Goal: Check status: Check status

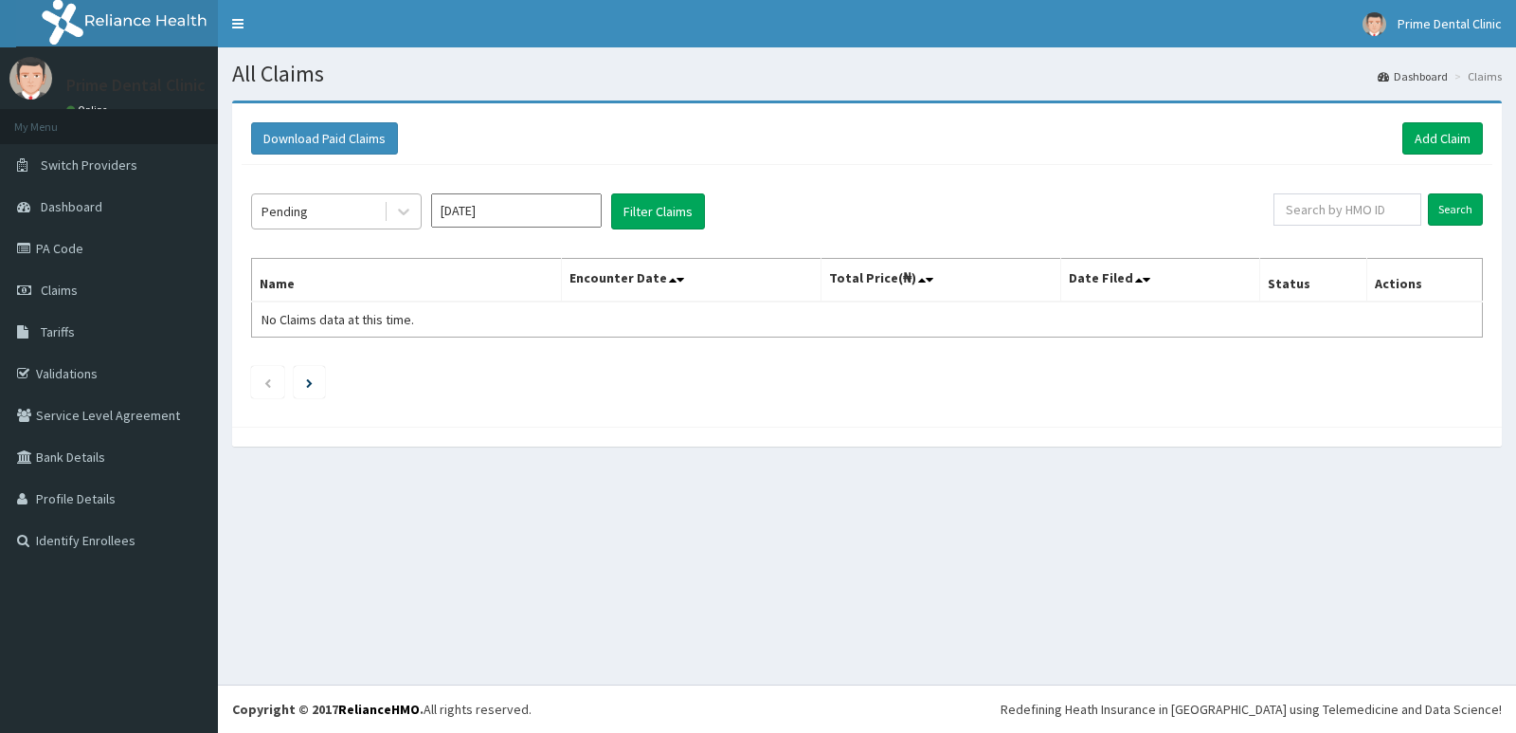
click at [329, 213] on div "Pending" at bounding box center [318, 211] width 132 height 30
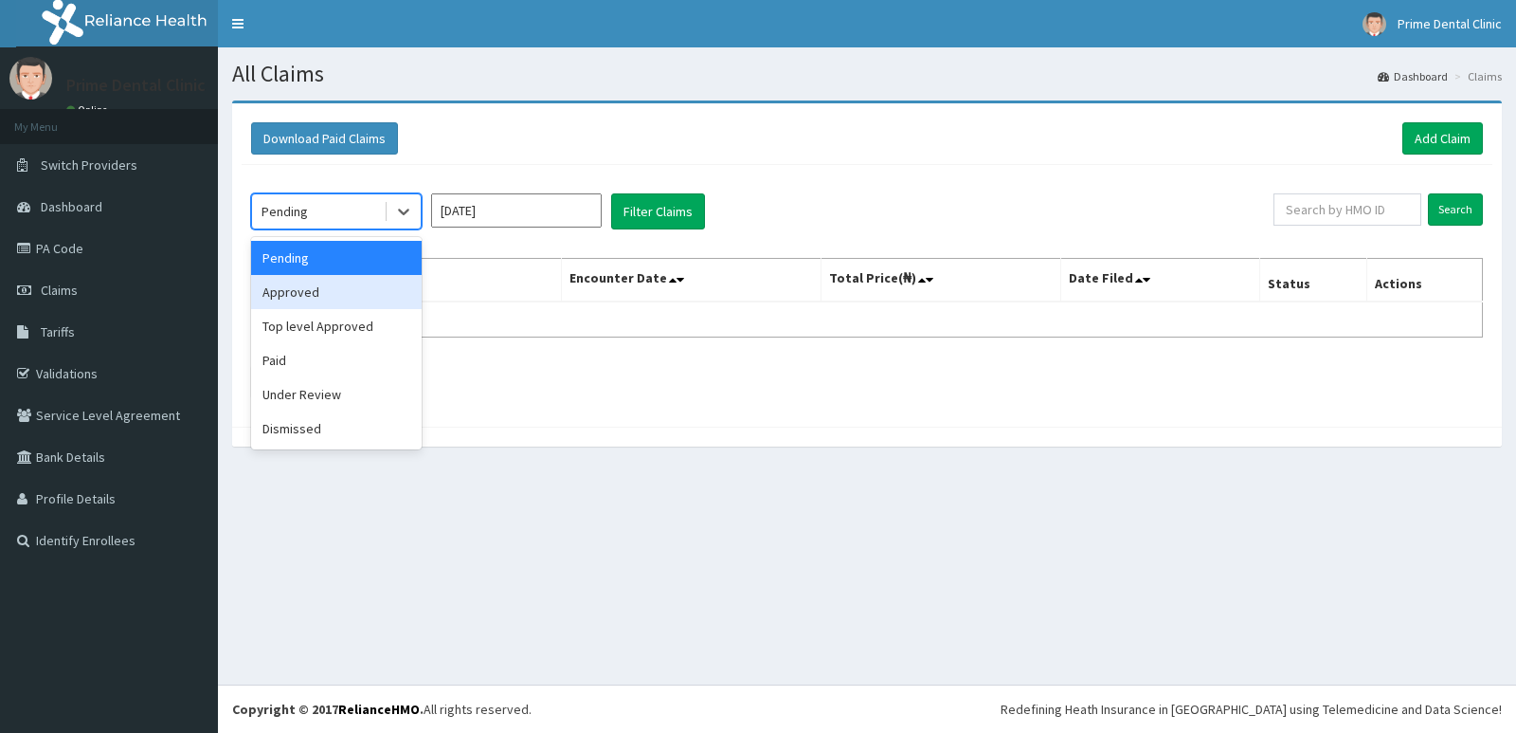
click at [329, 282] on div "Approved" at bounding box center [336, 292] width 171 height 34
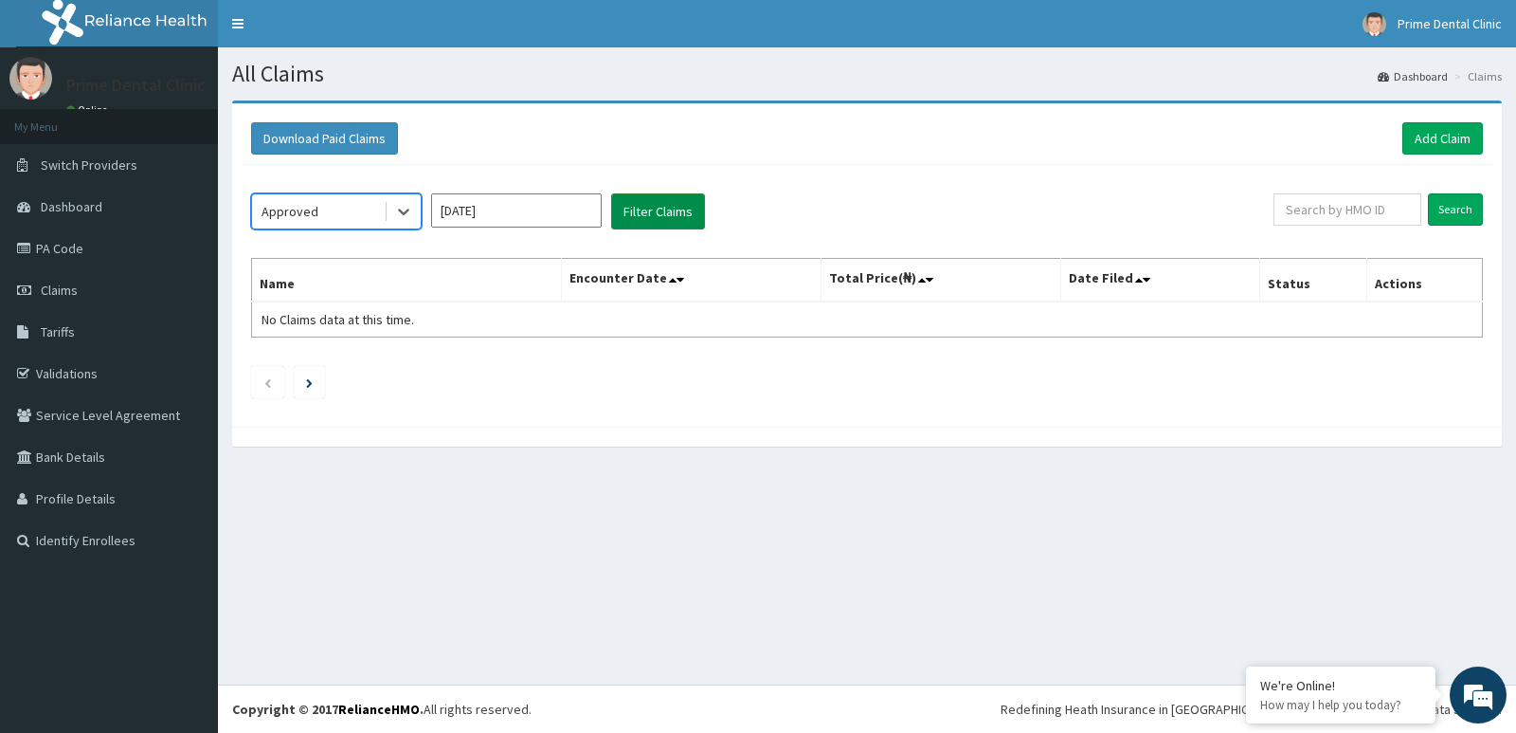
click at [628, 212] on button "Filter Claims" at bounding box center [658, 211] width 94 height 36
click at [320, 210] on div "Approved" at bounding box center [318, 211] width 132 height 30
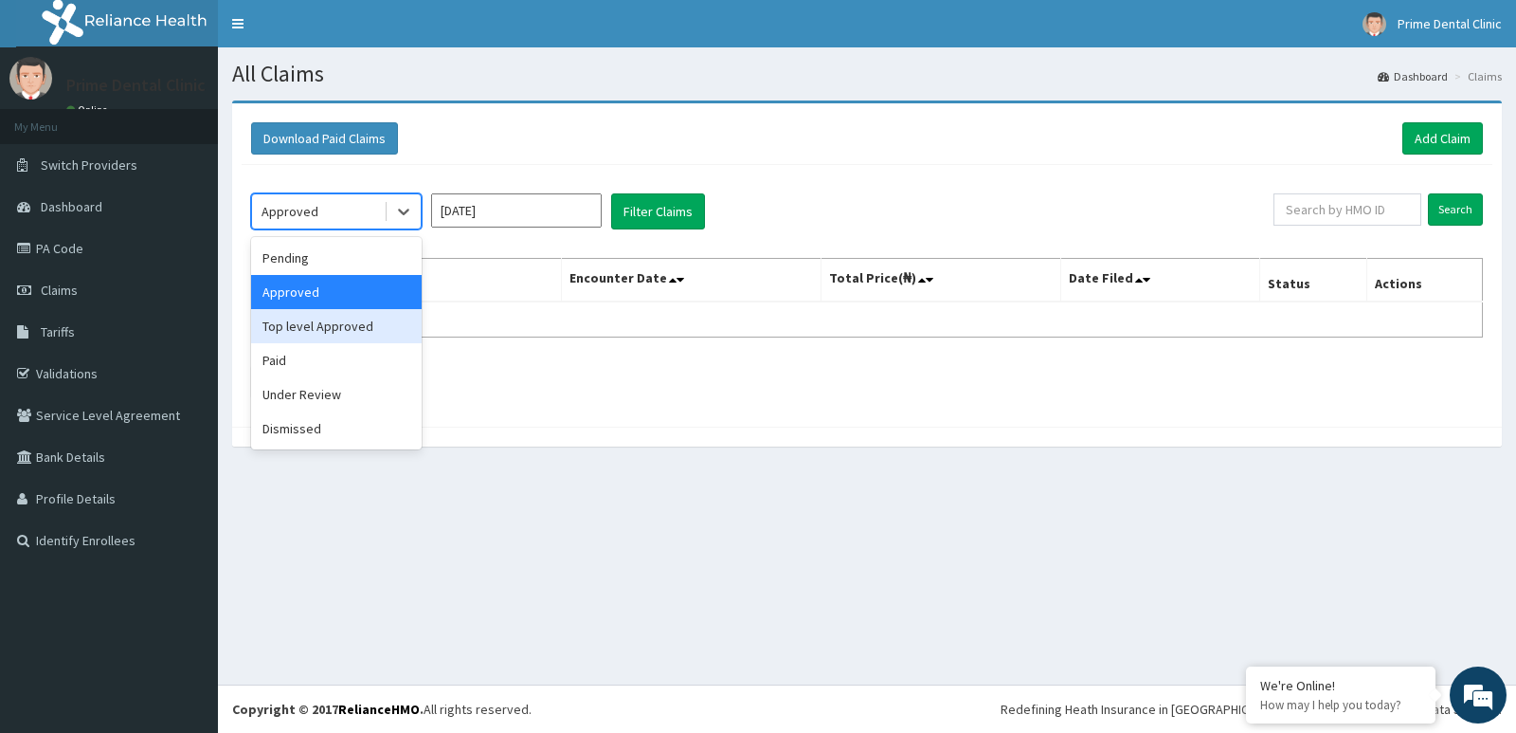
click at [349, 317] on div "Top level Approved" at bounding box center [336, 326] width 171 height 34
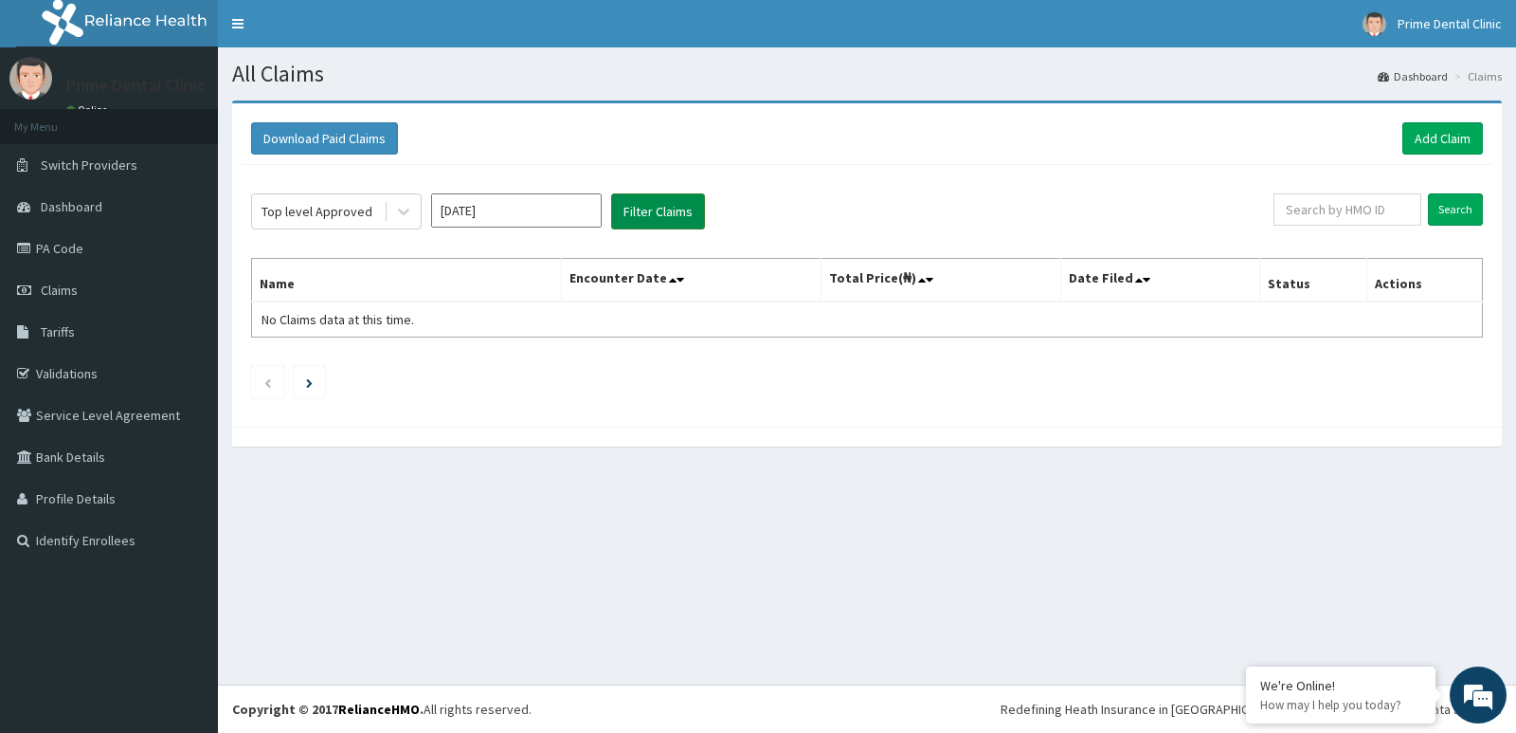
click at [685, 206] on button "Filter Claims" at bounding box center [658, 211] width 94 height 36
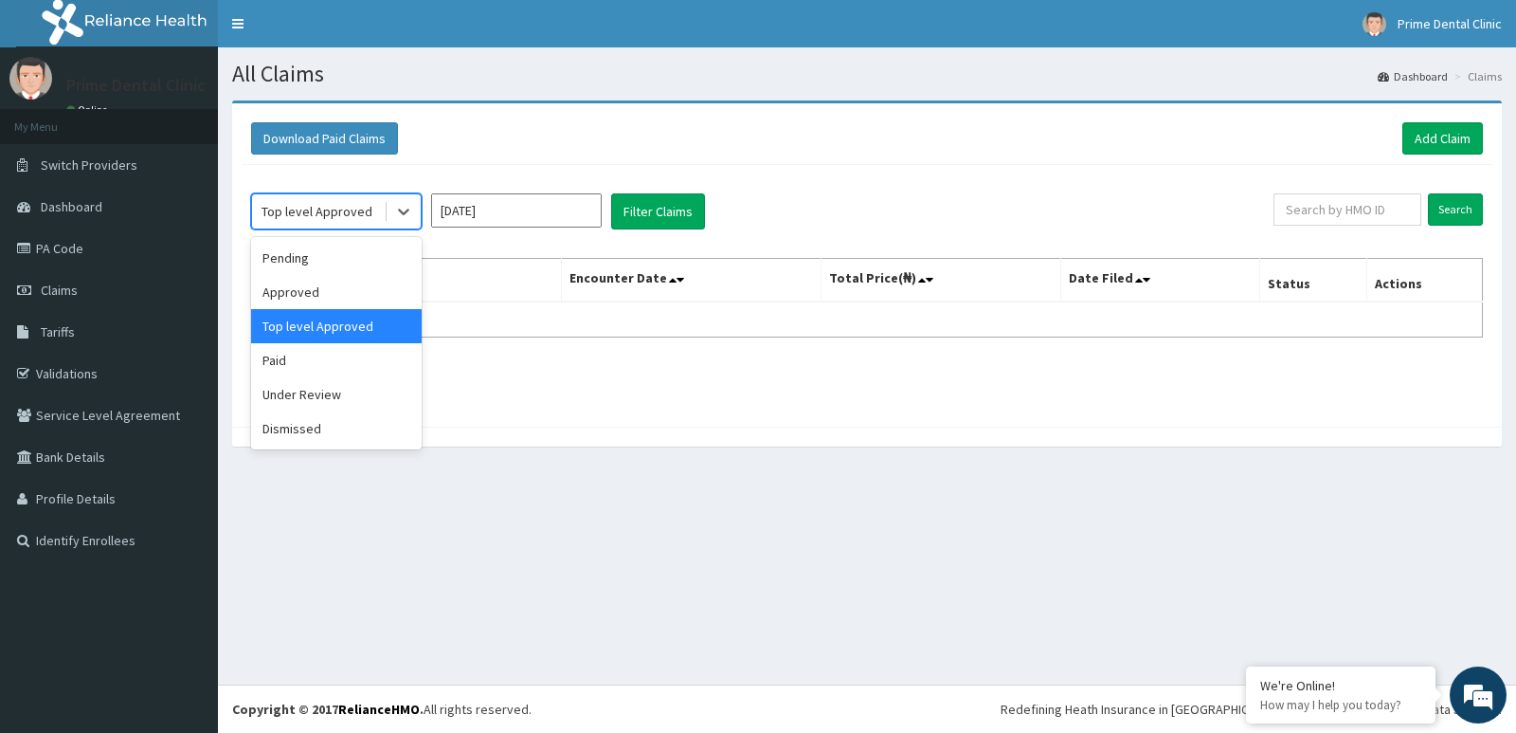
click at [341, 201] on div "Top level Approved" at bounding box center [318, 211] width 132 height 30
click at [372, 364] on div "Paid" at bounding box center [336, 360] width 171 height 34
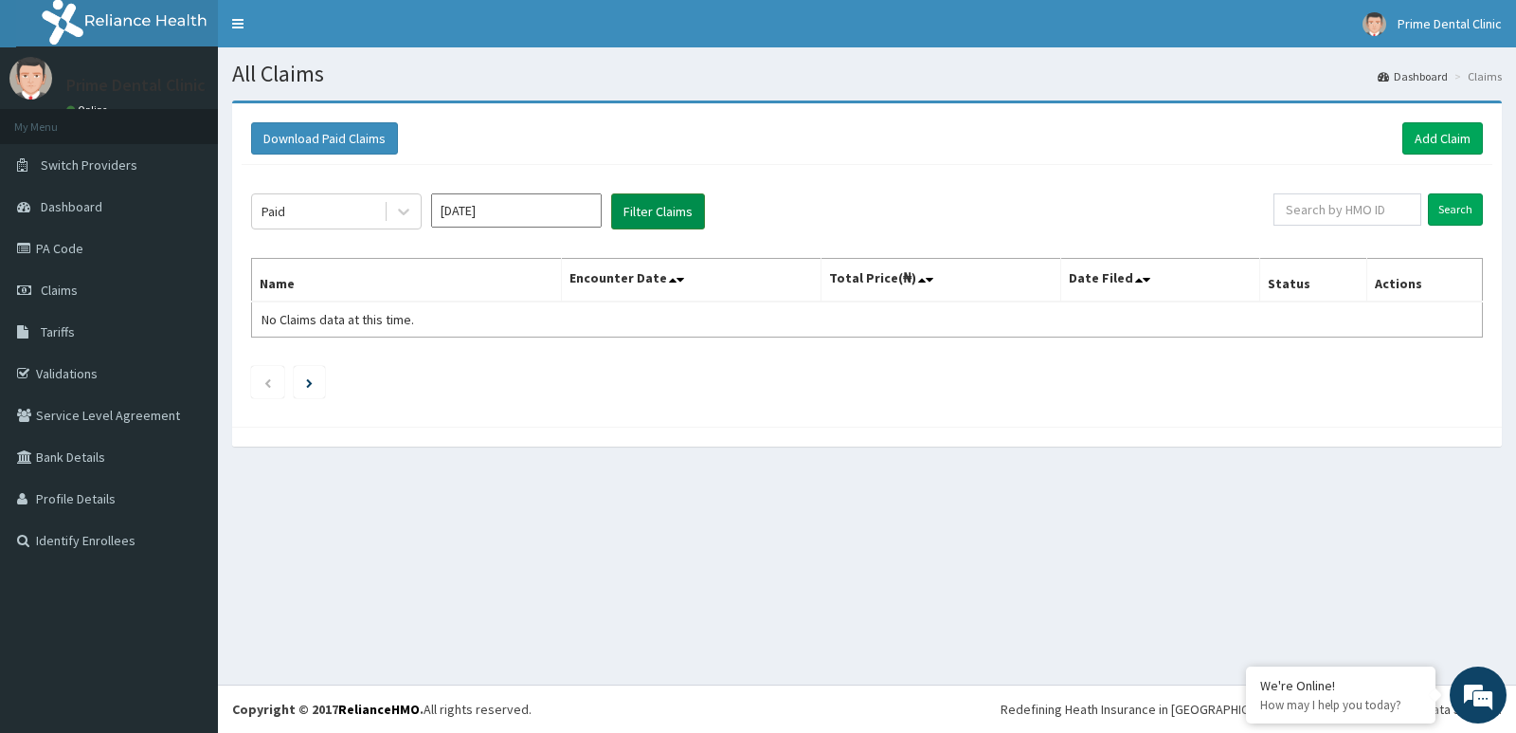
click at [671, 226] on button "Filter Claims" at bounding box center [658, 211] width 94 height 36
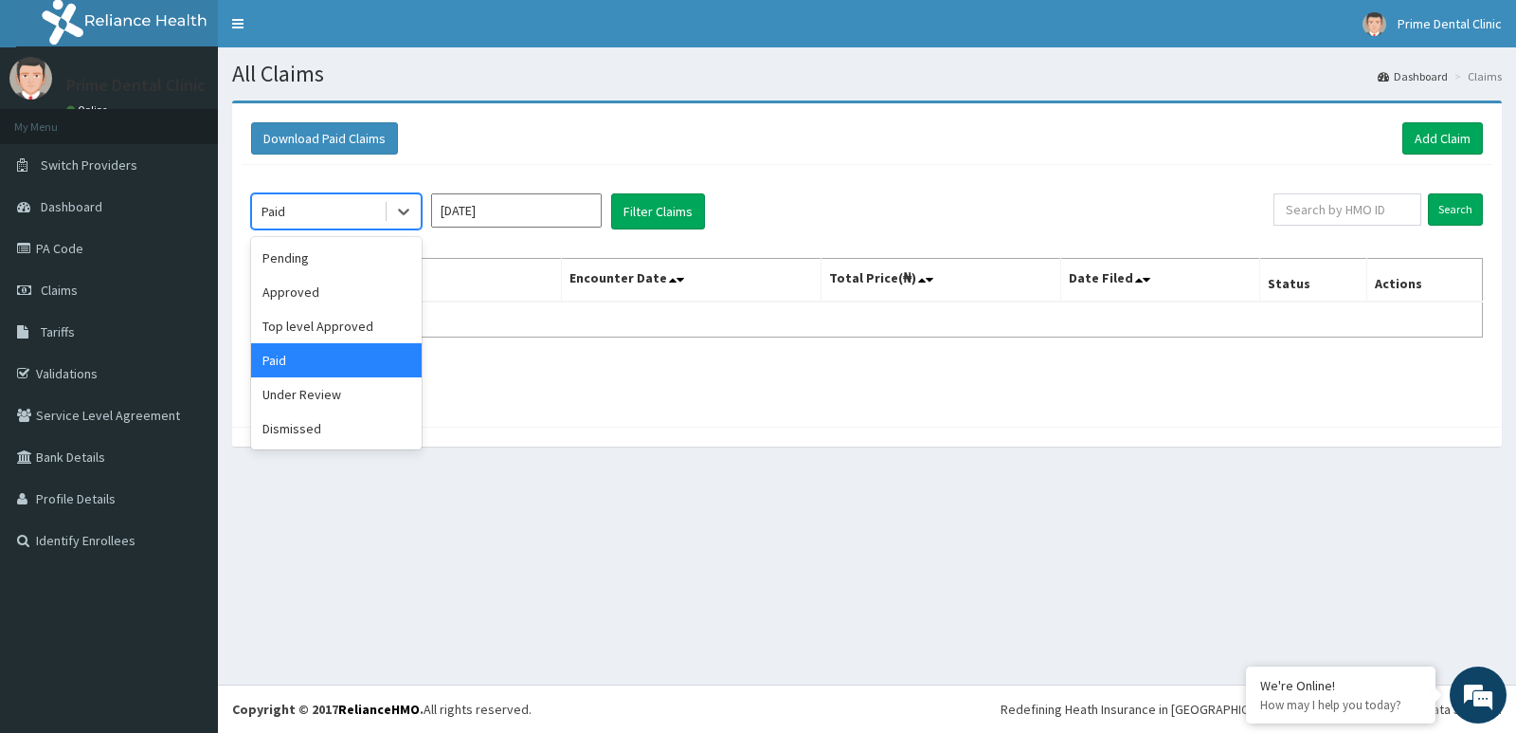
click at [296, 216] on div "Paid" at bounding box center [318, 211] width 132 height 30
click at [342, 385] on div "Under Review" at bounding box center [336, 394] width 171 height 34
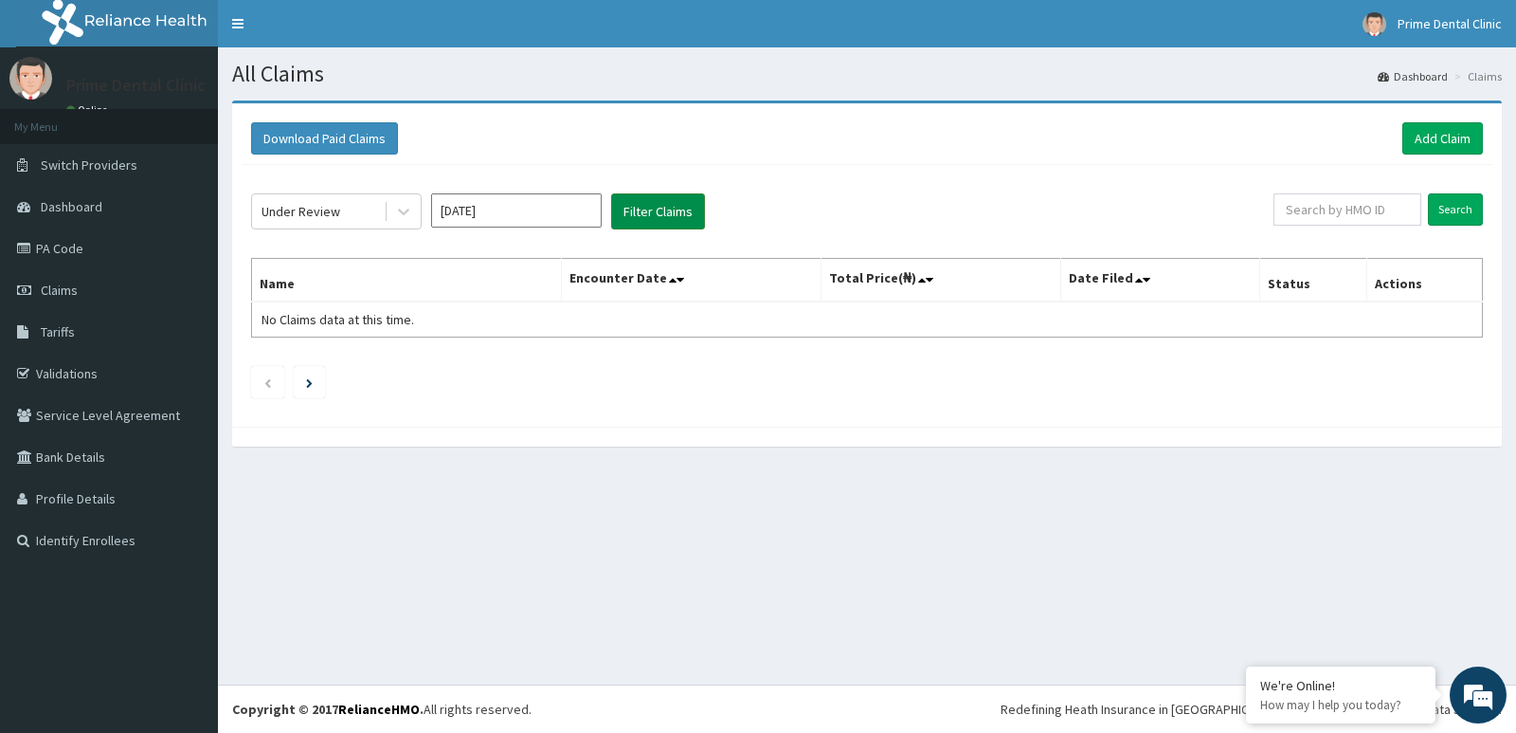
click at [653, 217] on button "Filter Claims" at bounding box center [658, 211] width 94 height 36
click at [247, 208] on div "Under Review Aug 2025 Filter Claims Search Name Encounter Date Total Price(₦) D…" at bounding box center [867, 291] width 1251 height 252
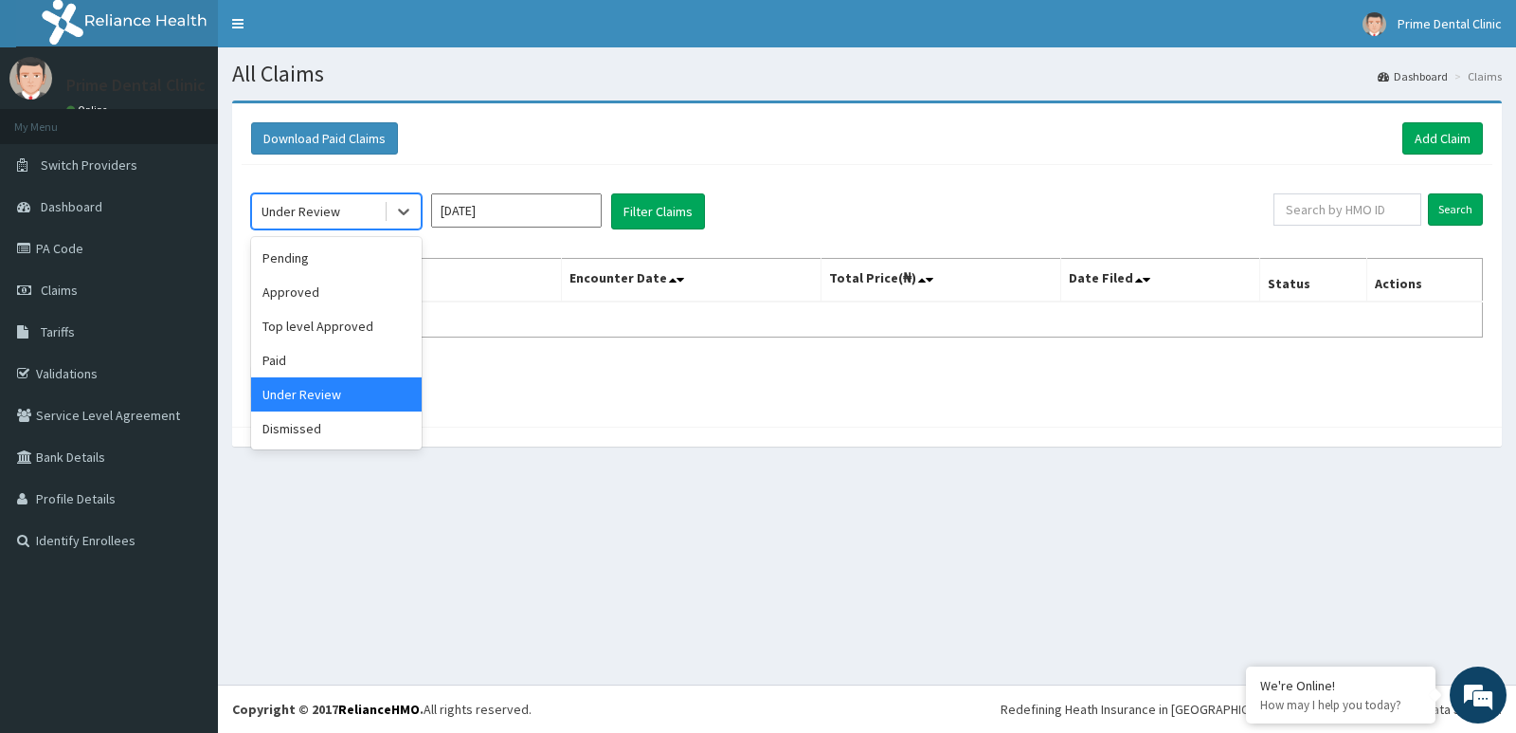
click at [281, 208] on div "Under Review" at bounding box center [301, 211] width 79 height 19
click at [317, 429] on div "Dismissed" at bounding box center [336, 428] width 171 height 34
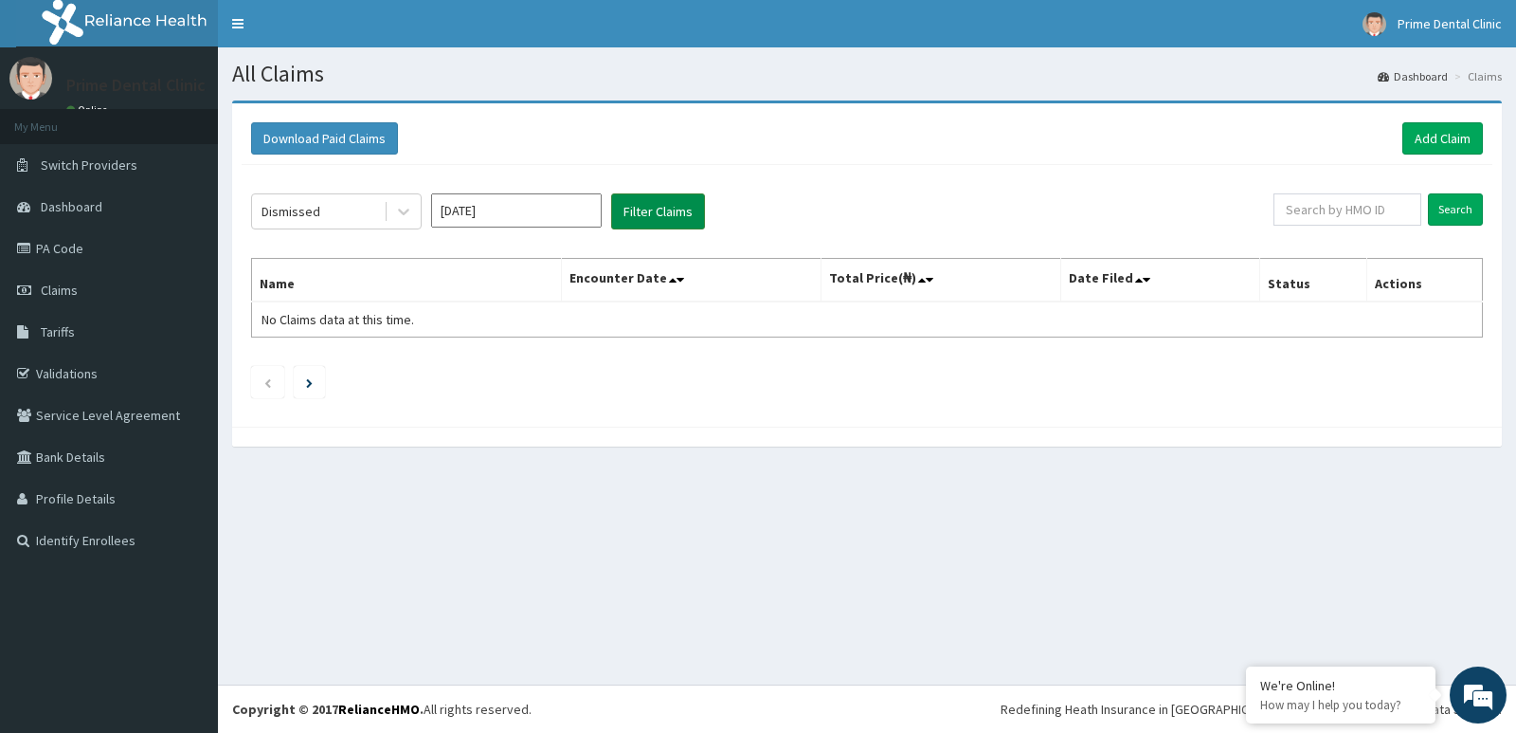
click at [650, 219] on button "Filter Claims" at bounding box center [658, 211] width 94 height 36
click at [462, 210] on input "Aug 2025" at bounding box center [516, 210] width 171 height 34
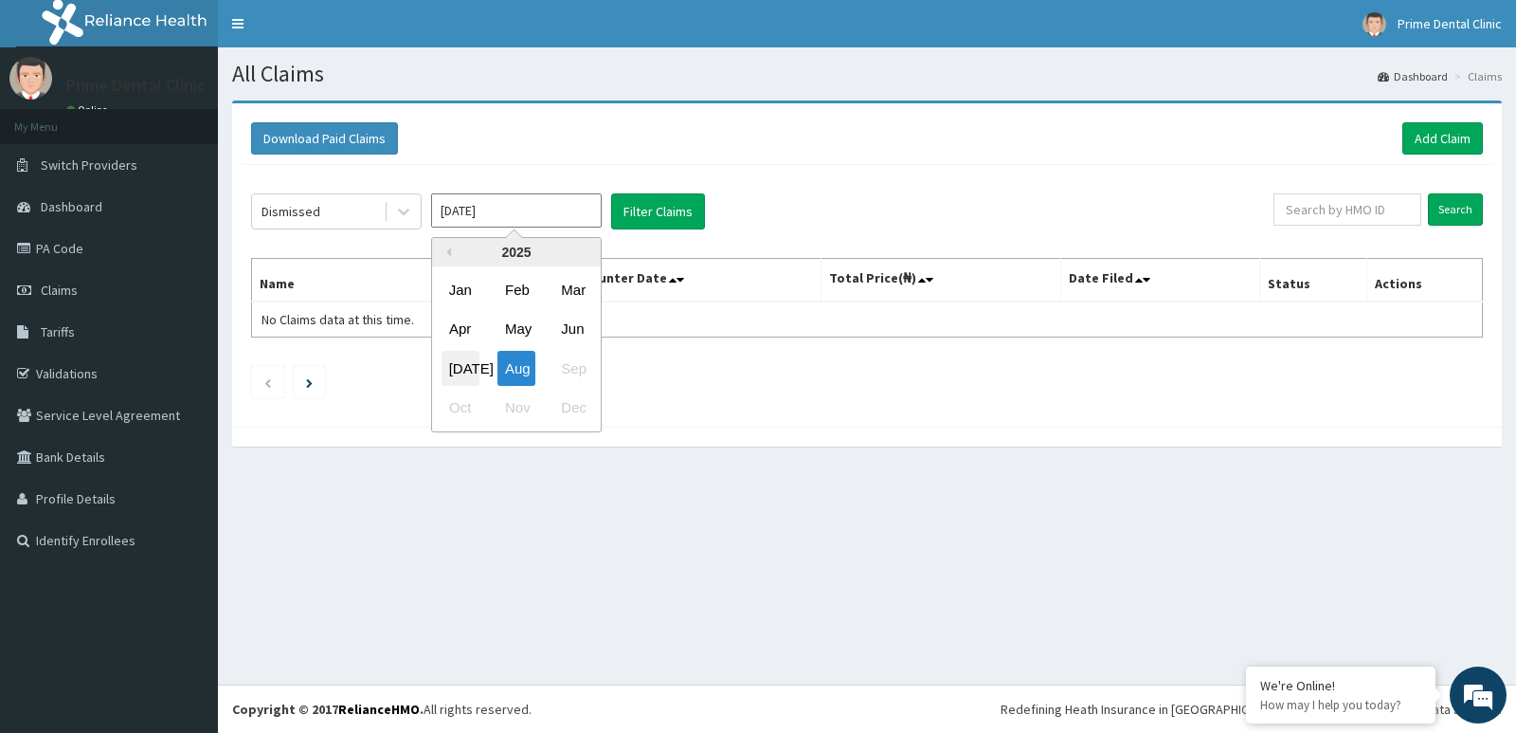
click at [448, 369] on div "Jul" at bounding box center [461, 368] width 38 height 35
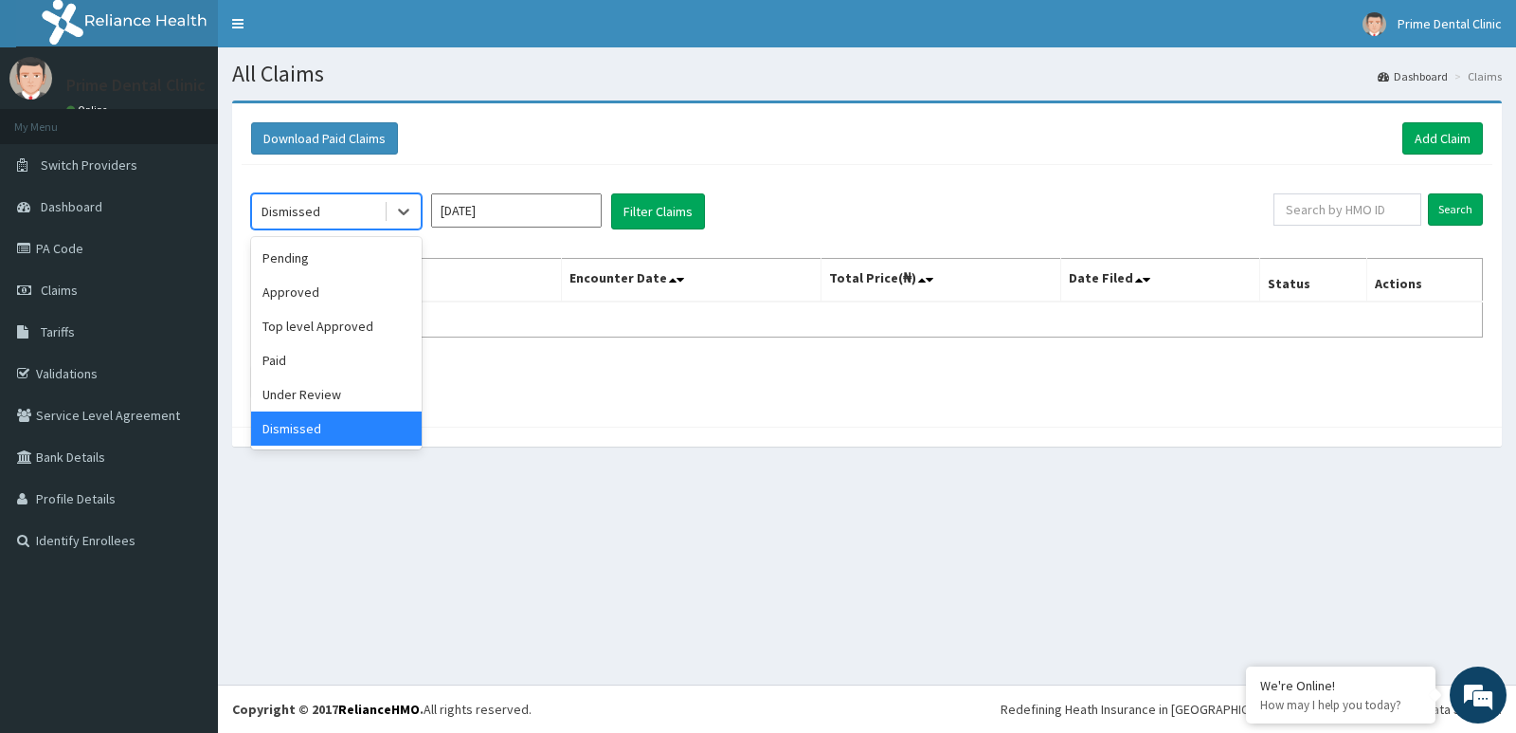
click at [305, 211] on div "Dismissed" at bounding box center [291, 211] width 59 height 19
click at [330, 262] on div "Pending" at bounding box center [336, 258] width 171 height 34
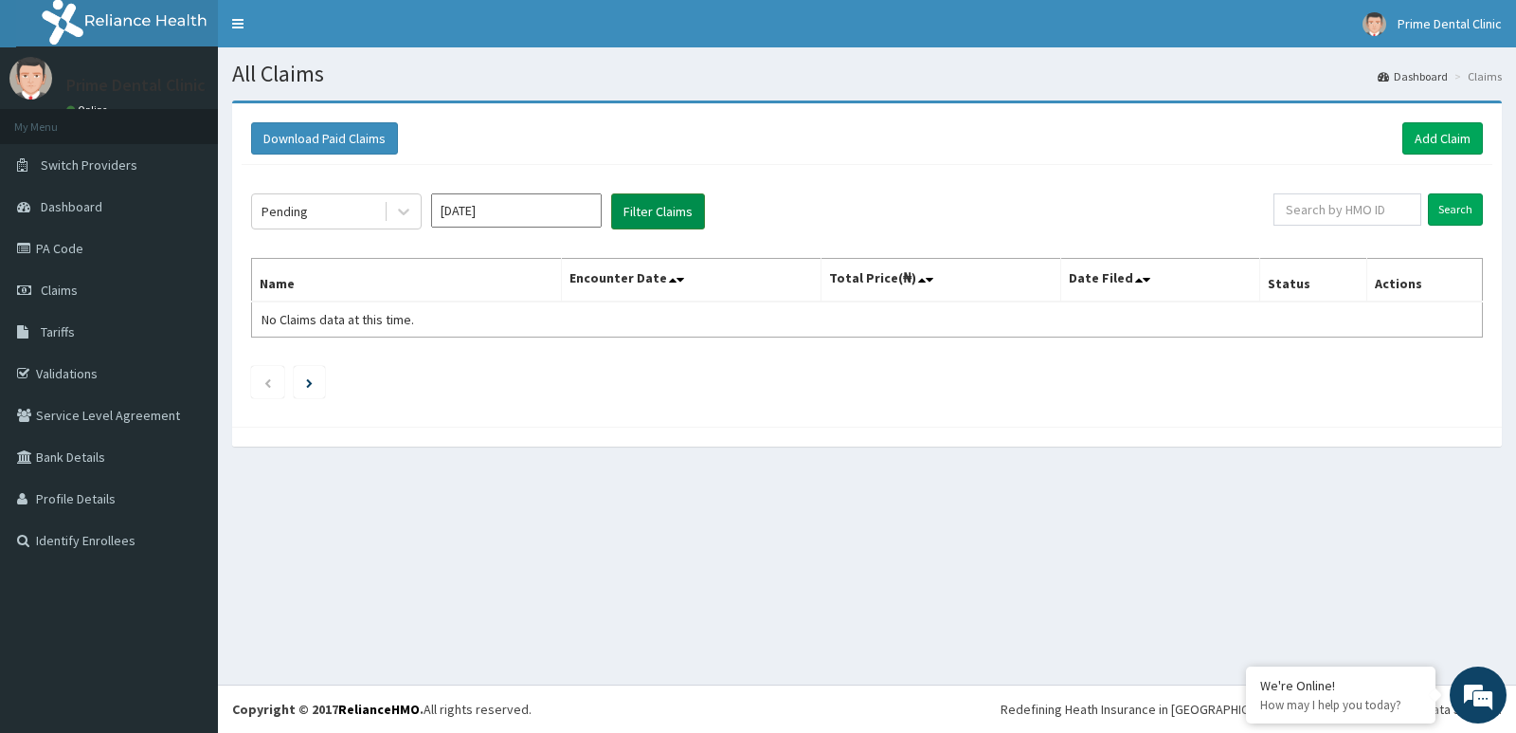
click at [647, 213] on button "Filter Claims" at bounding box center [658, 211] width 94 height 36
click at [333, 204] on div "Pending" at bounding box center [318, 211] width 132 height 30
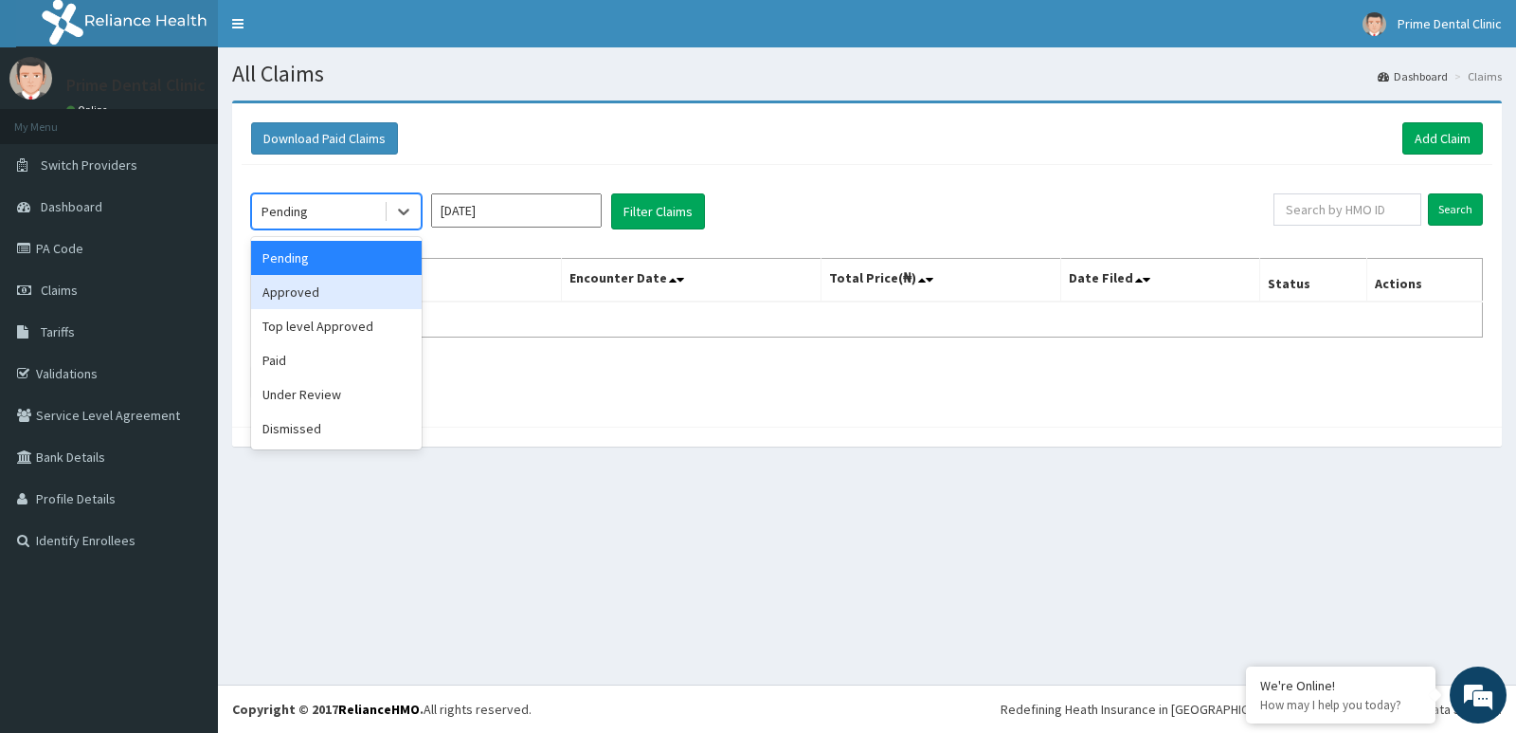
click at [341, 299] on div "Approved" at bounding box center [336, 292] width 171 height 34
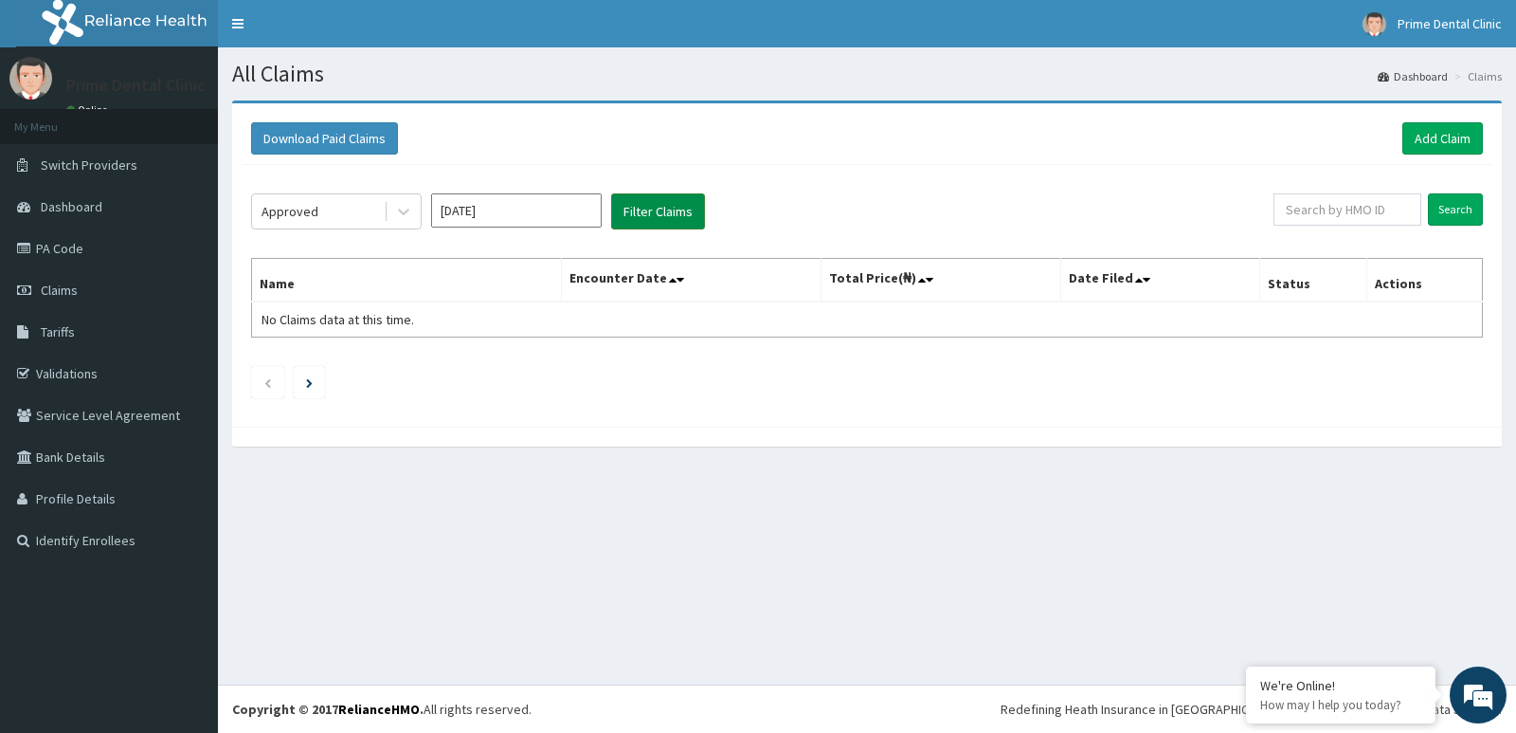
click at [664, 214] on button "Filter Claims" at bounding box center [658, 211] width 94 height 36
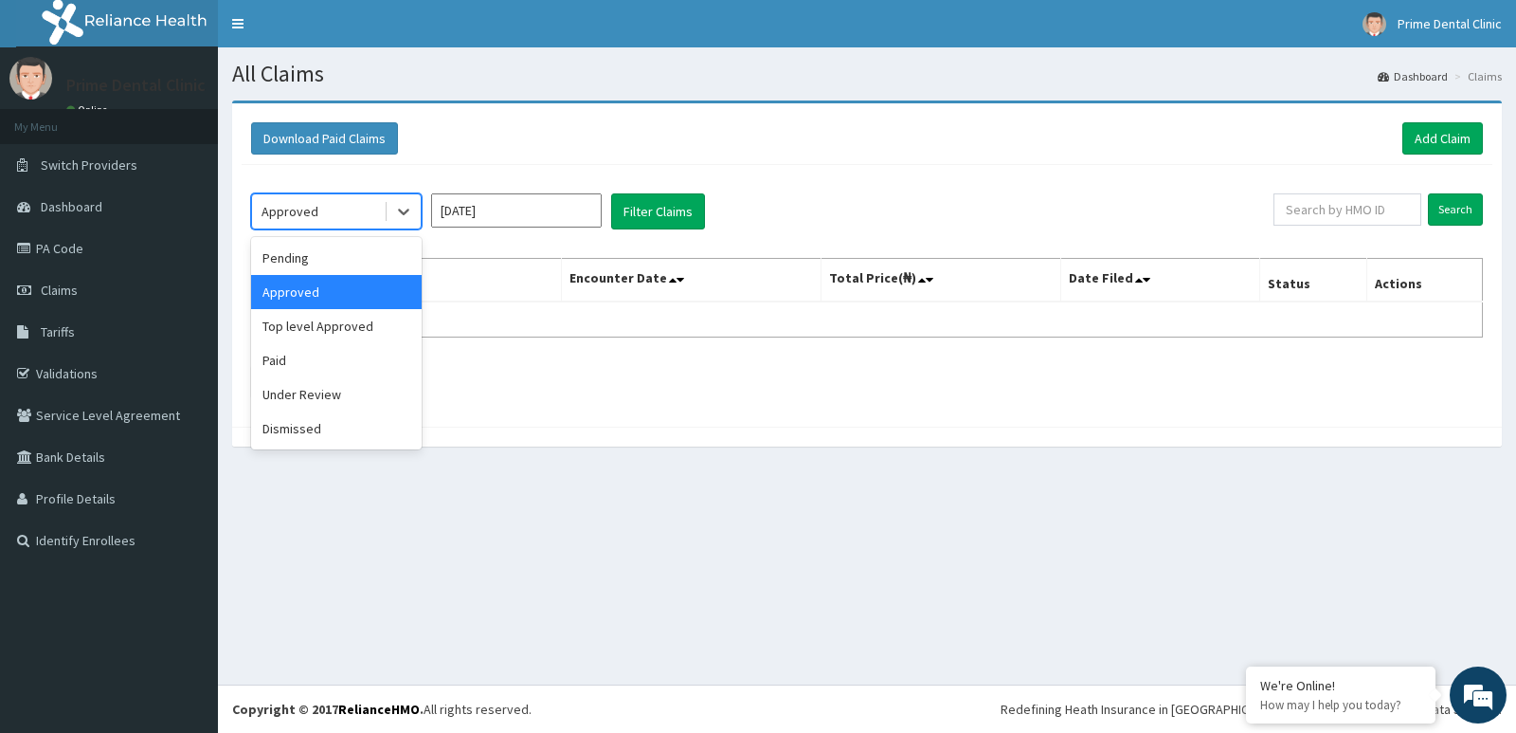
drag, startPoint x: 319, startPoint y: 226, endPoint x: 320, endPoint y: 213, distance: 13.3
click at [319, 216] on div "Approved" at bounding box center [318, 211] width 132 height 30
drag, startPoint x: 330, startPoint y: 324, endPoint x: 425, endPoint y: 291, distance: 100.4
click at [342, 318] on div "Top level Approved" at bounding box center [336, 326] width 171 height 34
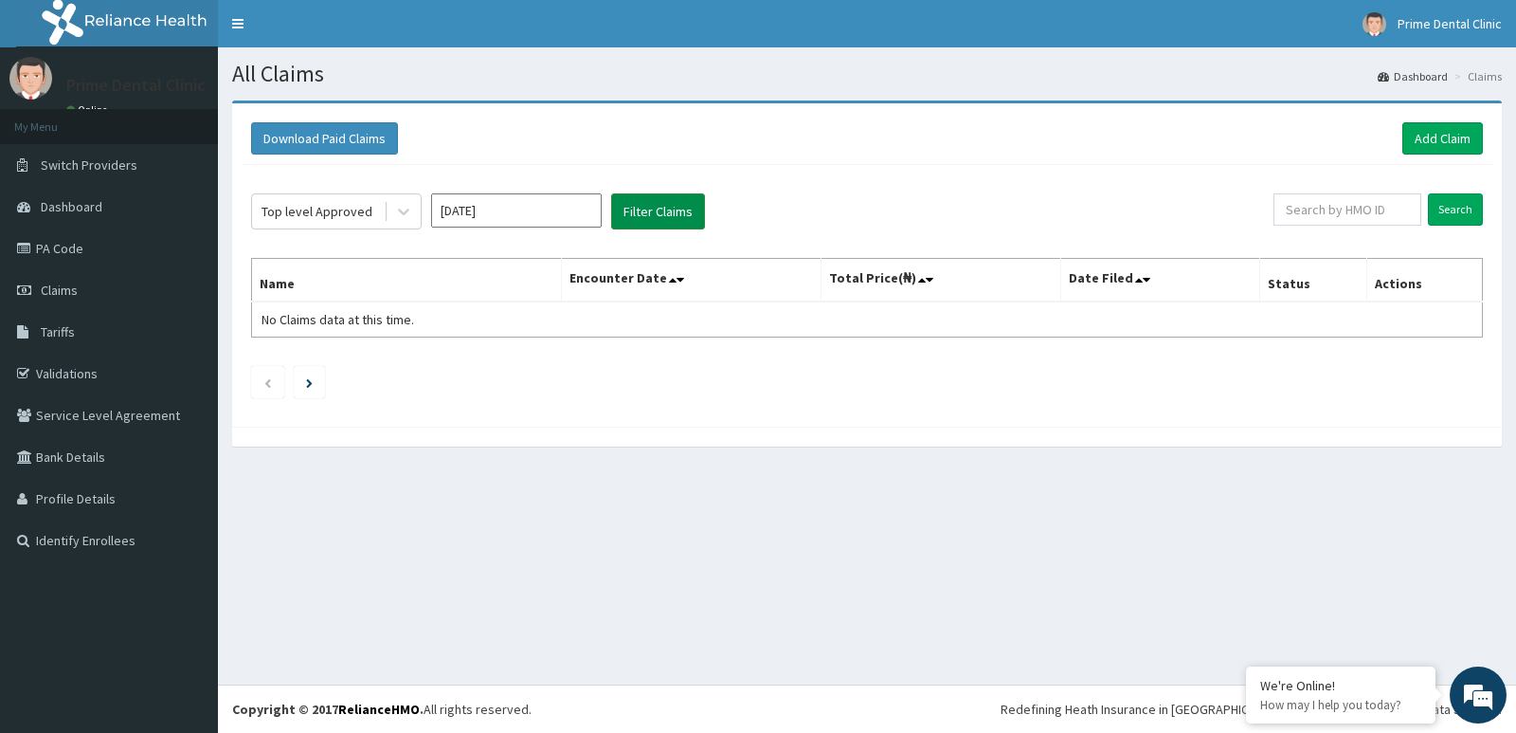
click at [638, 217] on button "Filter Claims" at bounding box center [658, 211] width 94 height 36
drag, startPoint x: 638, startPoint y: 217, endPoint x: 610, endPoint y: 220, distance: 27.6
click at [635, 217] on button "Filter Claims" at bounding box center [658, 211] width 94 height 36
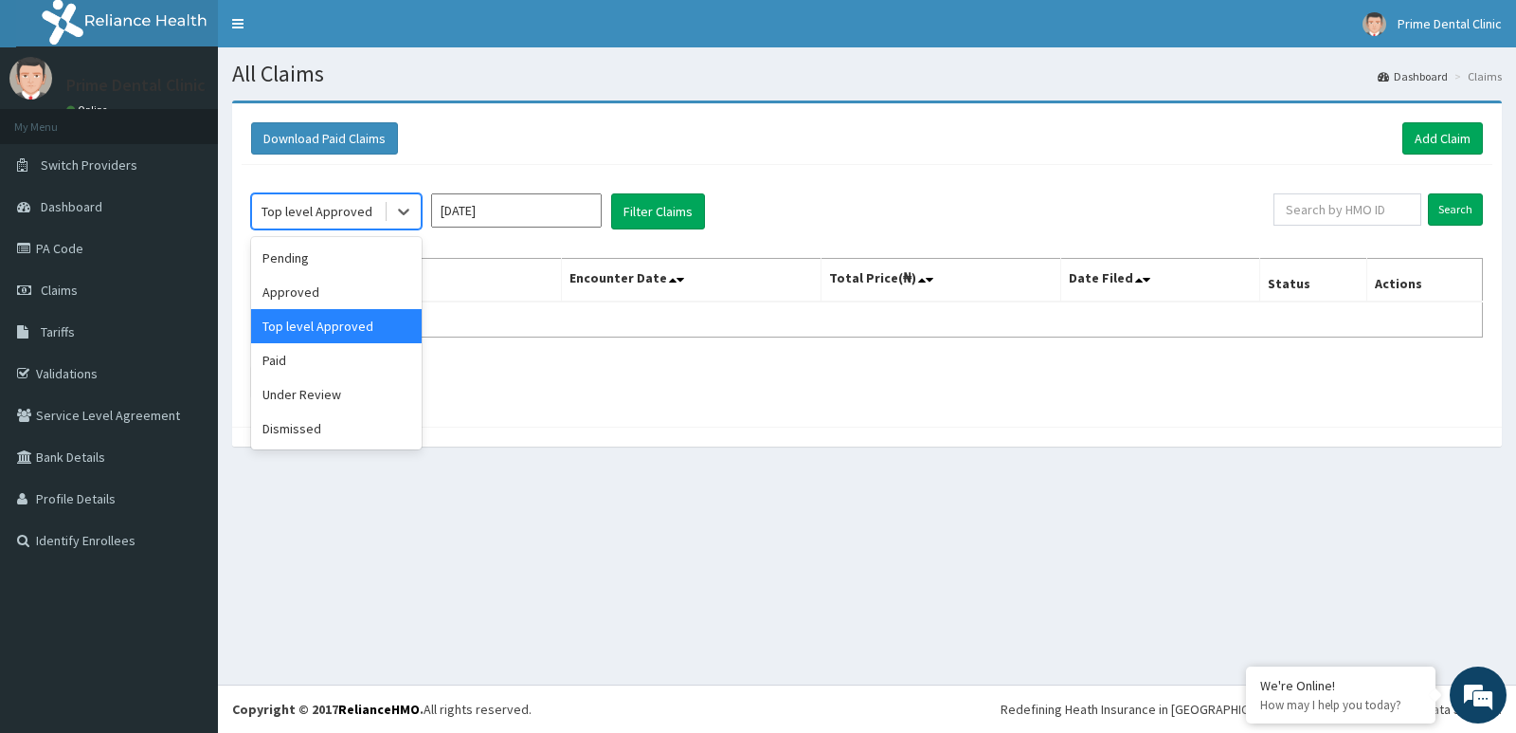
click at [325, 207] on div "Top level Approved" at bounding box center [317, 211] width 111 height 19
click at [345, 355] on div "Paid" at bounding box center [336, 360] width 171 height 34
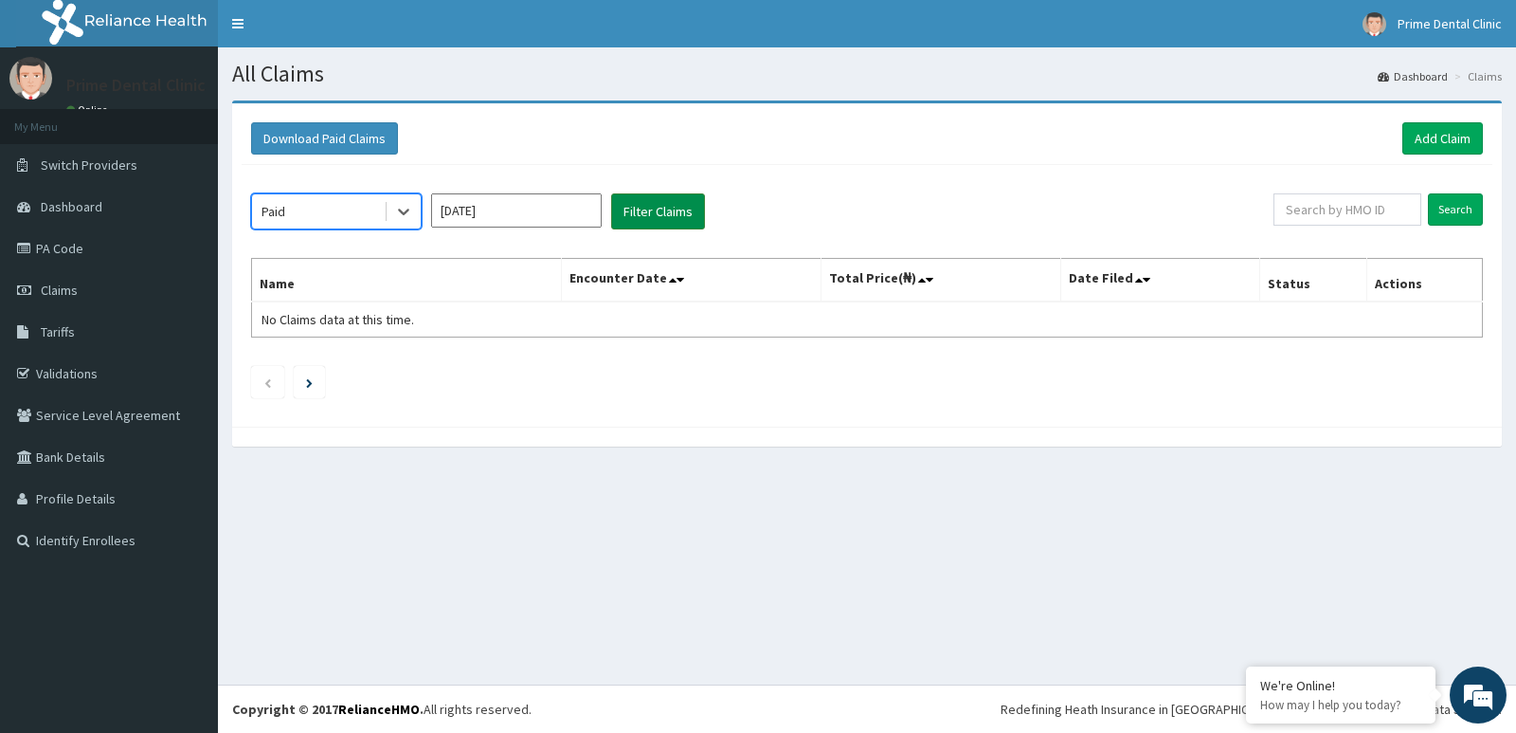
click at [661, 213] on button "Filter Claims" at bounding box center [658, 211] width 94 height 36
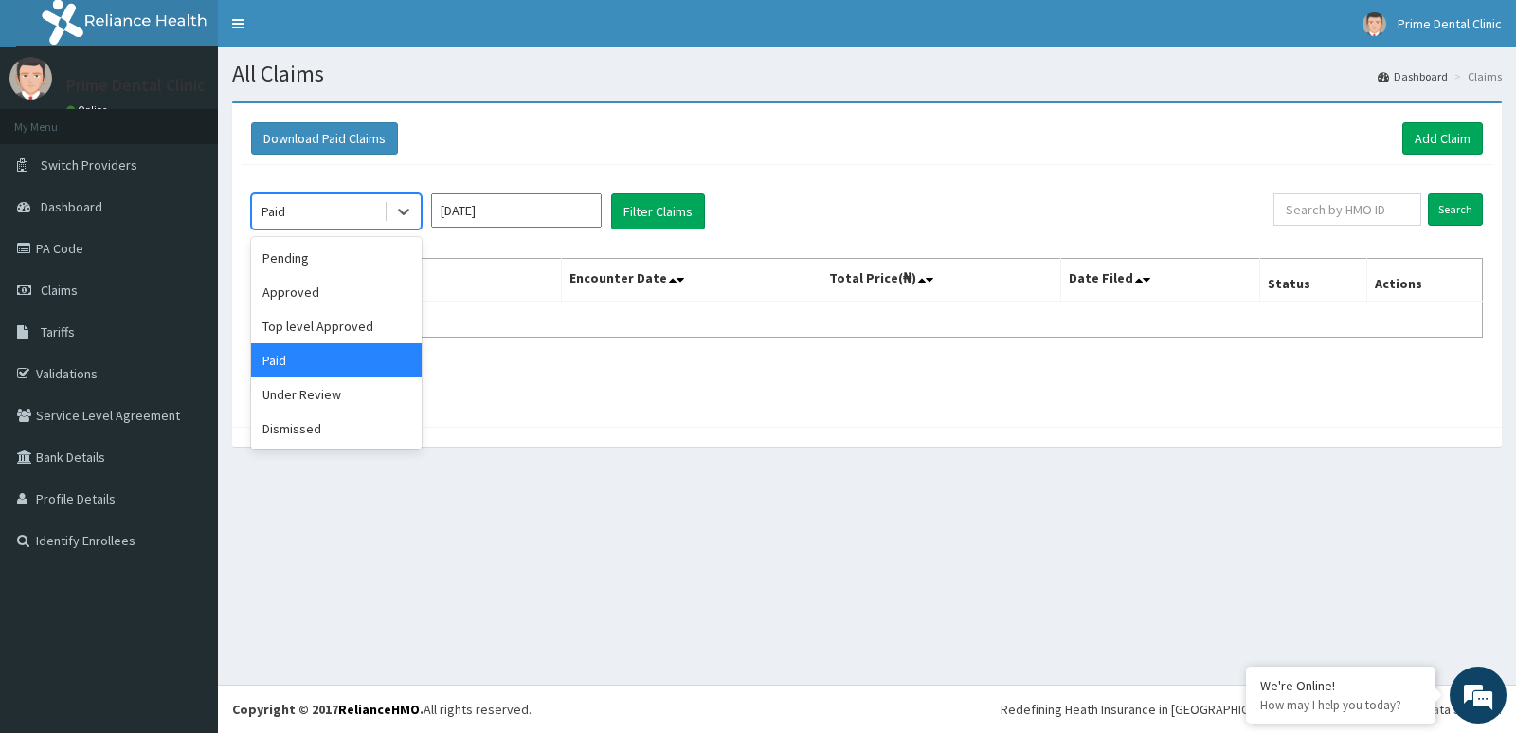
click at [317, 211] on div "Paid" at bounding box center [318, 211] width 132 height 30
click at [353, 381] on div "Under Review" at bounding box center [336, 394] width 171 height 34
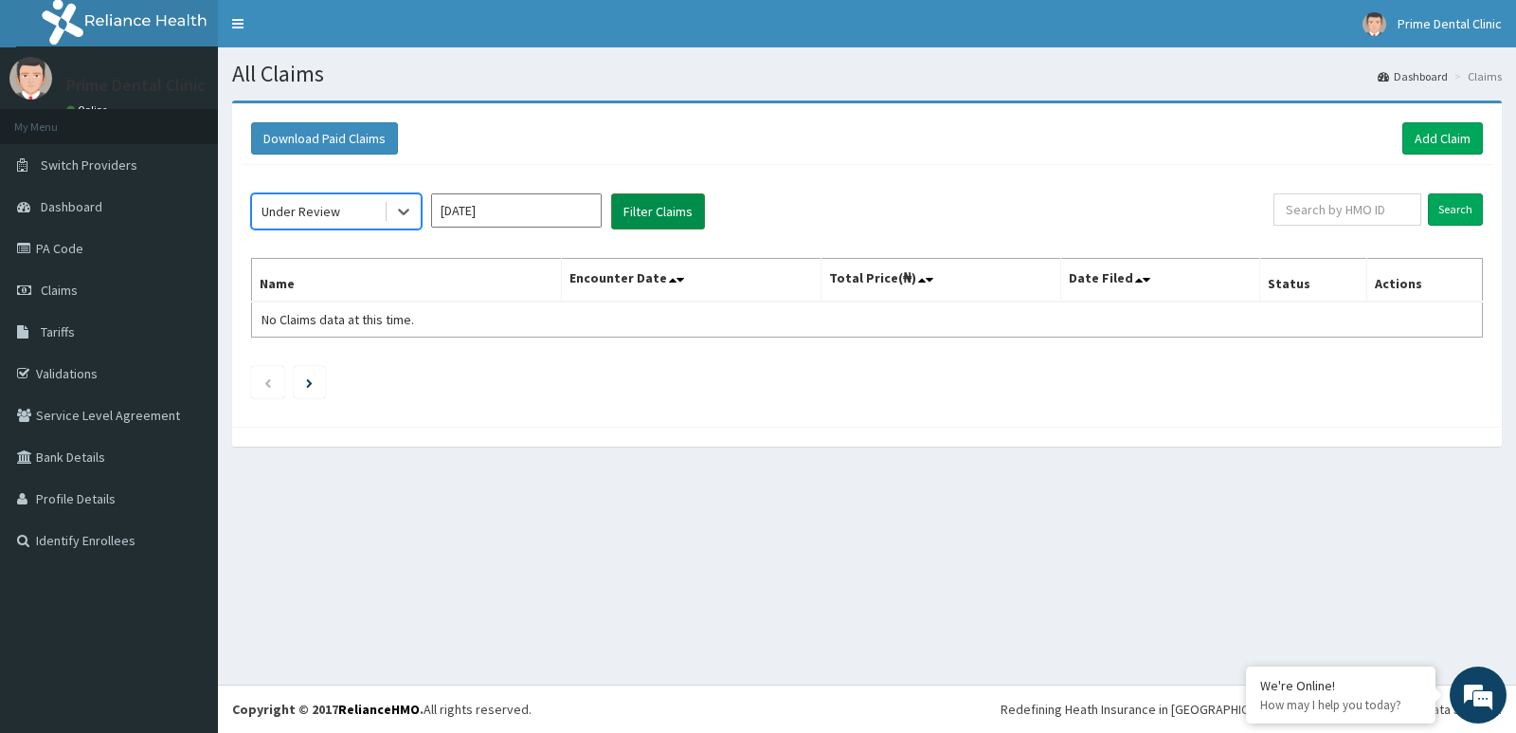
click at [643, 224] on button "Filter Claims" at bounding box center [658, 211] width 94 height 36
click at [270, 208] on div "Under Review" at bounding box center [301, 211] width 79 height 19
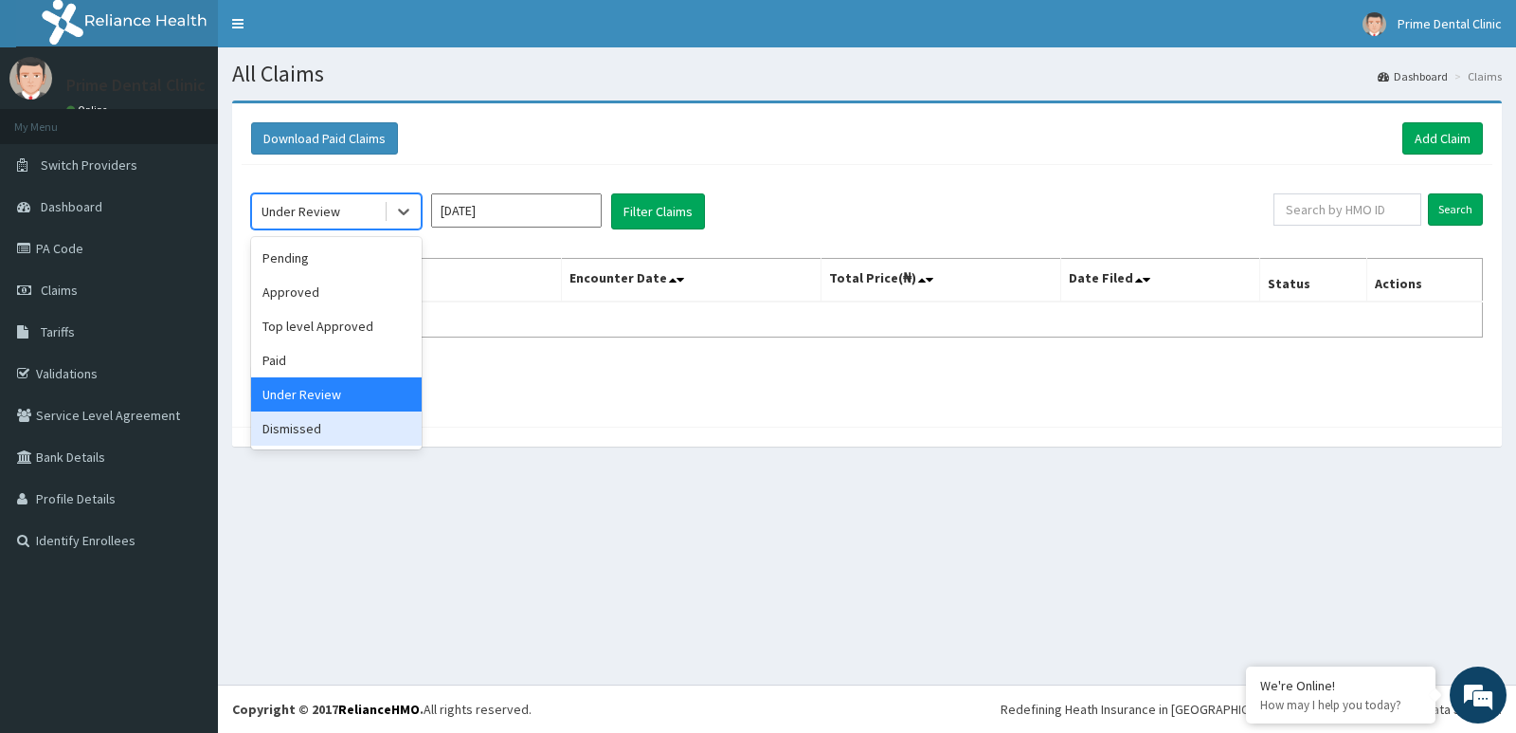
click at [331, 419] on div "Dismissed" at bounding box center [336, 428] width 171 height 34
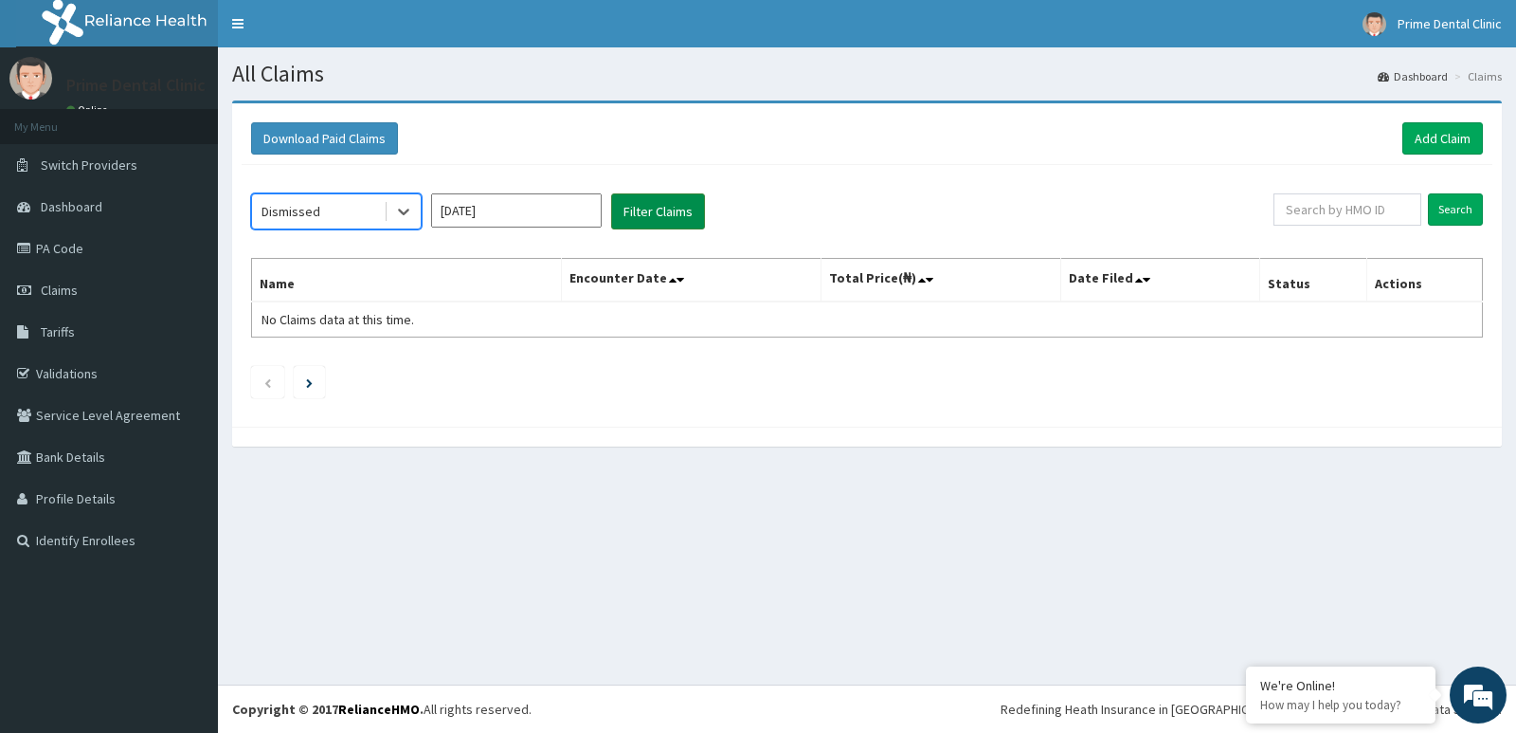
click at [657, 213] on button "Filter Claims" at bounding box center [658, 211] width 94 height 36
click at [455, 208] on input "Jul 2025" at bounding box center [516, 210] width 171 height 34
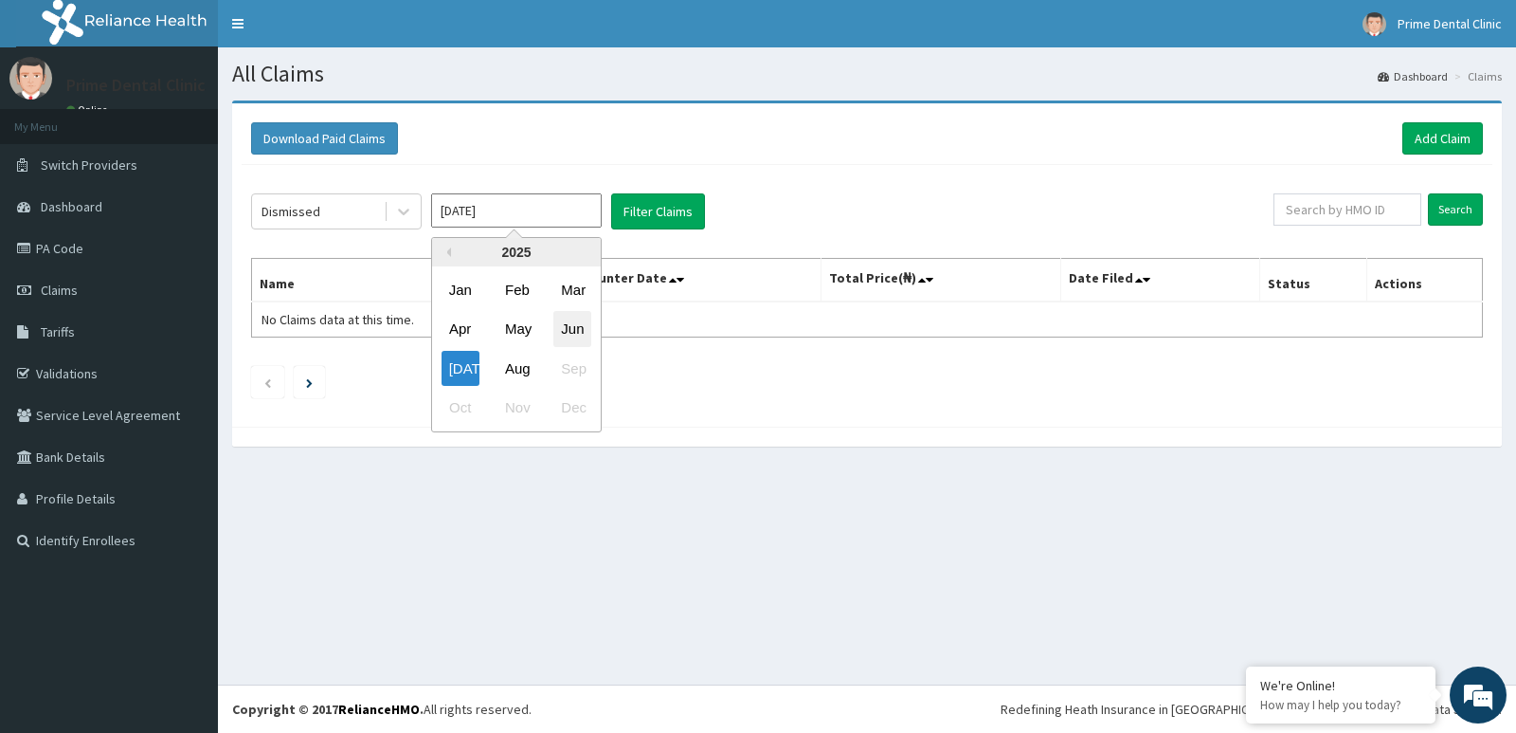
click at [577, 316] on div "Jun" at bounding box center [572, 329] width 38 height 35
type input "Jun 2025"
click at [313, 210] on div "Dismissed" at bounding box center [291, 211] width 59 height 19
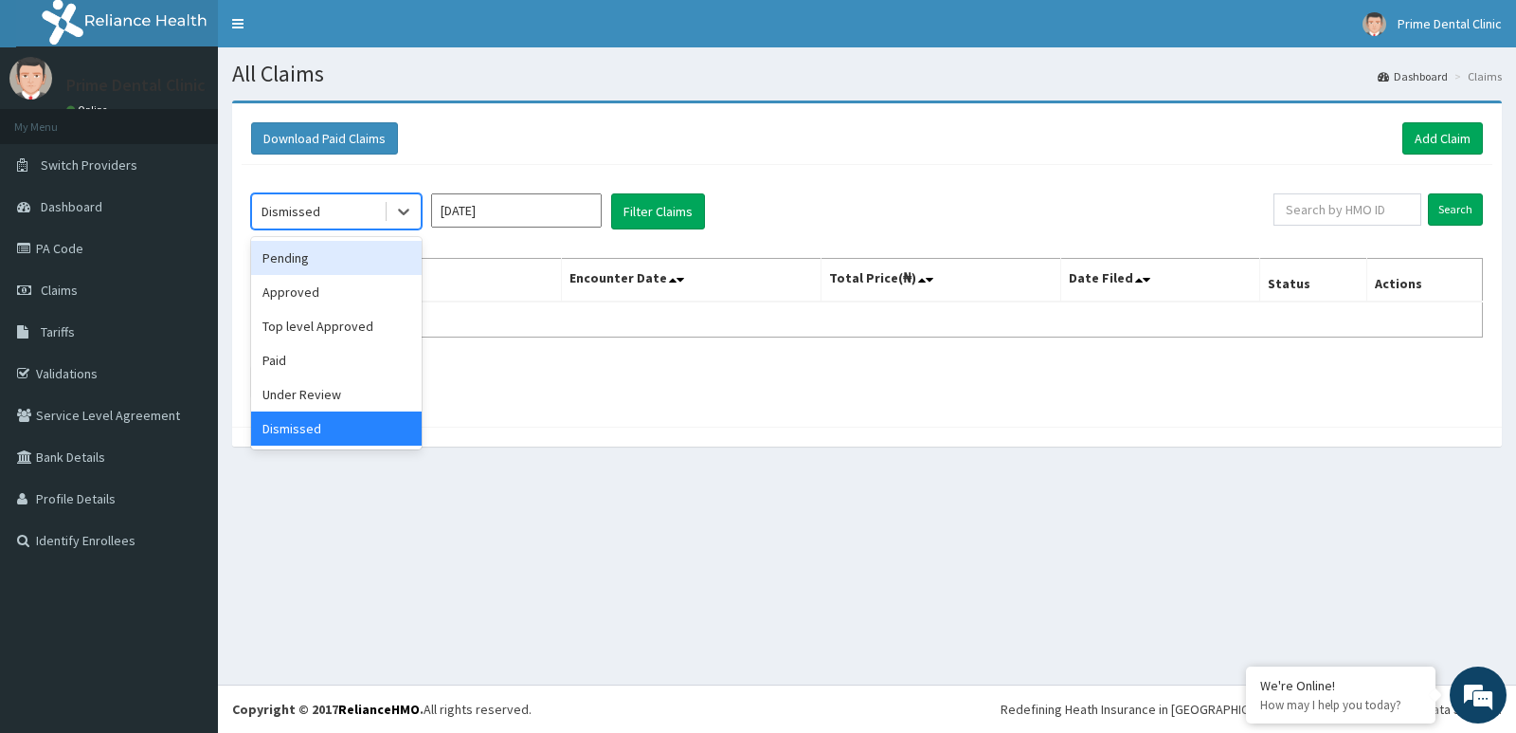
drag, startPoint x: 354, startPoint y: 260, endPoint x: 502, endPoint y: 244, distance: 148.7
click at [355, 260] on div "Pending" at bounding box center [336, 258] width 171 height 34
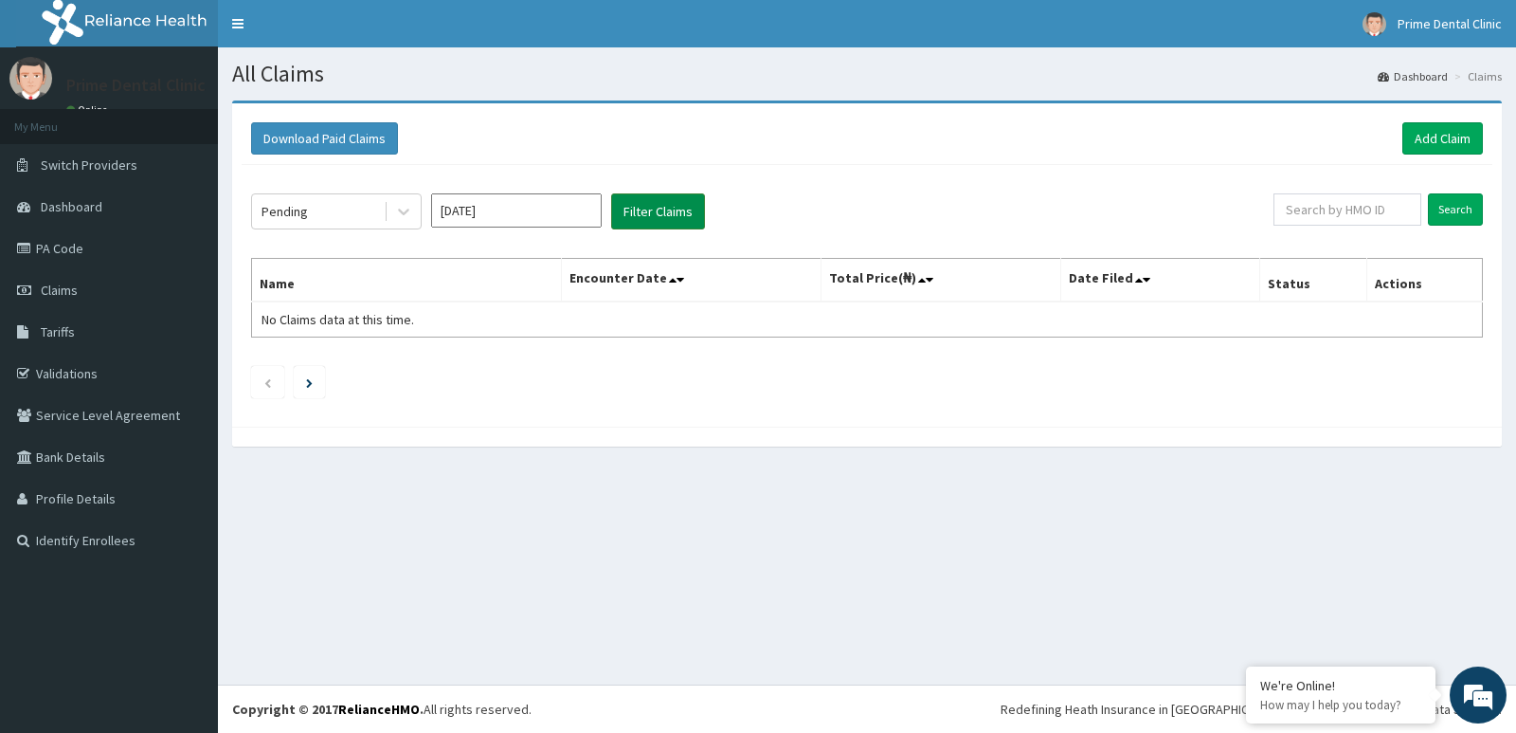
click at [685, 208] on button "Filter Claims" at bounding box center [658, 211] width 94 height 36
click at [321, 205] on div "Pending" at bounding box center [318, 211] width 132 height 30
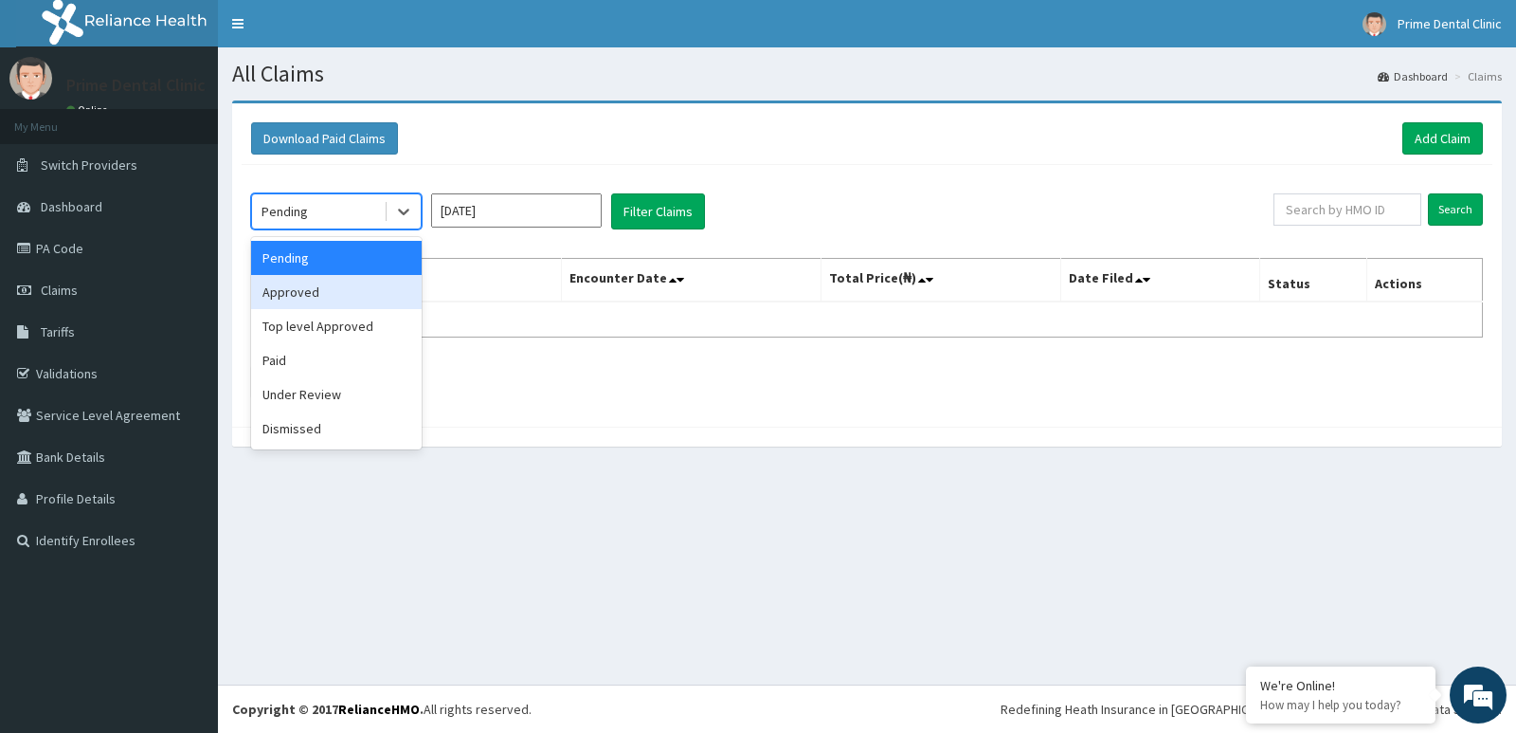
click at [328, 292] on div "Approved" at bounding box center [336, 292] width 171 height 34
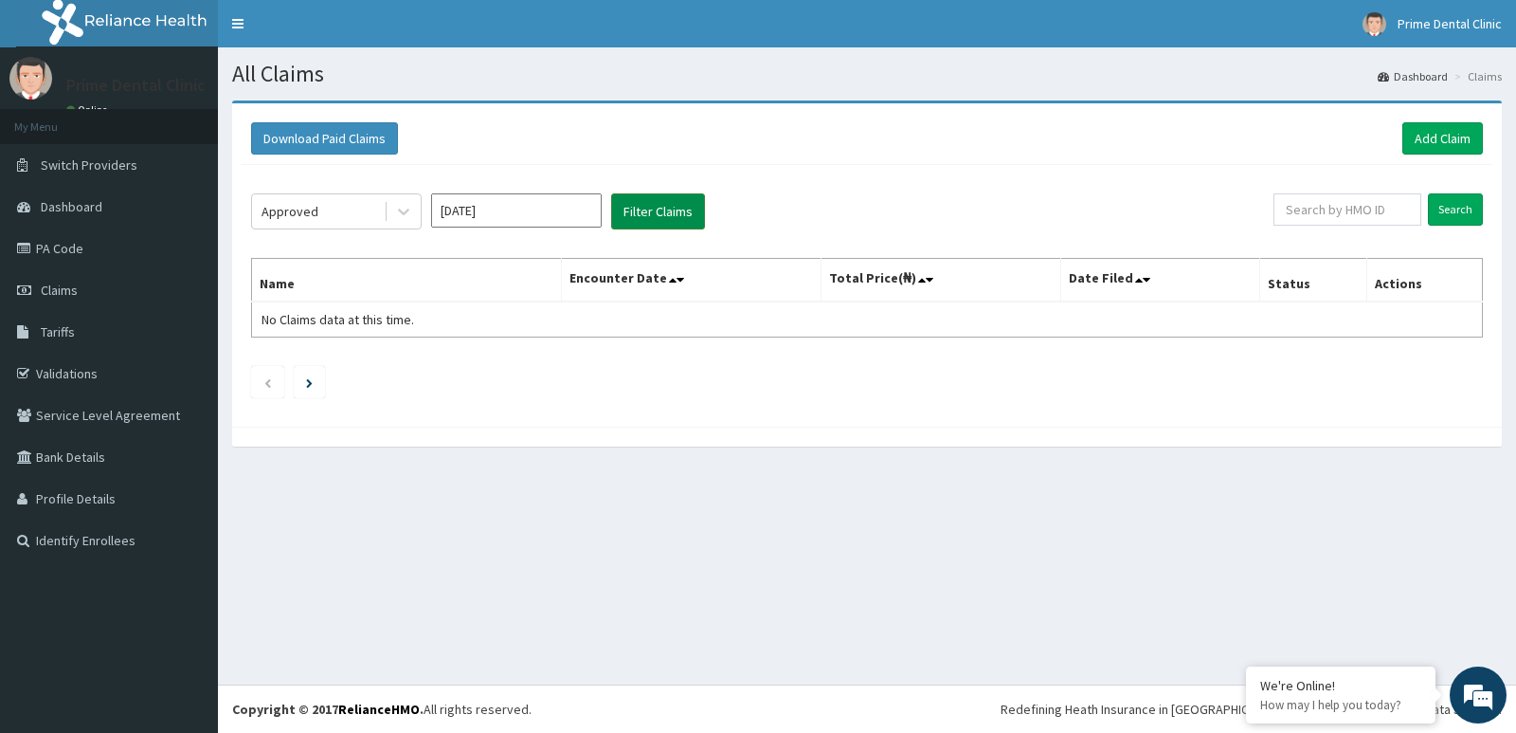
click at [646, 212] on button "Filter Claims" at bounding box center [658, 211] width 94 height 36
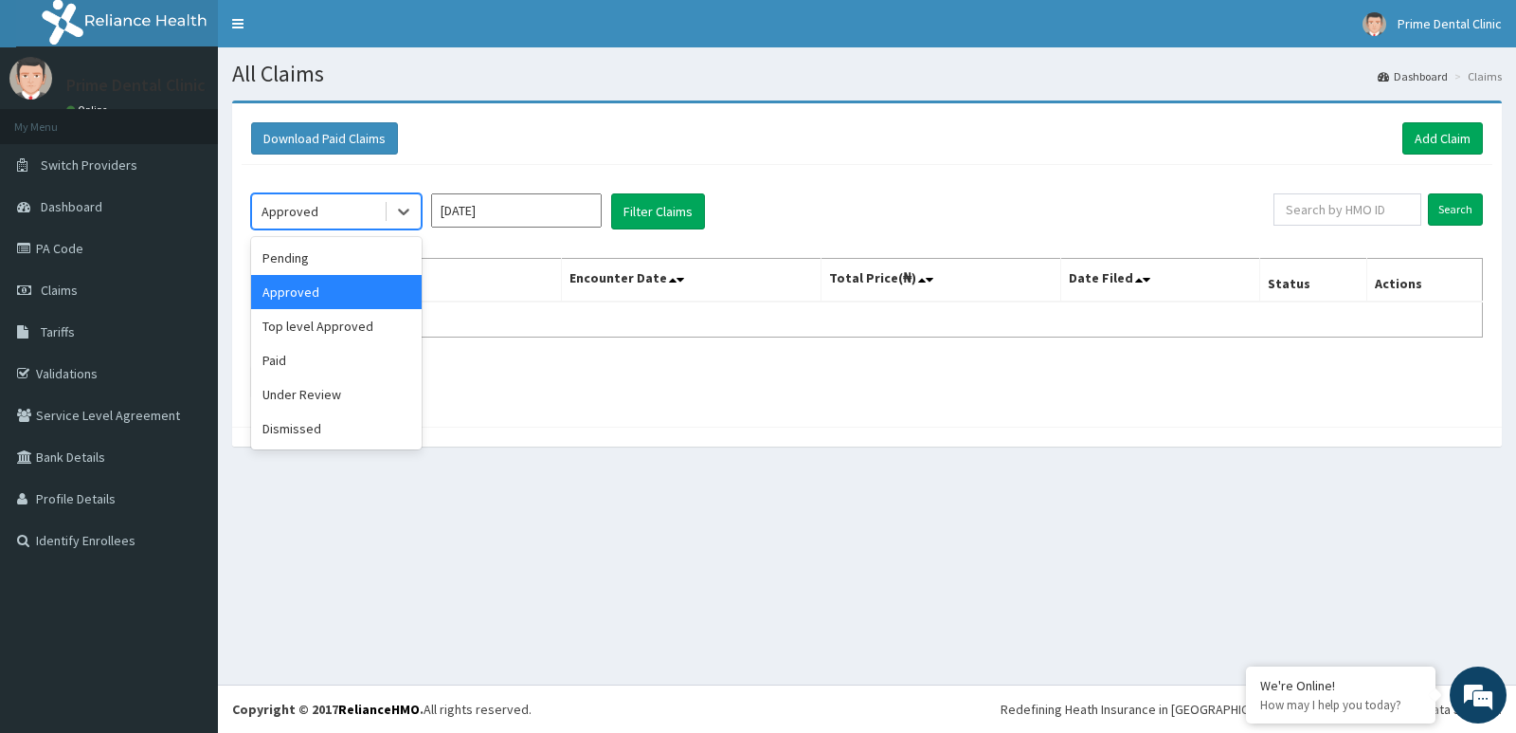
click at [331, 211] on div "Approved" at bounding box center [318, 211] width 132 height 30
click at [333, 325] on div "Top level Approved" at bounding box center [336, 326] width 171 height 34
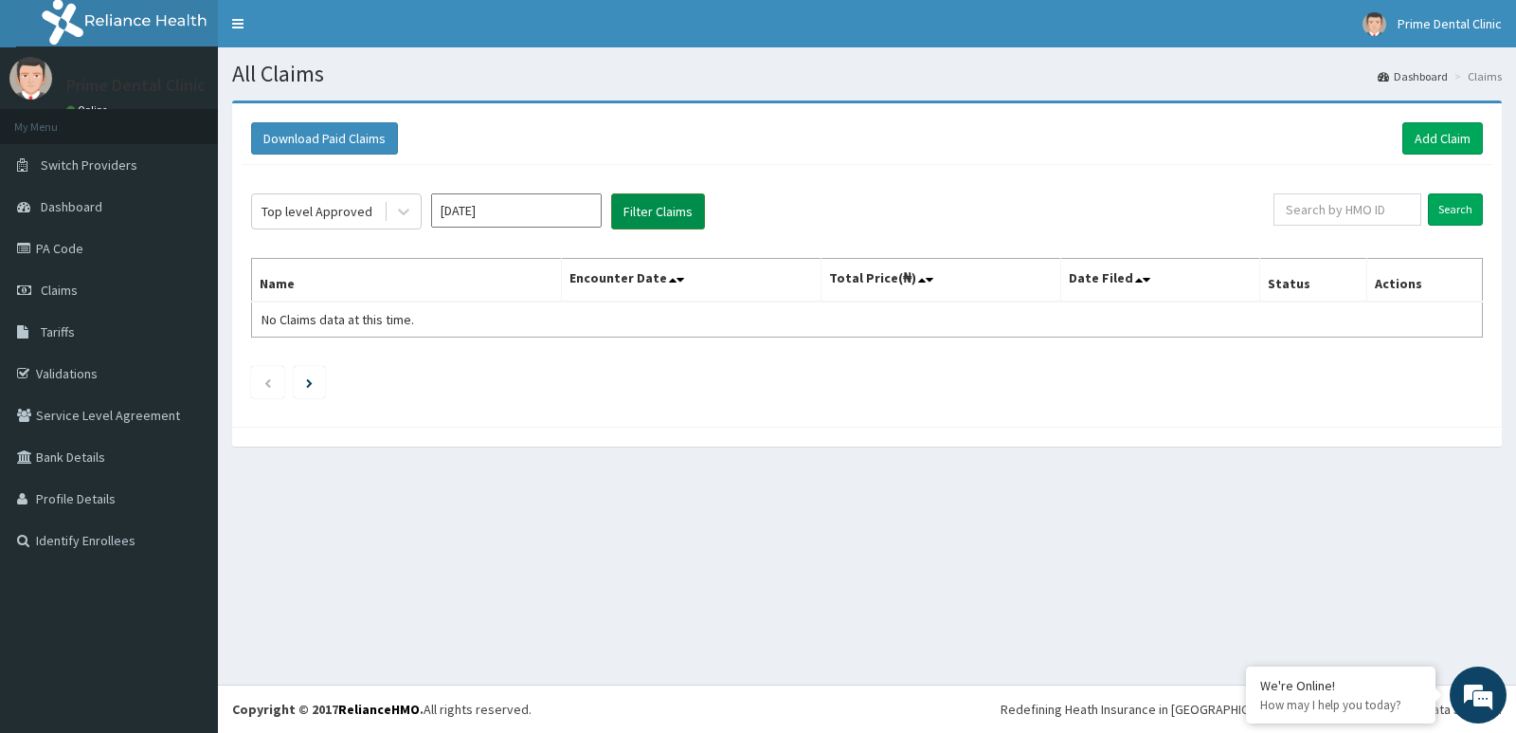
click at [643, 211] on button "Filter Claims" at bounding box center [658, 211] width 94 height 36
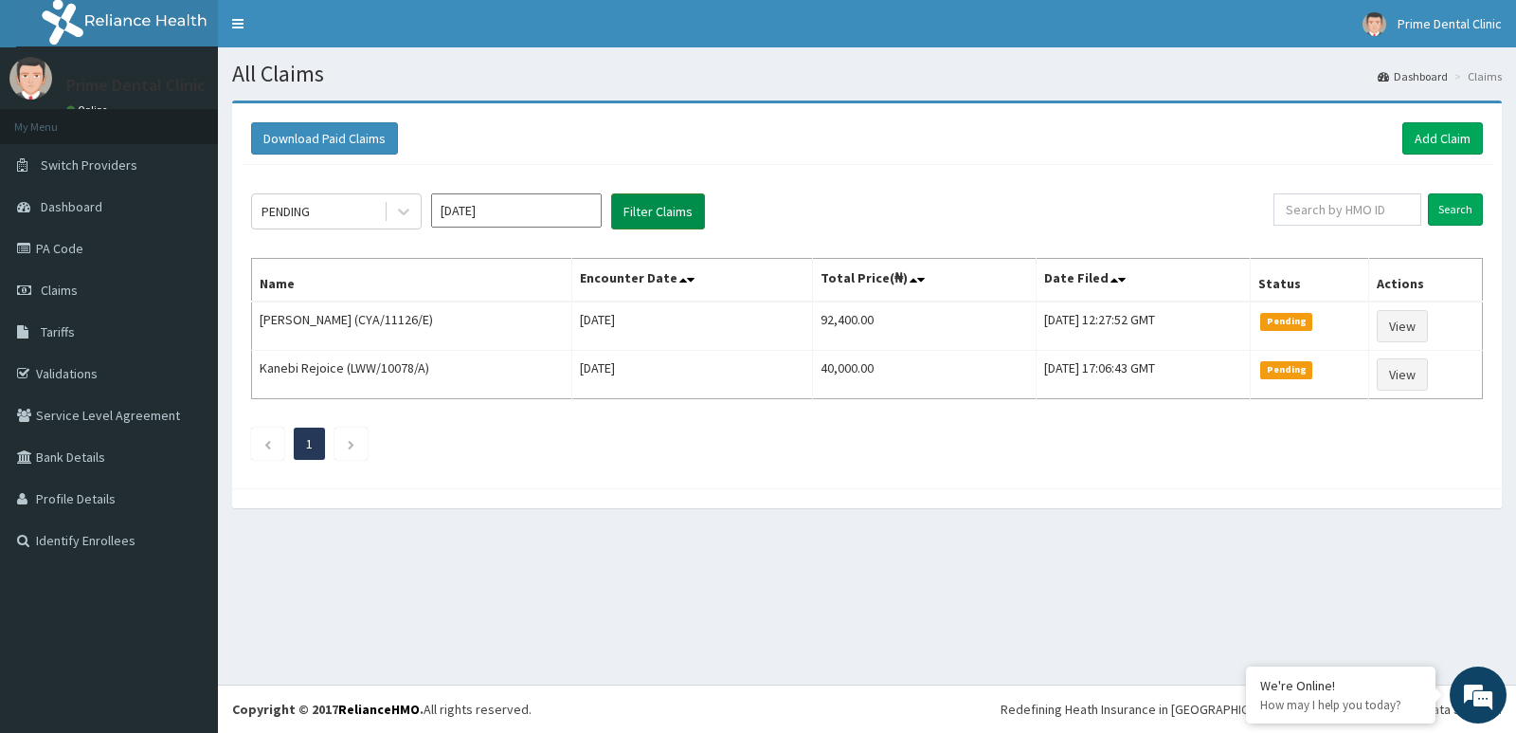
click at [665, 218] on button "Filter Claims" at bounding box center [658, 211] width 94 height 36
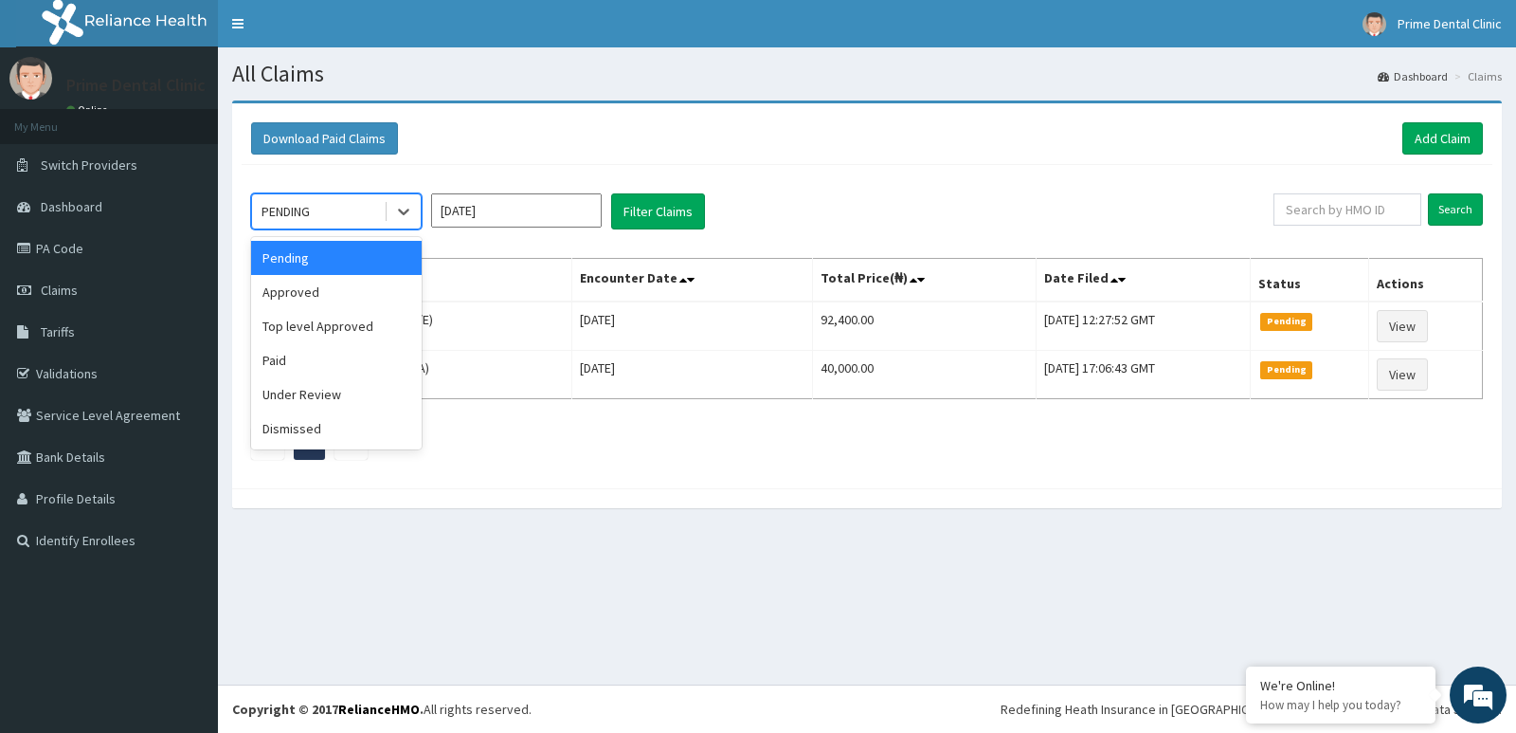
click at [359, 207] on div "PENDING" at bounding box center [318, 211] width 132 height 30
click at [471, 213] on input "[DATE]" at bounding box center [516, 210] width 171 height 34
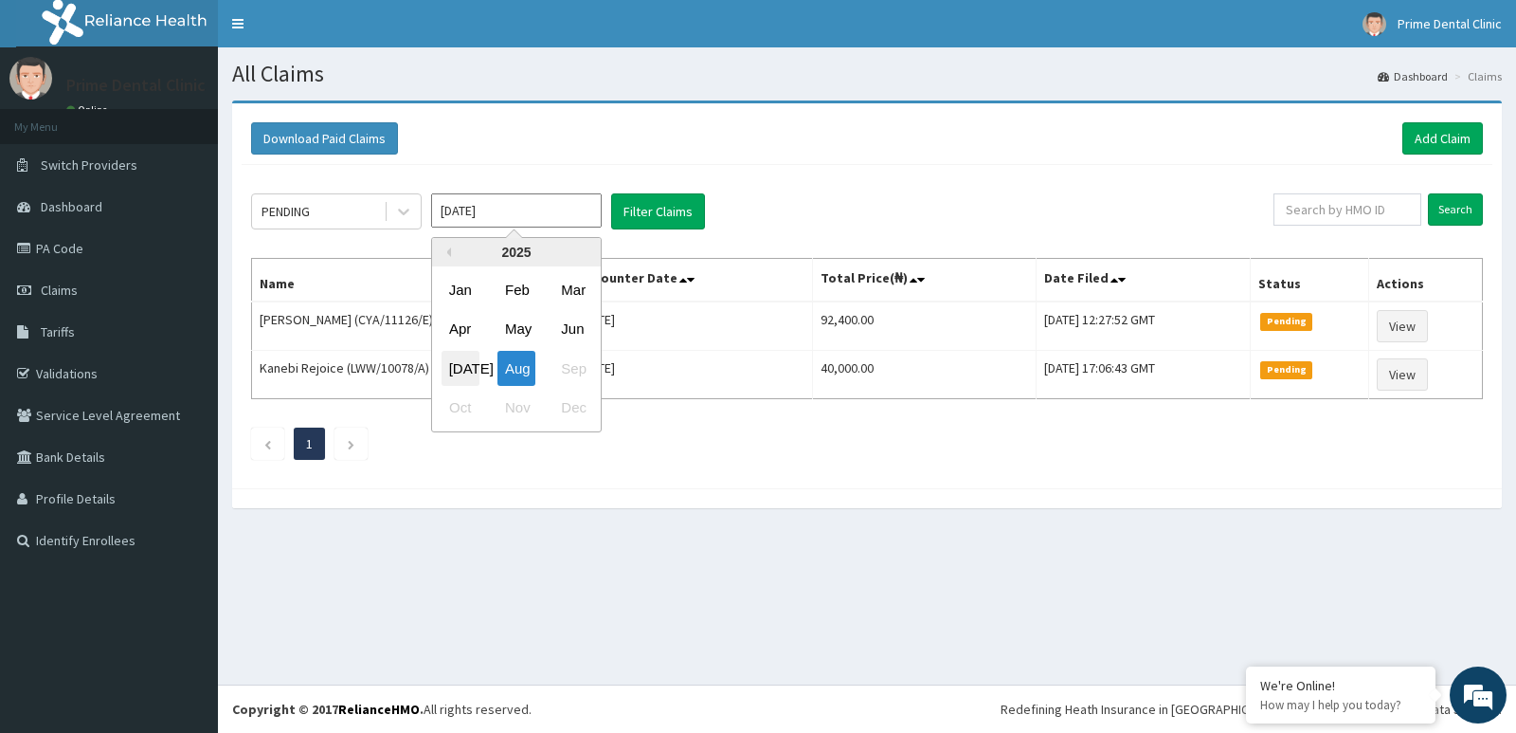
click at [461, 361] on div "[DATE]" at bounding box center [461, 368] width 38 height 35
type input "[DATE]"
click at [315, 205] on div "PENDING" at bounding box center [318, 211] width 132 height 30
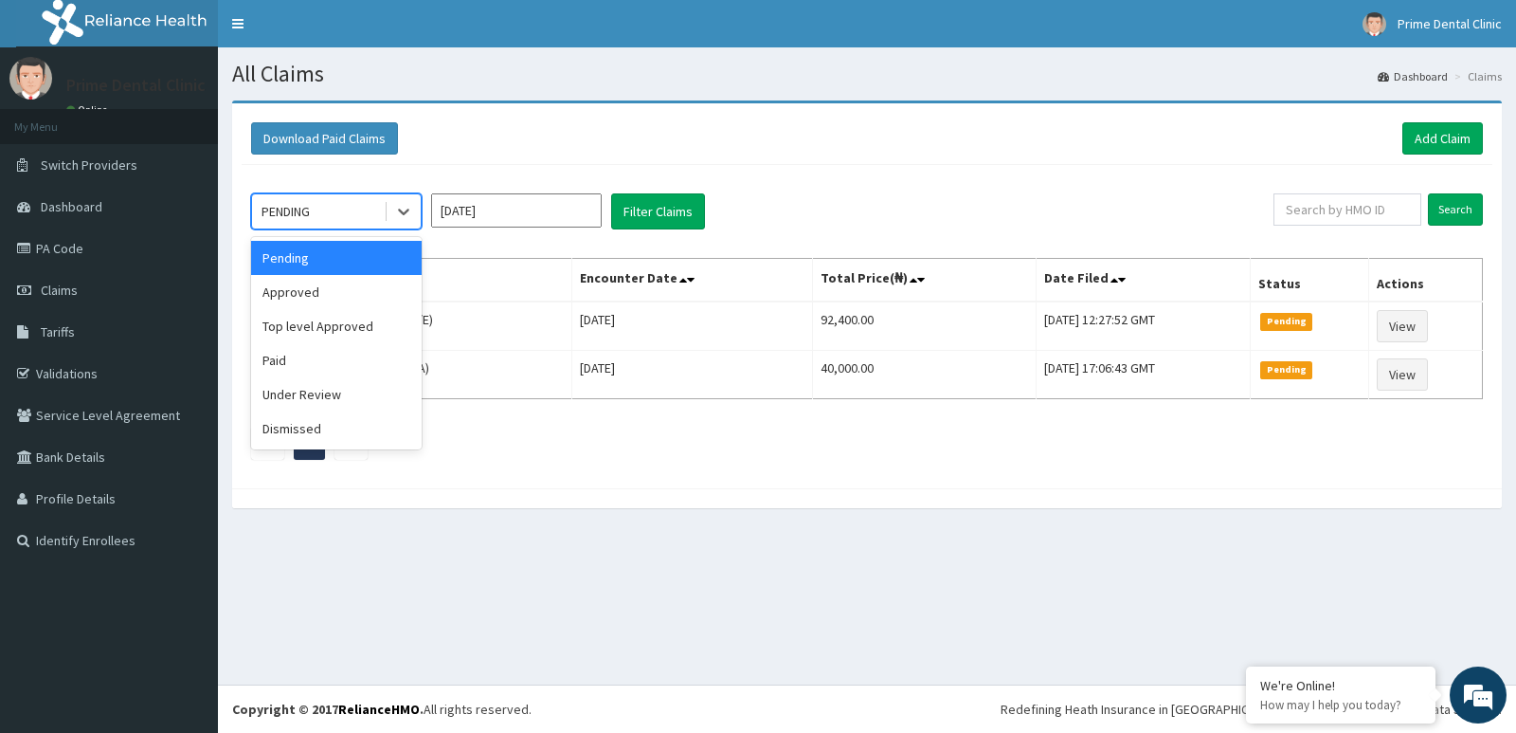
click at [343, 263] on div "Pending" at bounding box center [336, 258] width 171 height 34
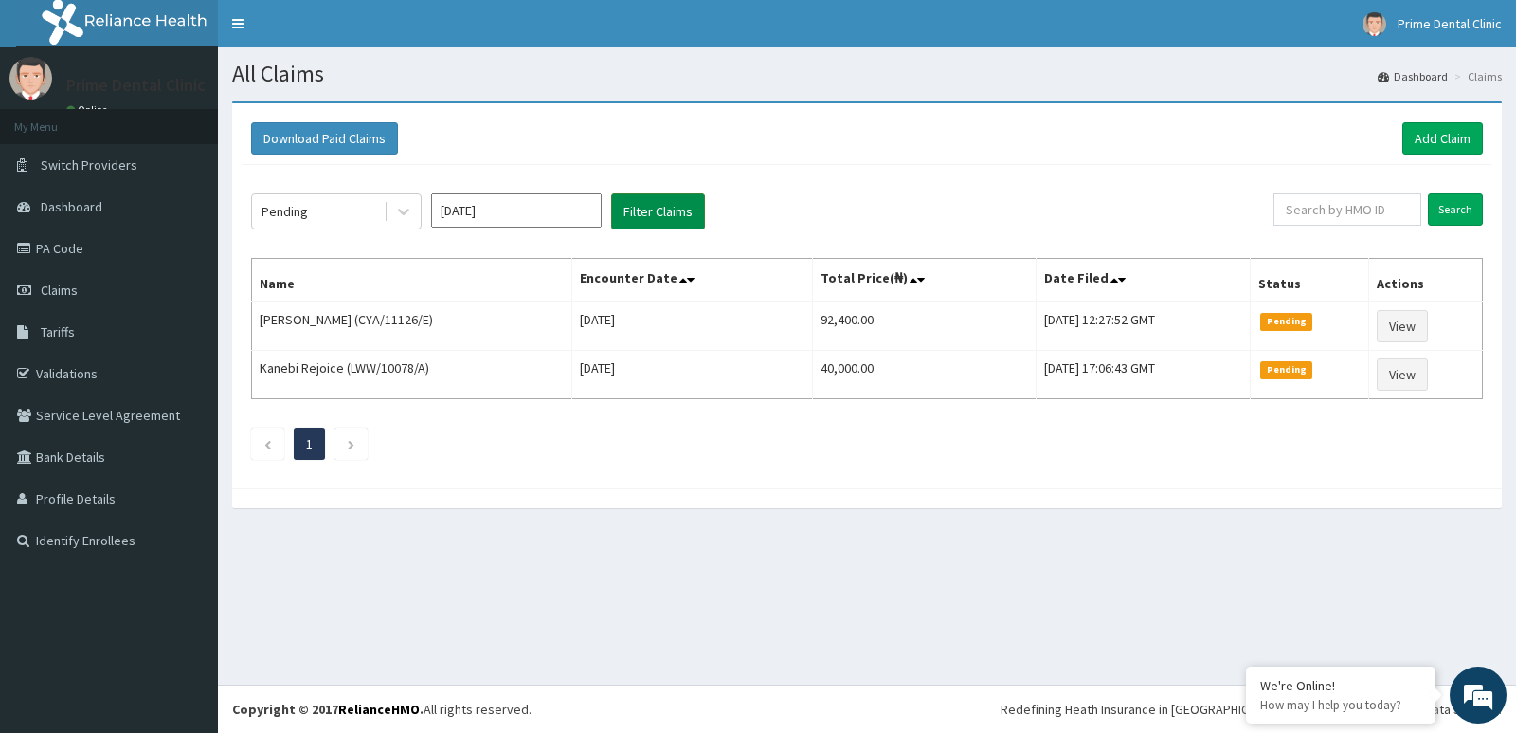
click at [675, 206] on button "Filter Claims" at bounding box center [658, 211] width 94 height 36
click at [661, 212] on button "Filter Claims" at bounding box center [658, 211] width 94 height 36
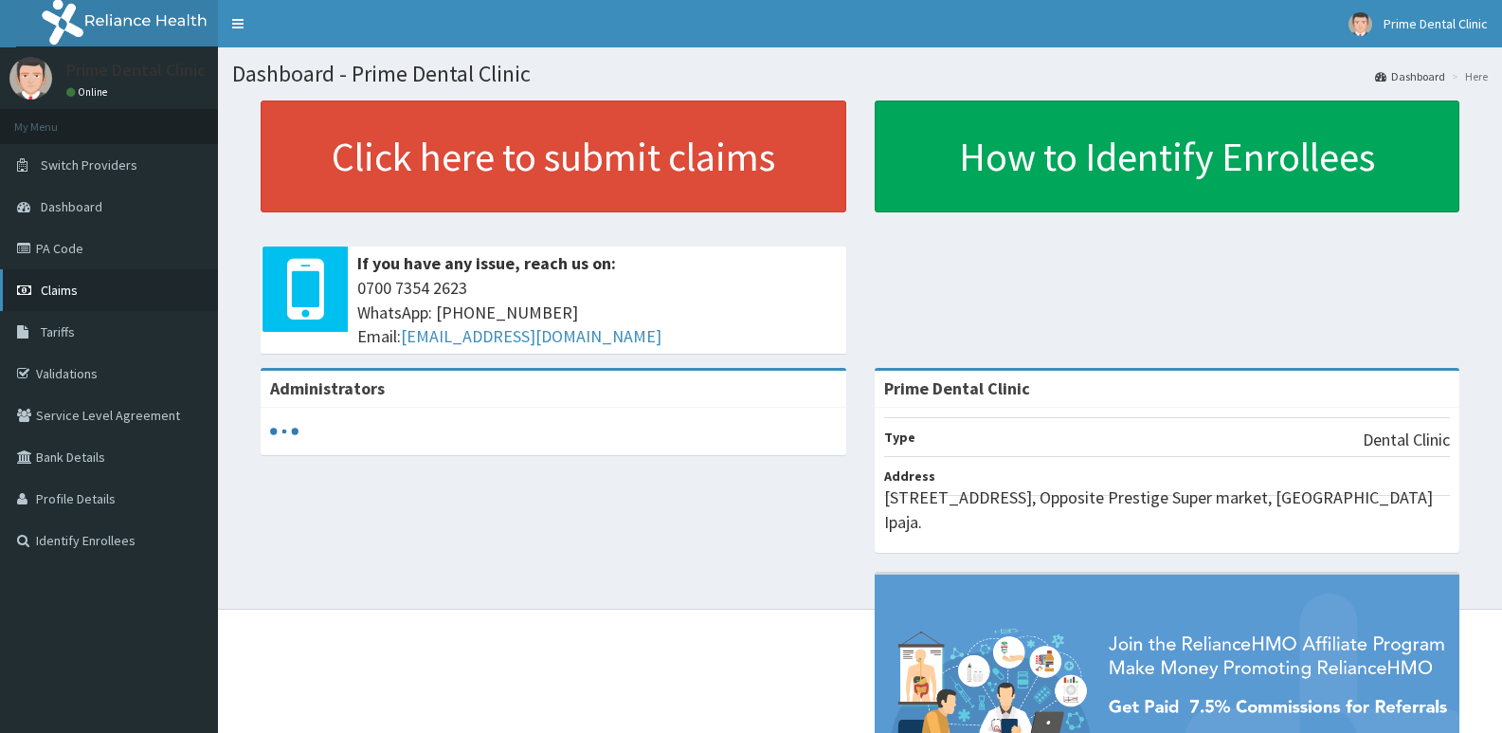
click at [100, 306] on link "Claims" at bounding box center [109, 290] width 218 height 42
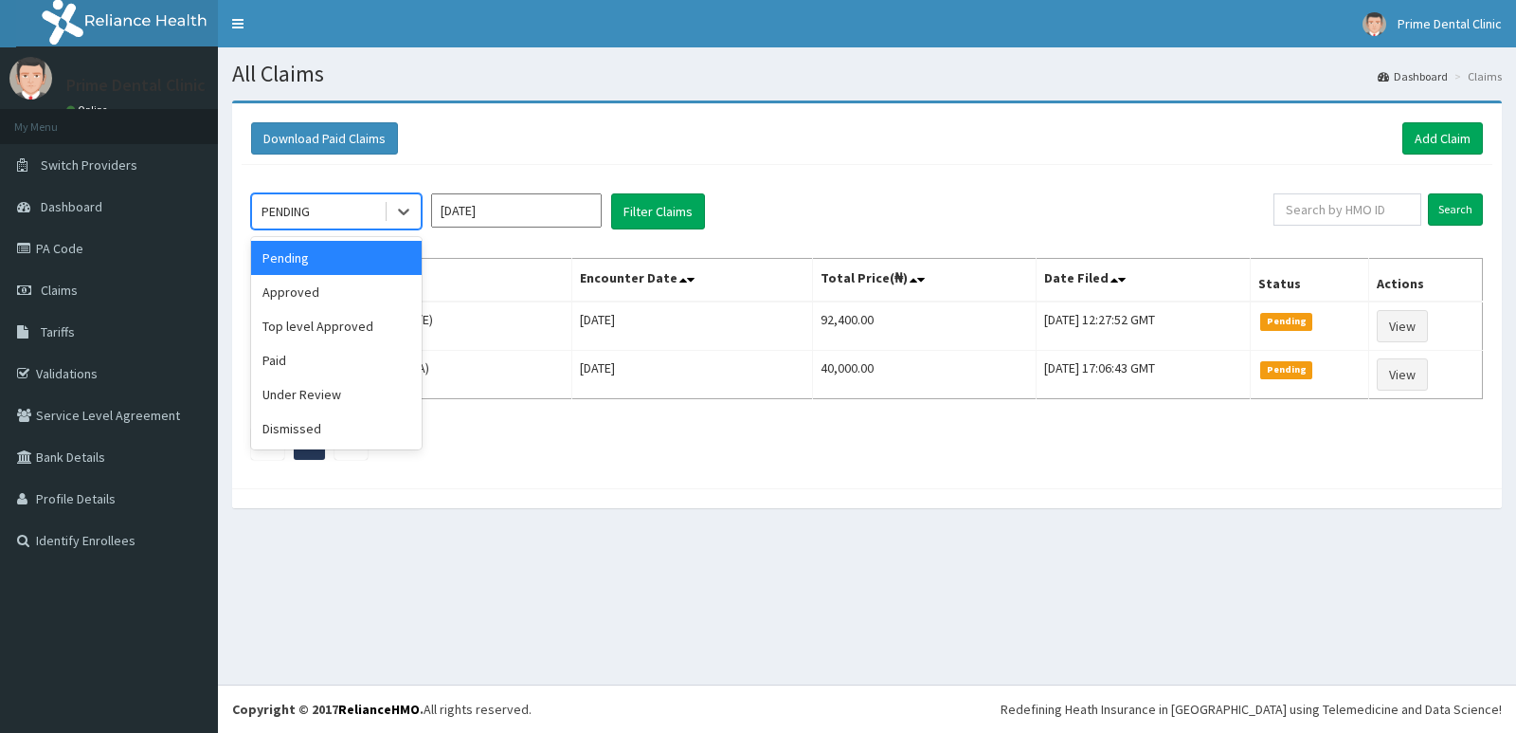
click at [321, 221] on div "PENDING" at bounding box center [318, 211] width 132 height 30
click at [344, 263] on div "Pending" at bounding box center [336, 258] width 171 height 34
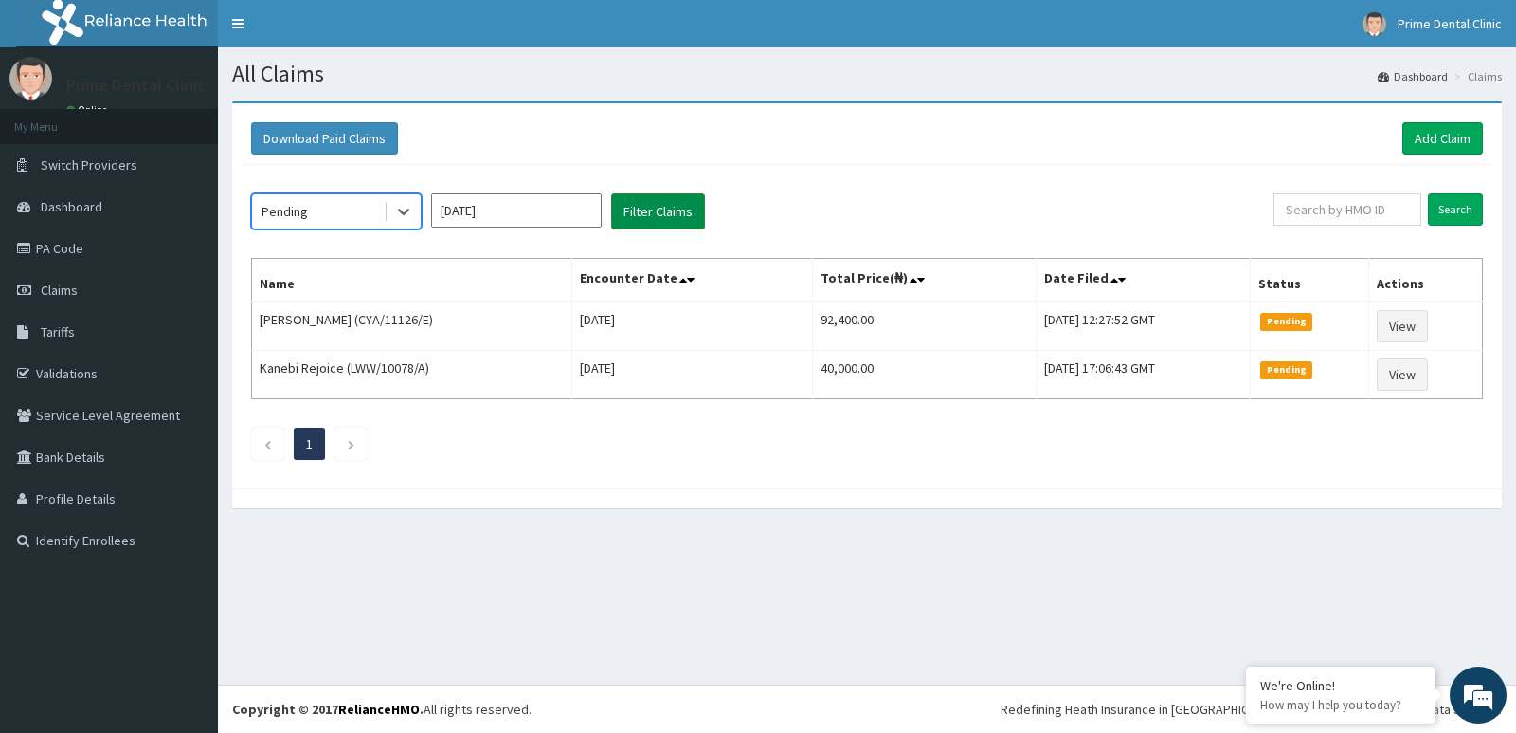
click at [662, 215] on button "Filter Claims" at bounding box center [658, 211] width 94 height 36
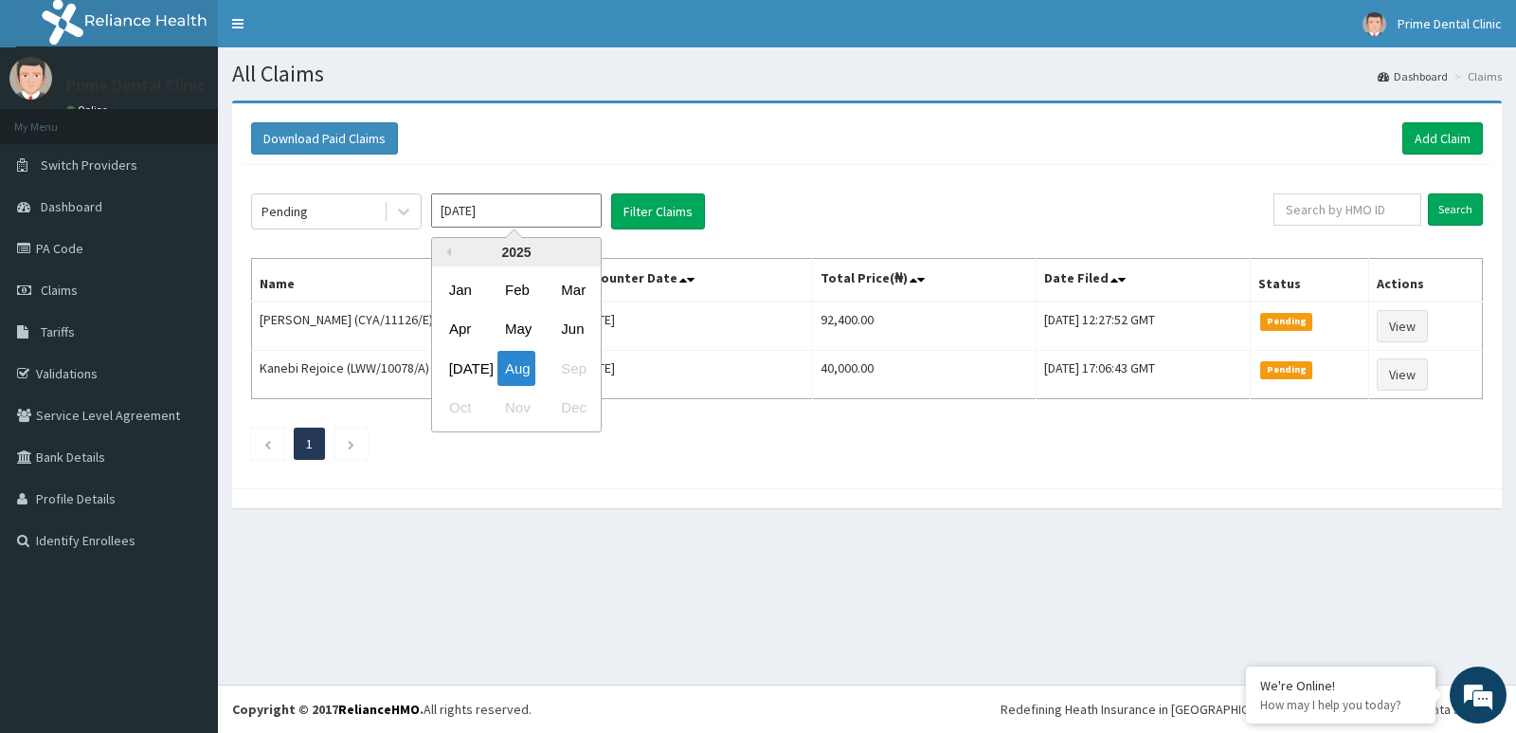
click at [472, 217] on input "[DATE]" at bounding box center [516, 210] width 171 height 34
click at [473, 364] on div "[DATE]" at bounding box center [461, 368] width 38 height 35
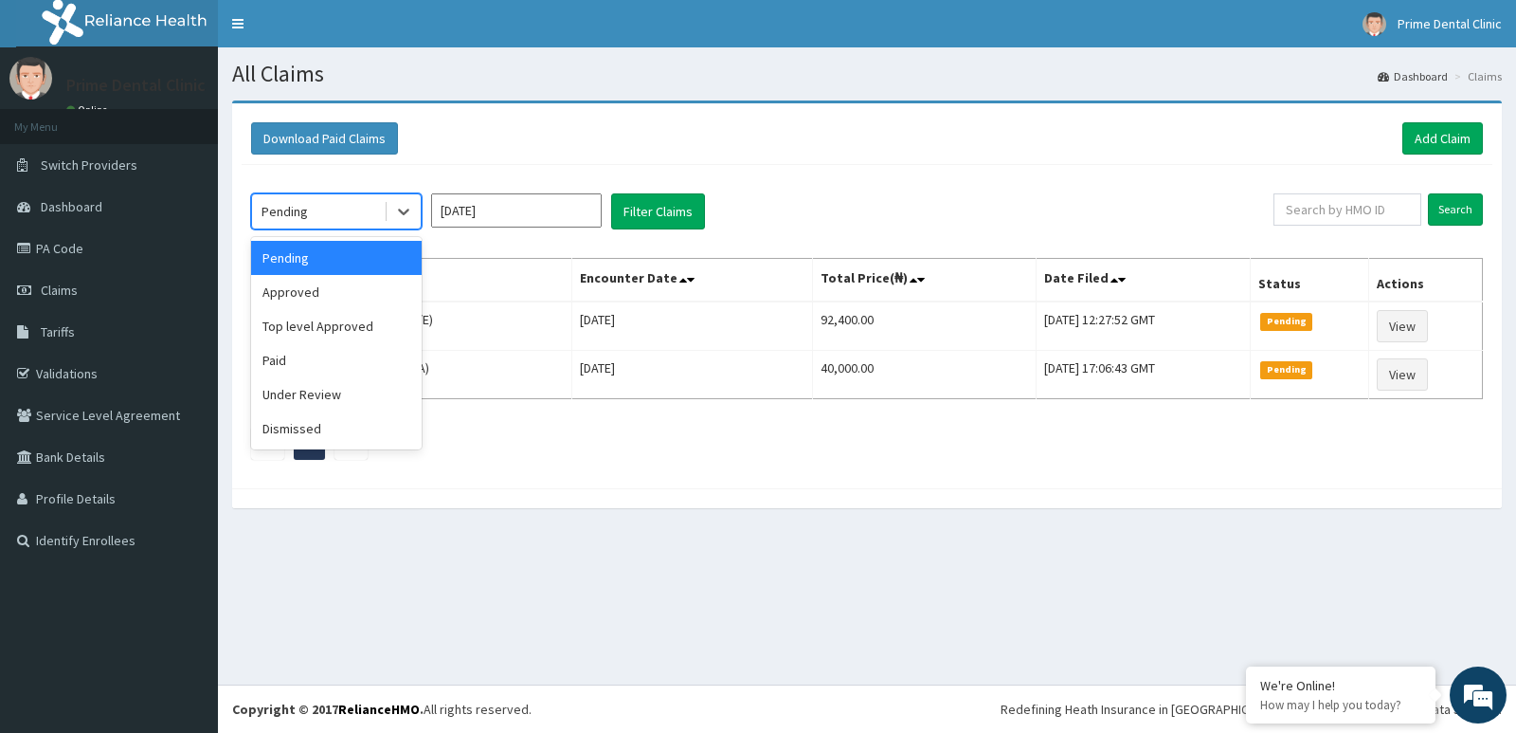
click at [325, 209] on div "Pending" at bounding box center [318, 211] width 132 height 30
drag, startPoint x: 368, startPoint y: 251, endPoint x: 581, endPoint y: 199, distance: 219.5
click at [368, 252] on div "Pending" at bounding box center [336, 258] width 171 height 34
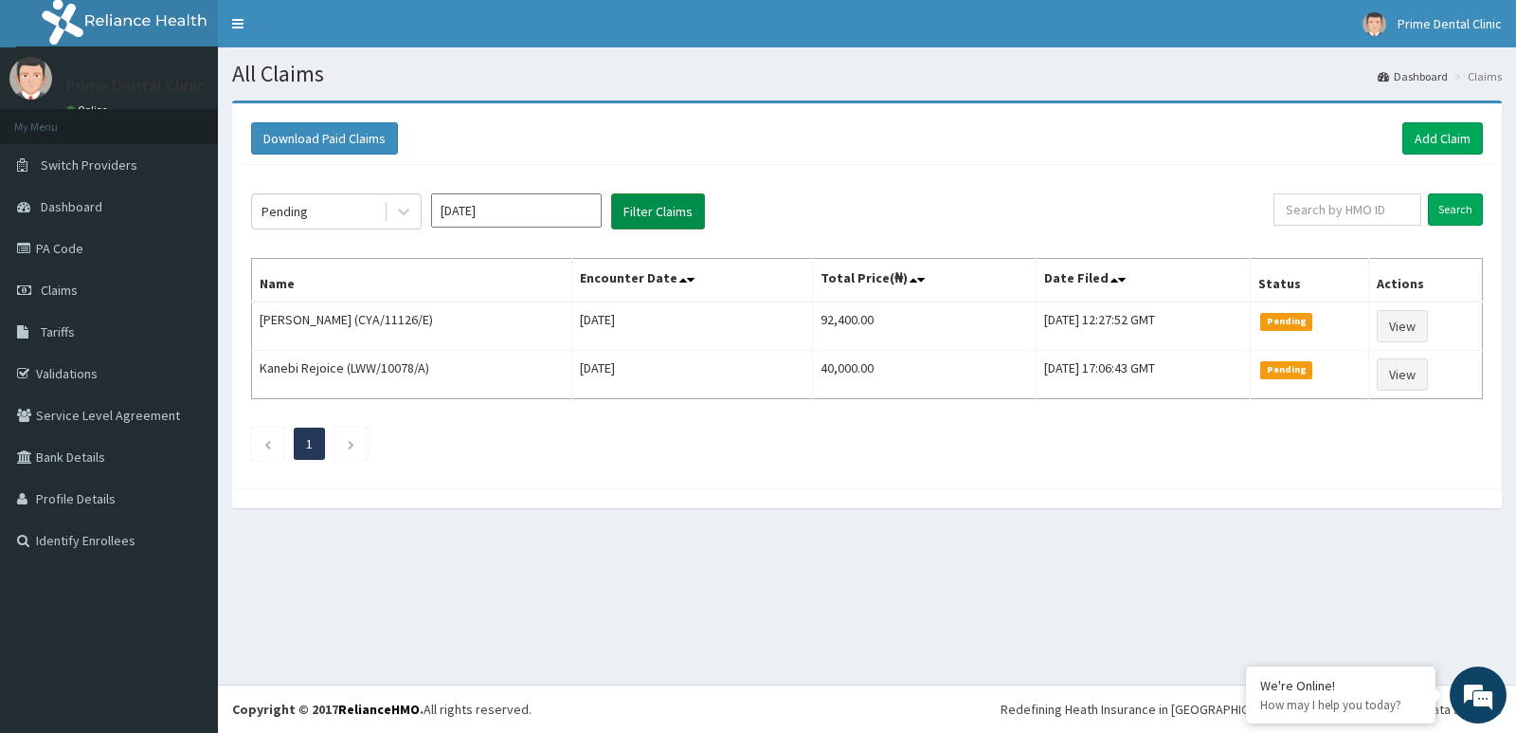
click at [649, 202] on button "Filter Claims" at bounding box center [658, 211] width 94 height 36
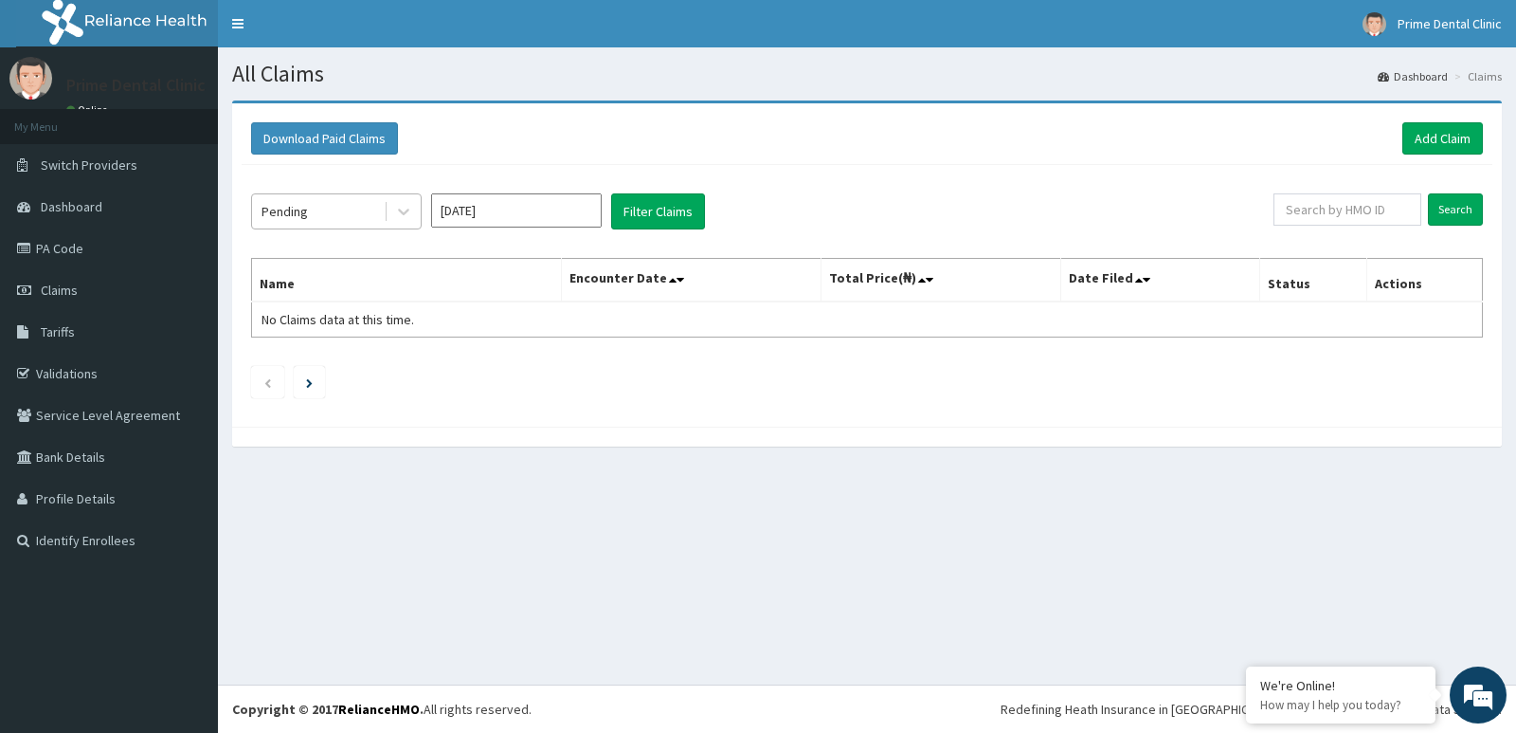
click at [323, 194] on div "Pending" at bounding box center [336, 211] width 171 height 36
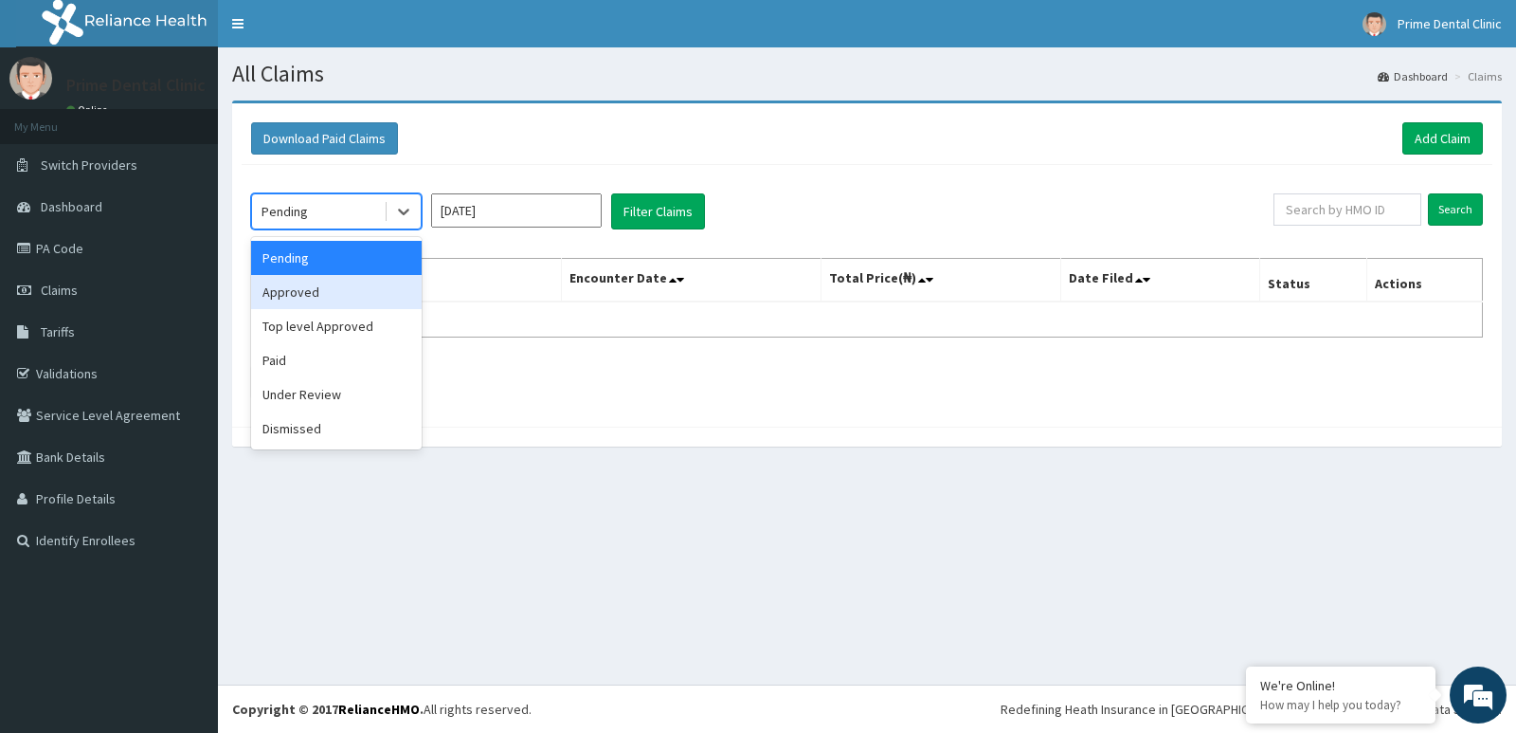
click at [360, 292] on div "Approved" at bounding box center [336, 292] width 171 height 34
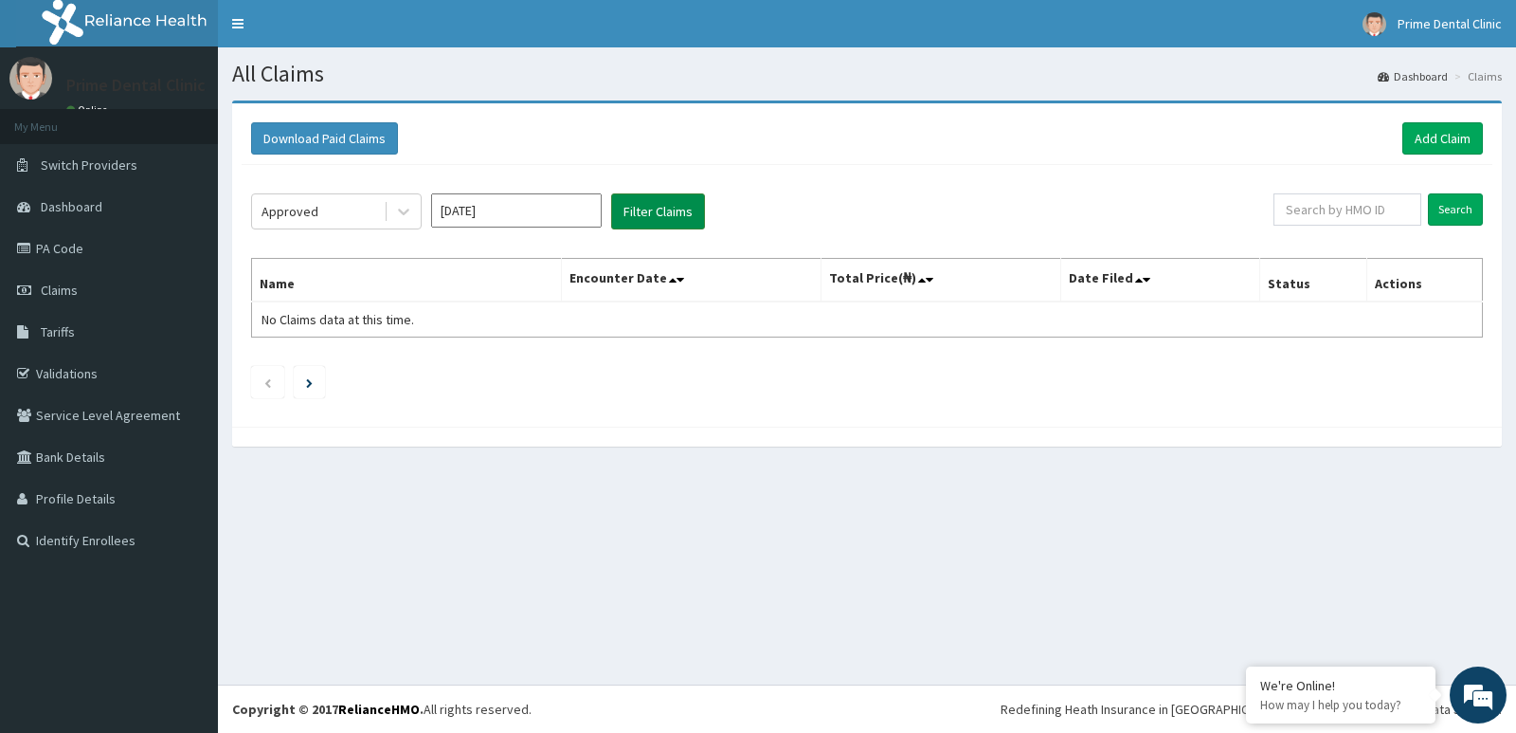
click at [656, 224] on button "Filter Claims" at bounding box center [658, 211] width 94 height 36
click at [652, 223] on button "Filter Claims" at bounding box center [658, 211] width 94 height 36
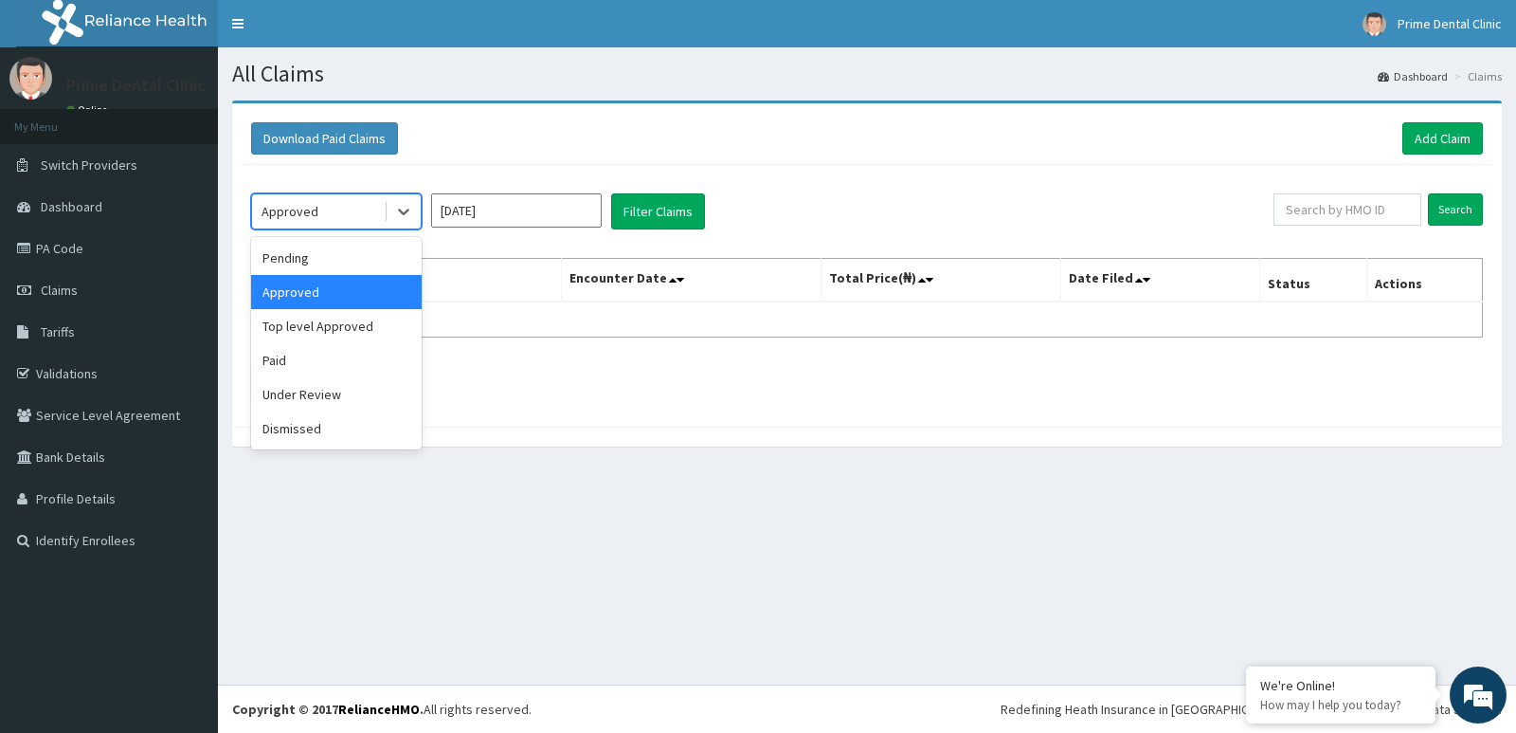
click at [362, 219] on div "Approved" at bounding box center [318, 211] width 132 height 30
click at [359, 313] on div "Top level Approved" at bounding box center [336, 326] width 171 height 34
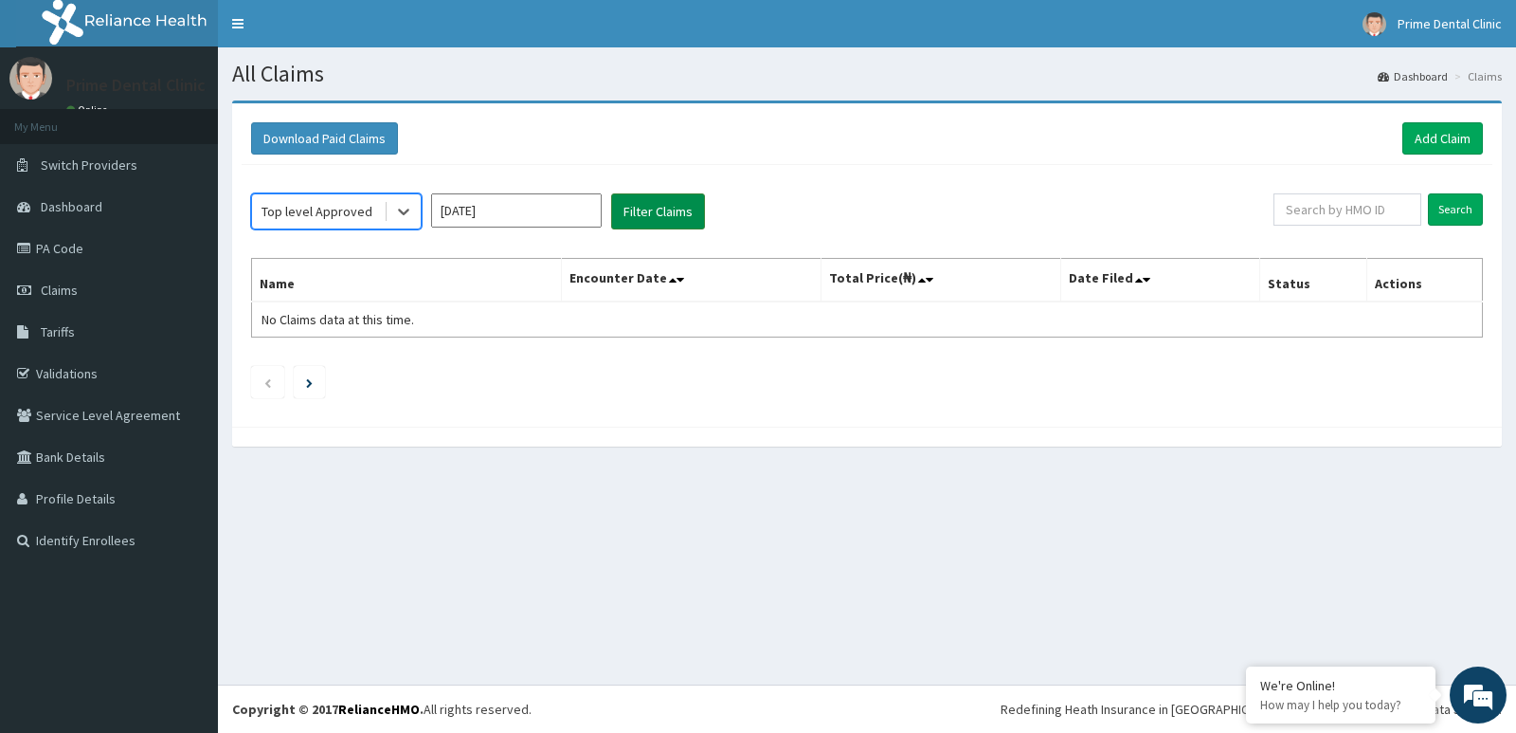
click at [676, 209] on button "Filter Claims" at bounding box center [658, 211] width 94 height 36
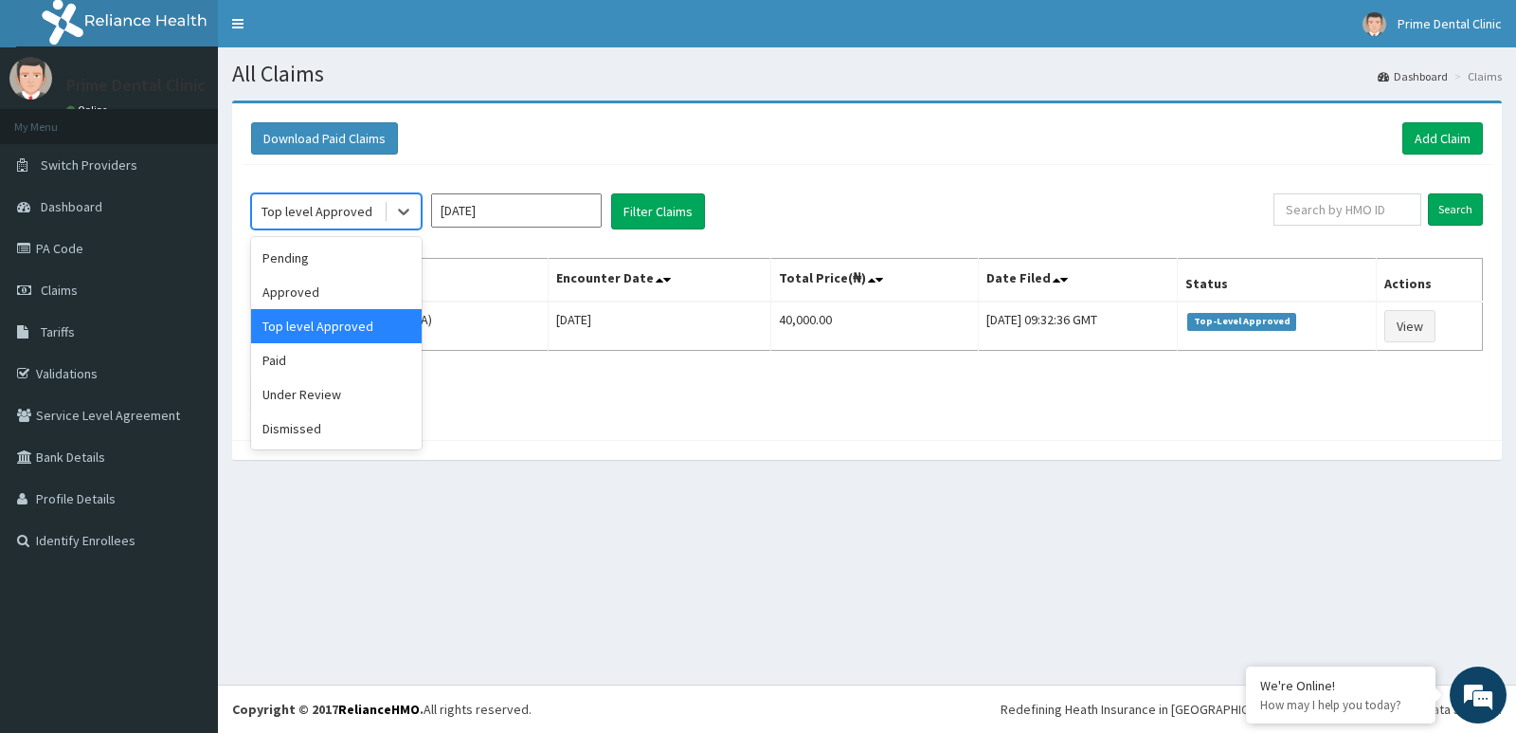
click at [343, 216] on div "Top level Approved" at bounding box center [317, 211] width 111 height 19
click at [370, 356] on div "Paid" at bounding box center [336, 360] width 171 height 34
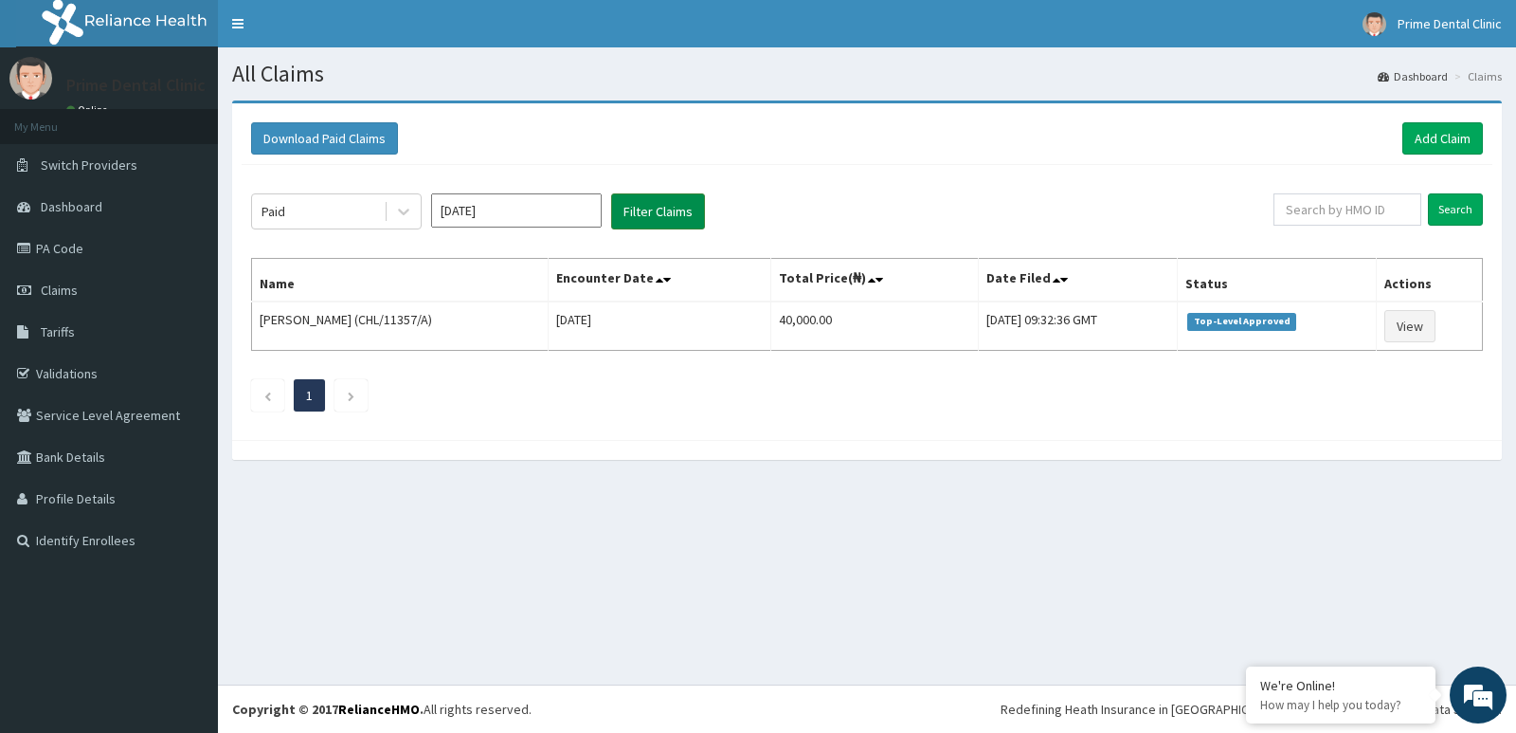
click at [664, 205] on button "Filter Claims" at bounding box center [658, 211] width 94 height 36
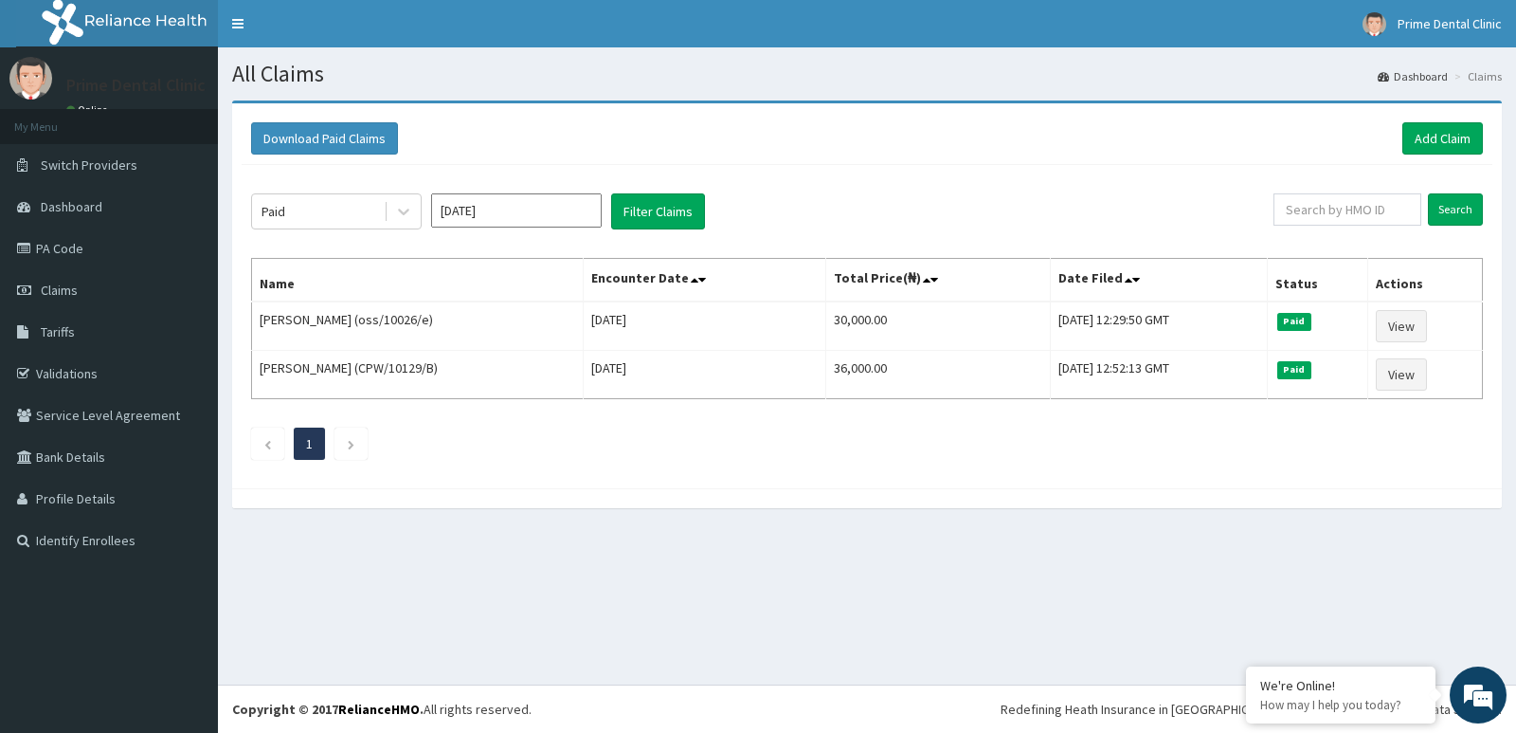
click at [528, 203] on input "Jul 2025" at bounding box center [516, 210] width 171 height 34
click at [520, 368] on div "Aug" at bounding box center [517, 368] width 38 height 35
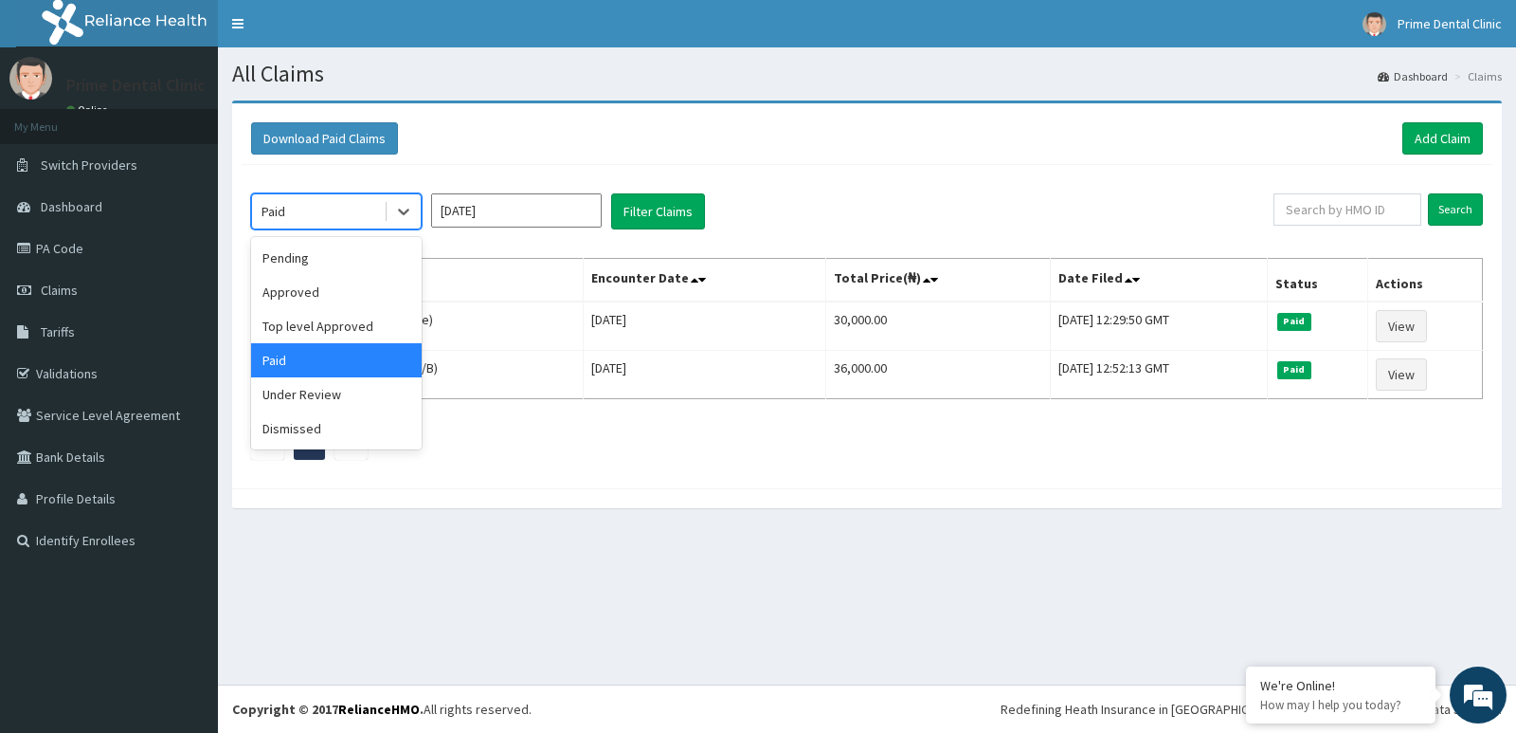
click at [335, 214] on div "Paid" at bounding box center [318, 211] width 132 height 30
click at [463, 216] on input "Aug 2025" at bounding box center [516, 210] width 171 height 34
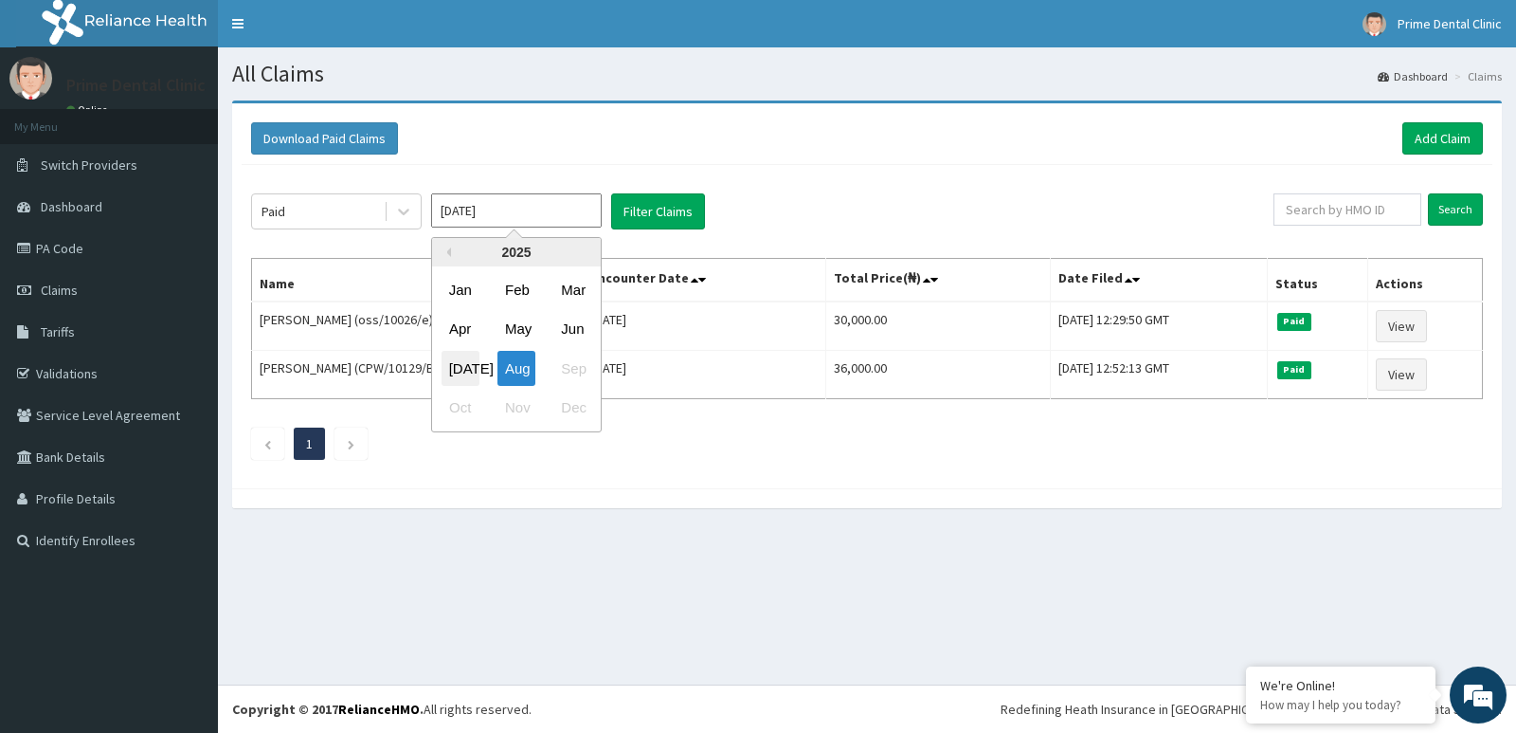
click at [476, 365] on div "Jul" at bounding box center [461, 368] width 38 height 35
click at [340, 230] on div "Paid Jul 2025 Filter Claims Search Name Encounter Date Total Price(₦) Date File…" at bounding box center [867, 322] width 1251 height 314
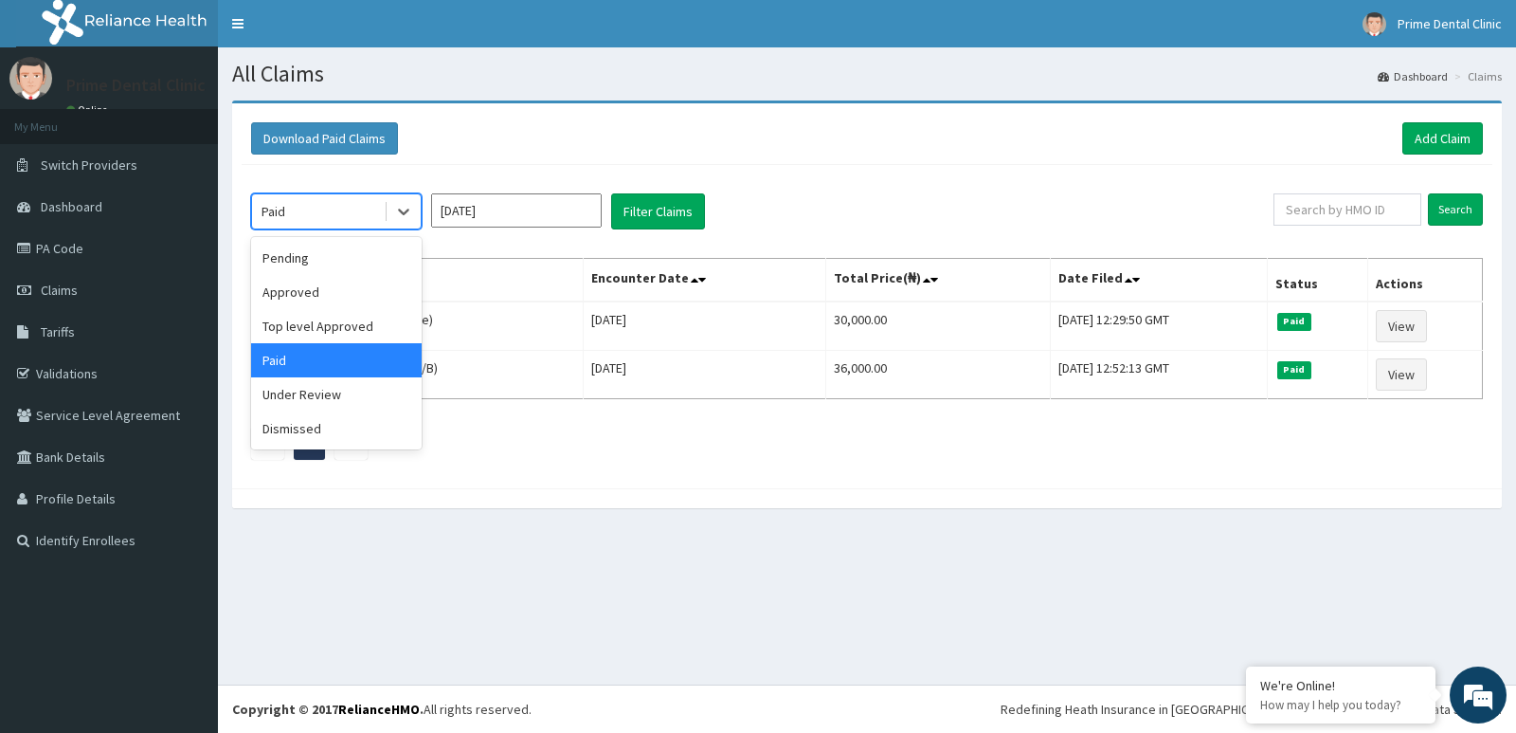
click at [306, 220] on div "Paid" at bounding box center [318, 211] width 132 height 30
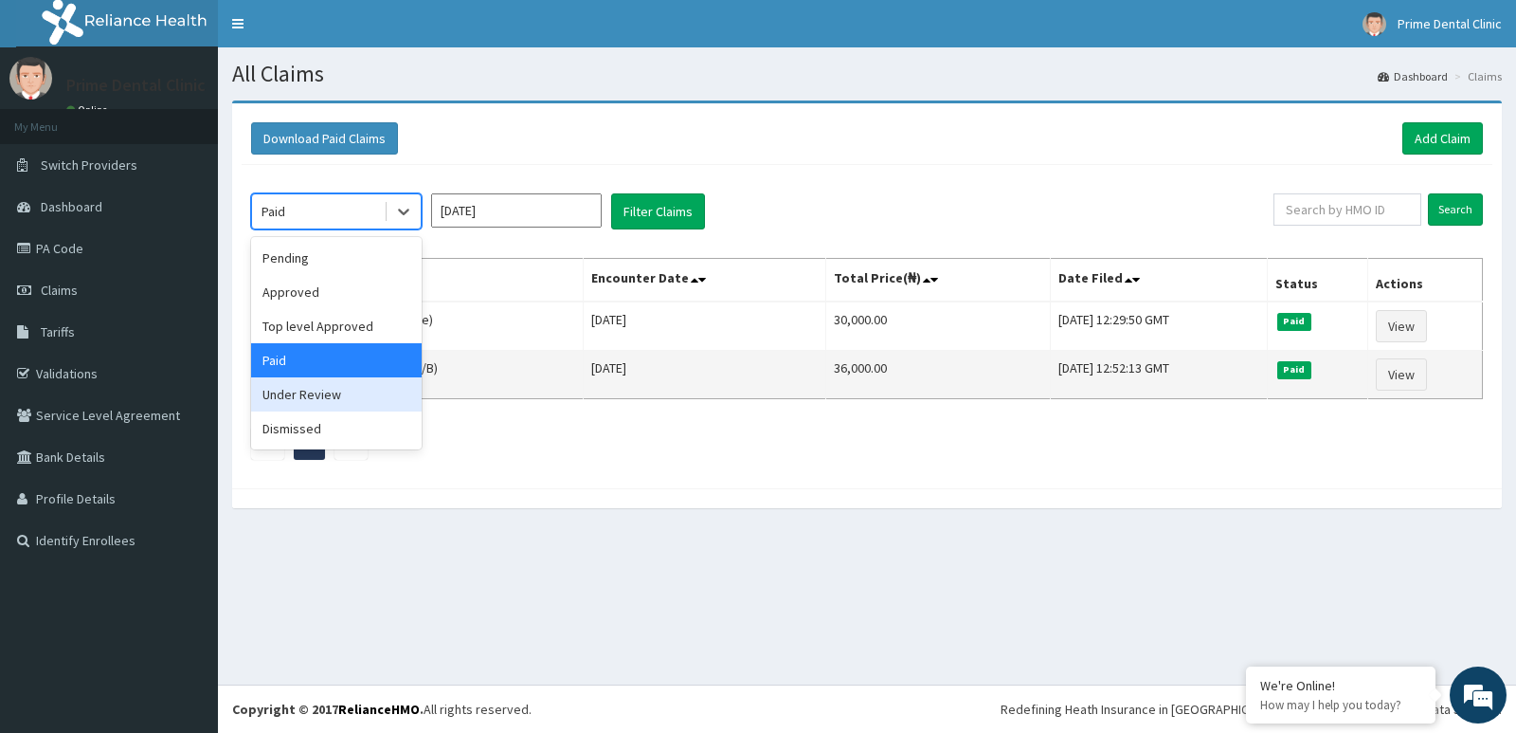
click at [340, 391] on div "Under Review" at bounding box center [336, 394] width 171 height 34
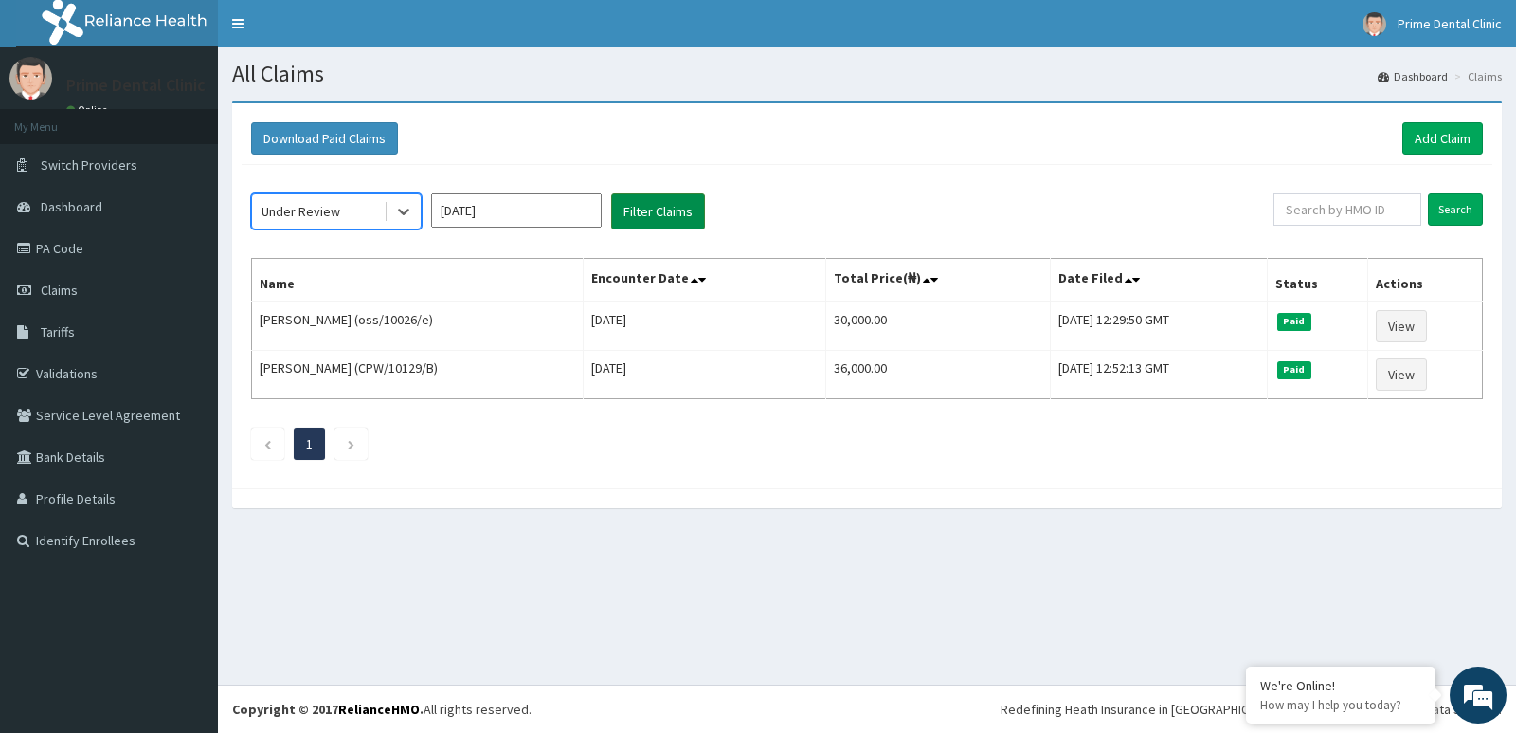
click at [664, 203] on button "Filter Claims" at bounding box center [658, 211] width 94 height 36
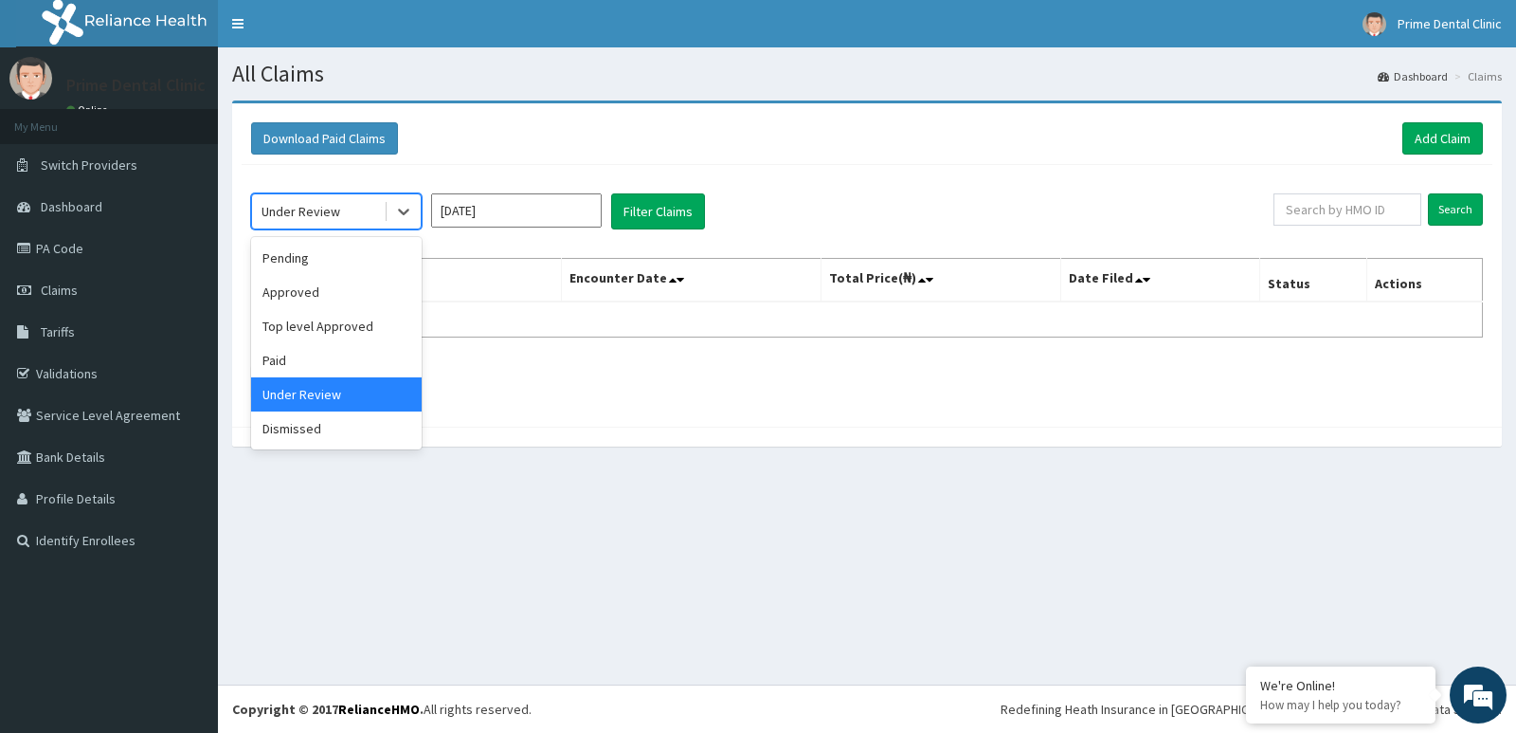
drag, startPoint x: 267, startPoint y: 216, endPoint x: 345, endPoint y: 242, distance: 81.8
click at [268, 216] on div "Under Review" at bounding box center [301, 211] width 79 height 19
click at [326, 432] on div "Dismissed" at bounding box center [336, 428] width 171 height 34
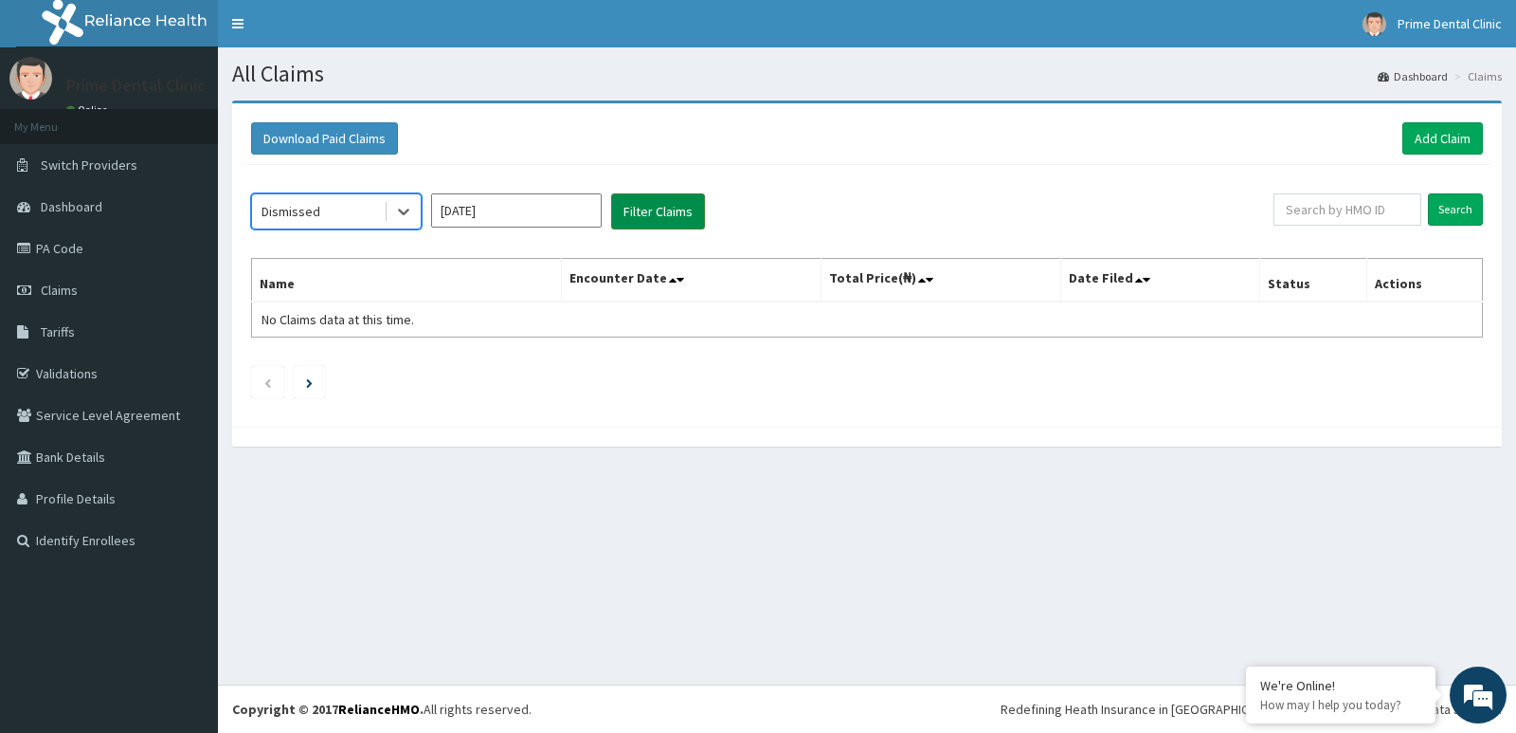
click at [692, 209] on button "Filter Claims" at bounding box center [658, 211] width 94 height 36
click at [665, 214] on button "Filter Claims" at bounding box center [658, 211] width 94 height 36
click at [423, 202] on div "Dismissed Jul 2025 Filter Claims" at bounding box center [762, 211] width 1023 height 36
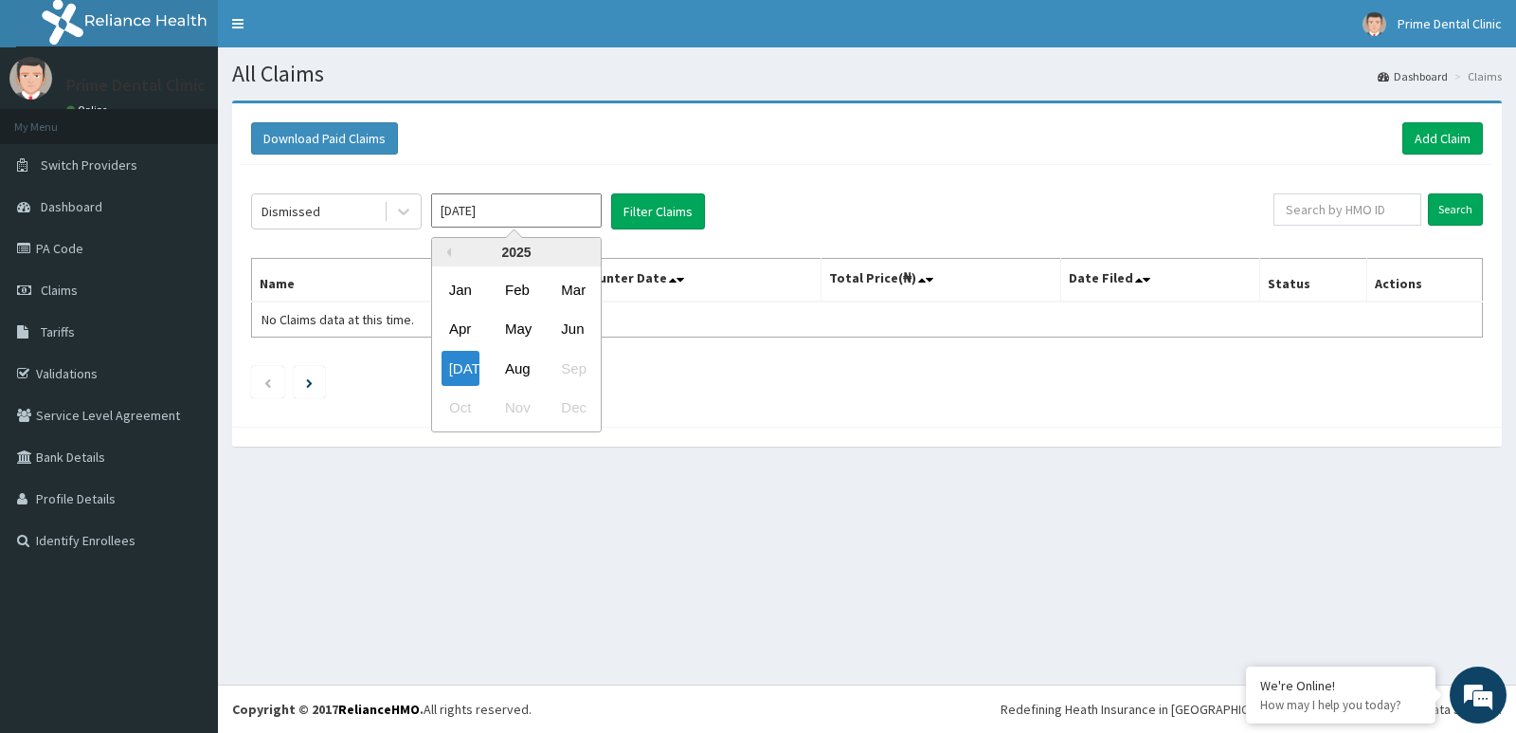
click at [448, 202] on input "Jul 2025" at bounding box center [516, 210] width 171 height 34
click at [528, 355] on div "Aug" at bounding box center [517, 368] width 38 height 35
type input "Aug 2025"
click at [360, 211] on div "Dismissed" at bounding box center [318, 211] width 132 height 30
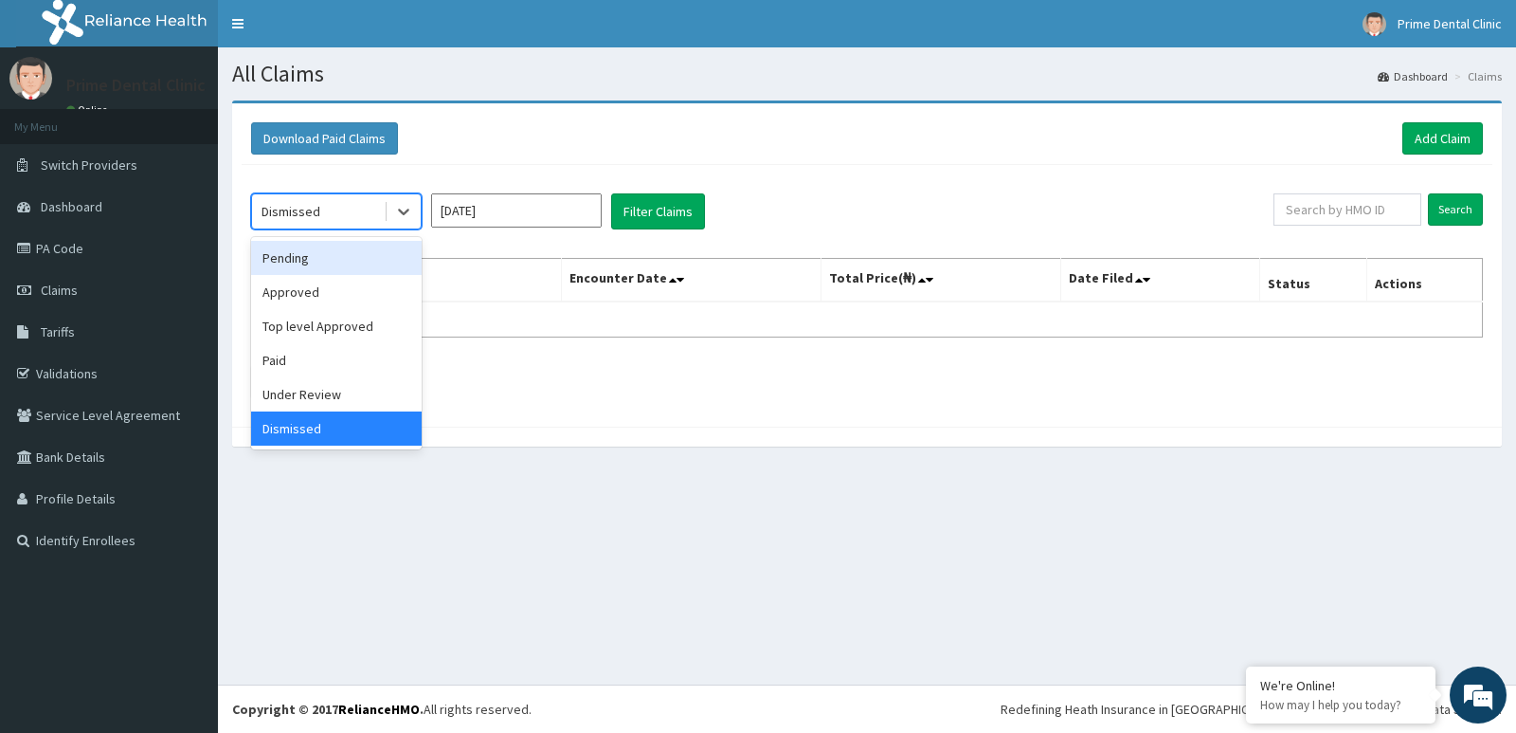
click at [358, 247] on div "Pending" at bounding box center [336, 258] width 171 height 34
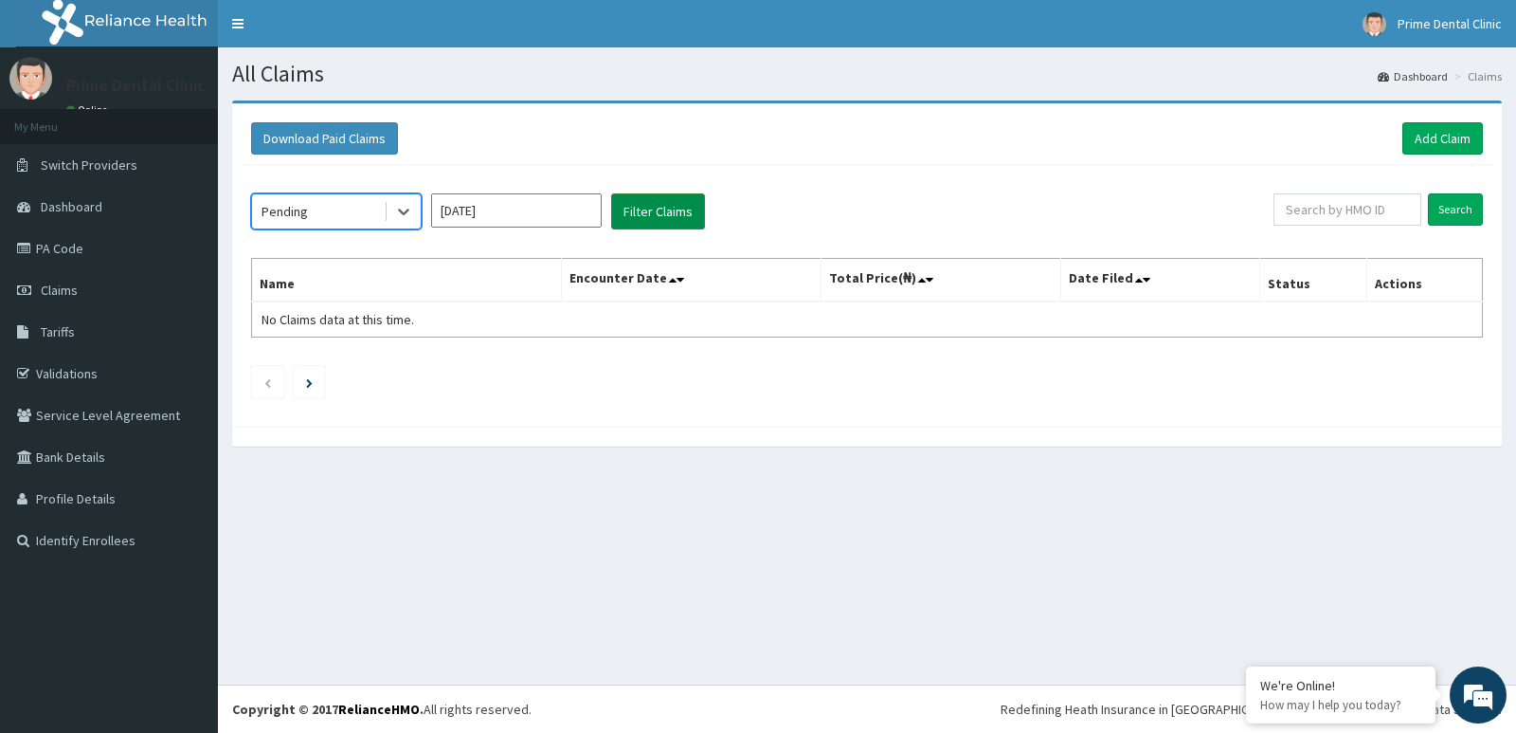
click at [634, 220] on button "Filter Claims" at bounding box center [658, 211] width 94 height 36
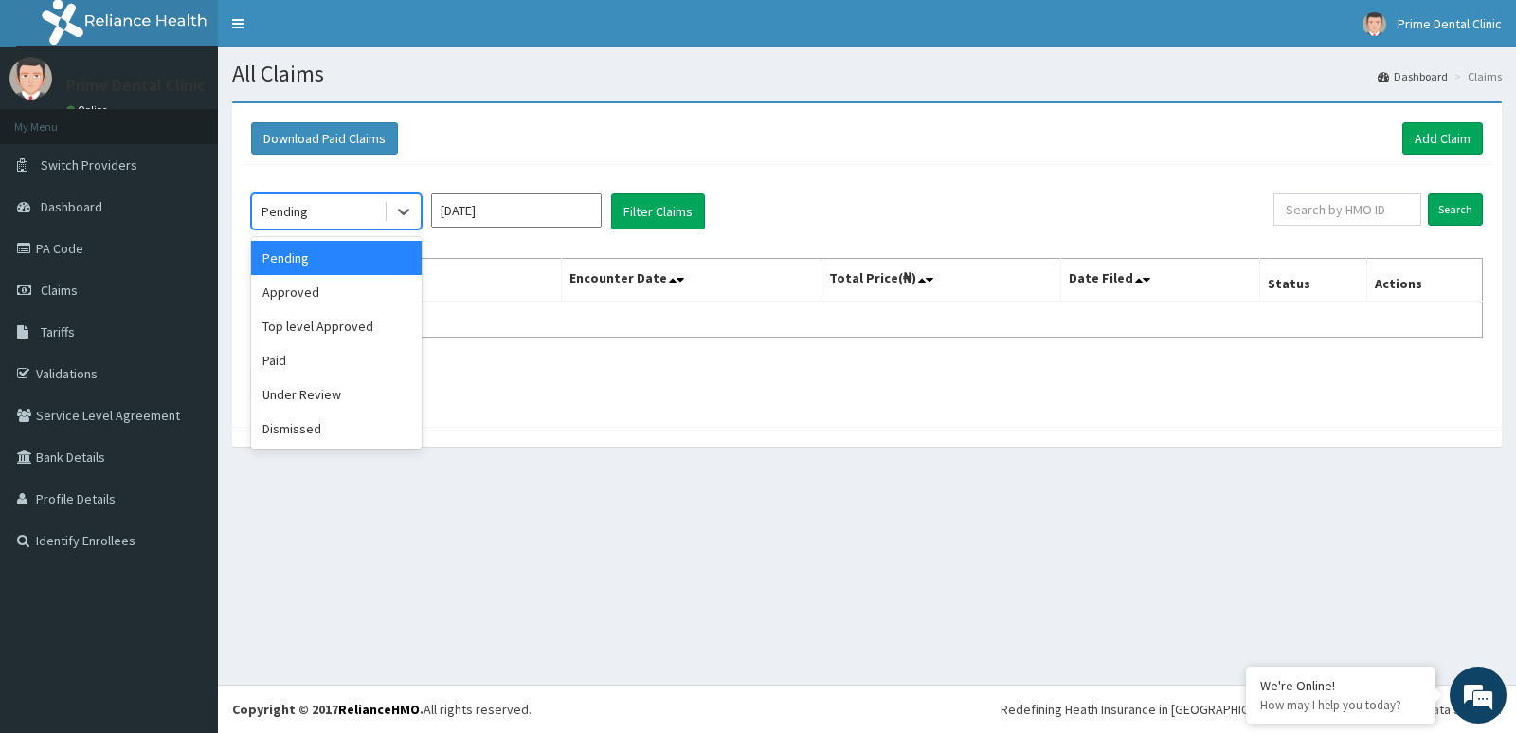
click at [338, 208] on div "Pending" at bounding box center [318, 211] width 132 height 30
click at [352, 277] on div "Approved" at bounding box center [336, 292] width 171 height 34
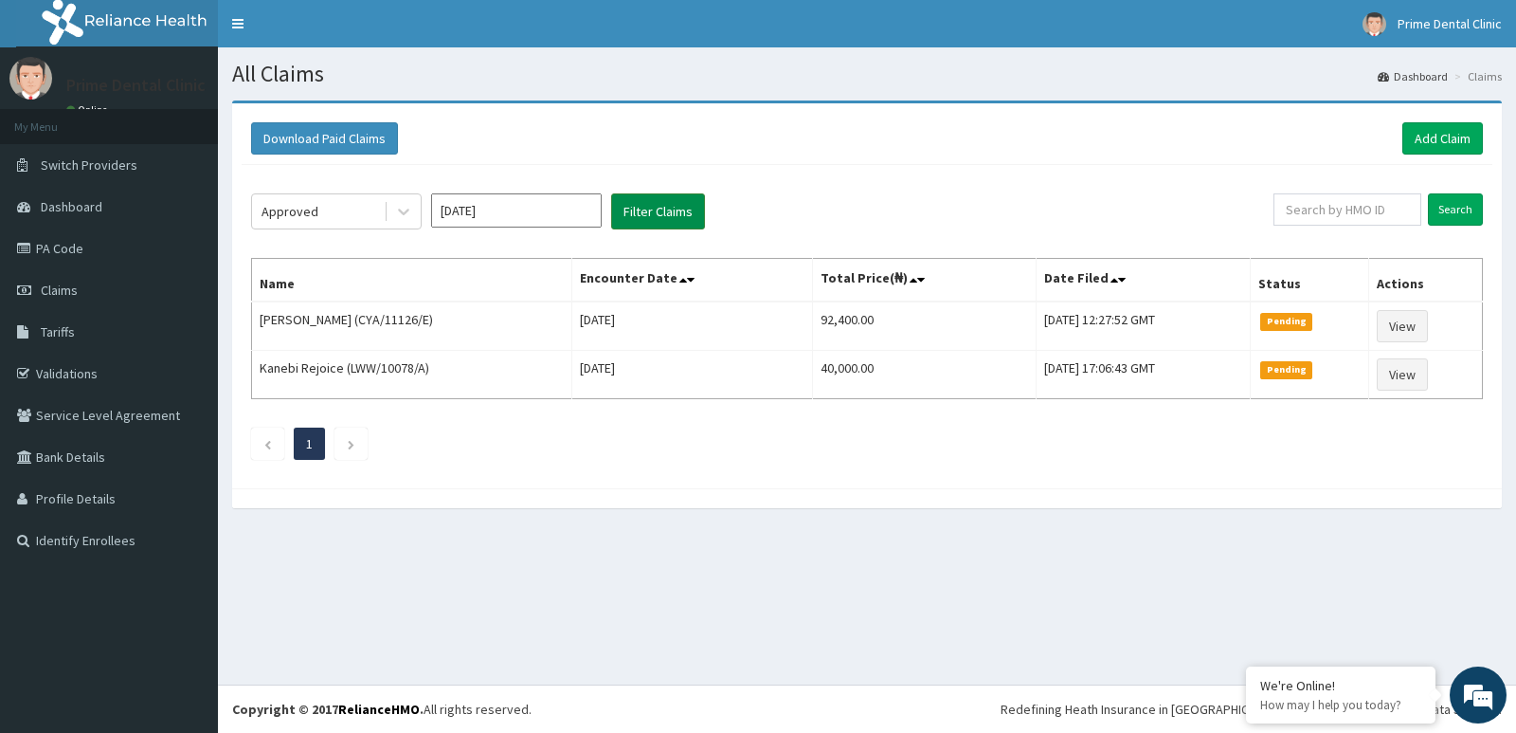
click at [648, 212] on button "Filter Claims" at bounding box center [658, 211] width 94 height 36
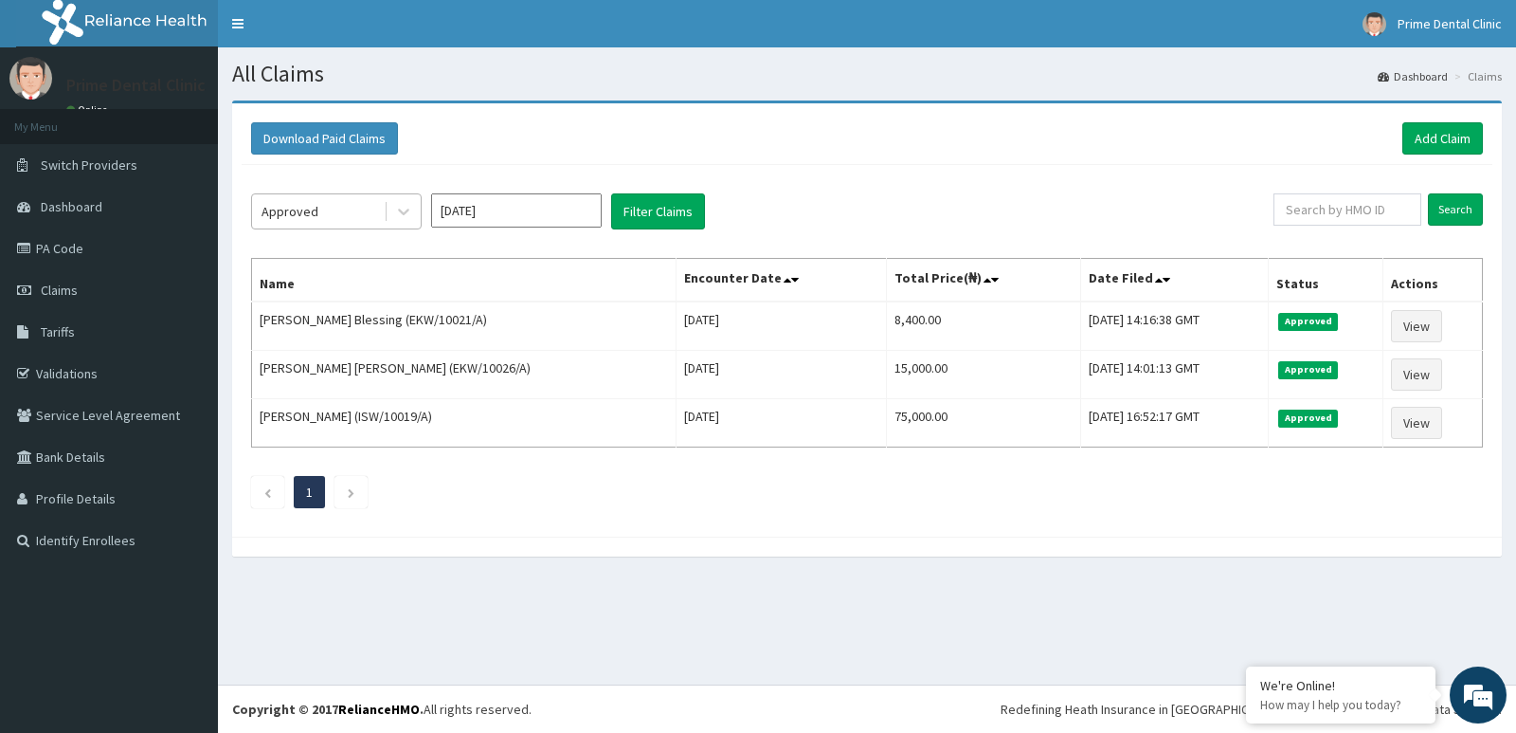
click at [353, 220] on div "Approved" at bounding box center [318, 211] width 132 height 30
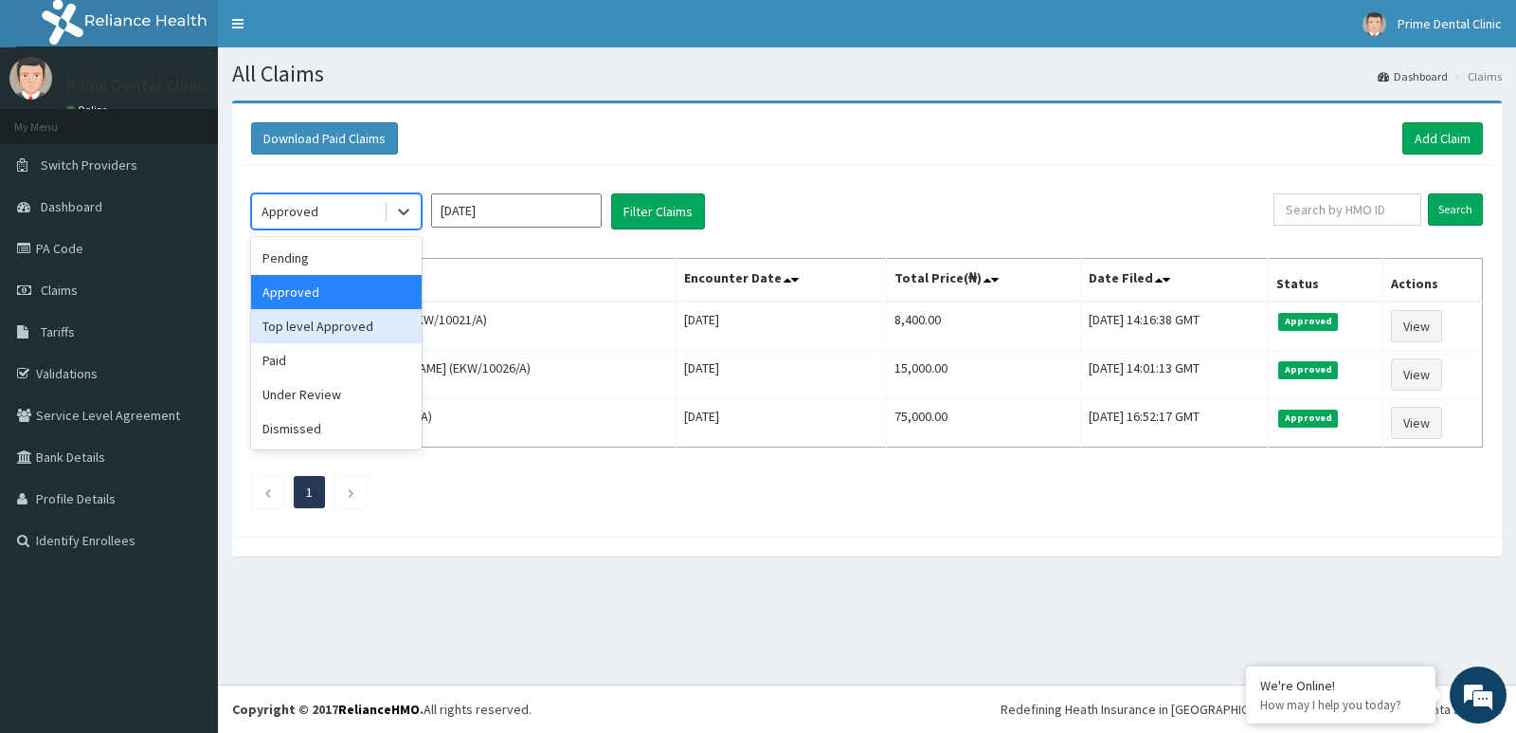
click at [386, 328] on div "Top level Approved" at bounding box center [336, 326] width 171 height 34
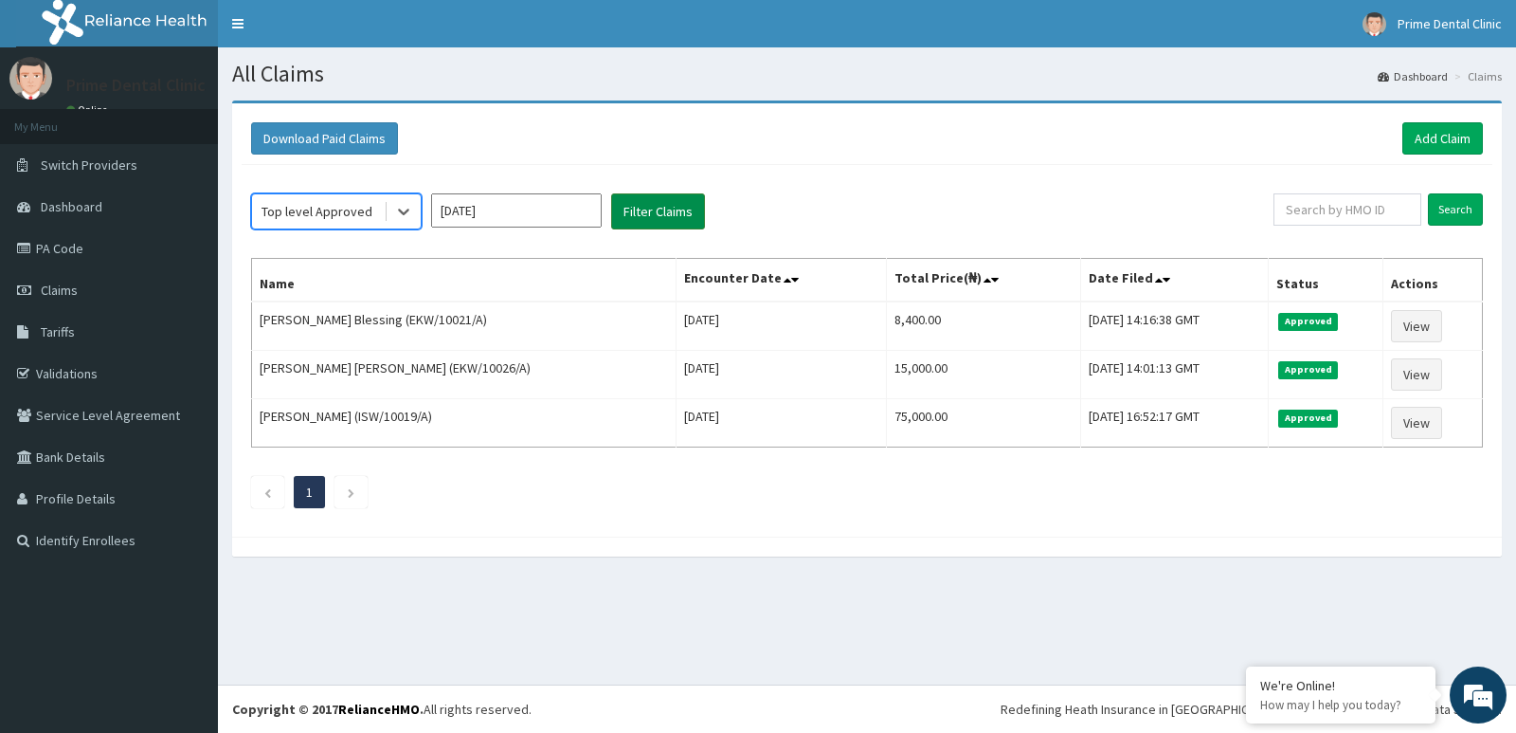
click at [648, 216] on button "Filter Claims" at bounding box center [658, 211] width 94 height 36
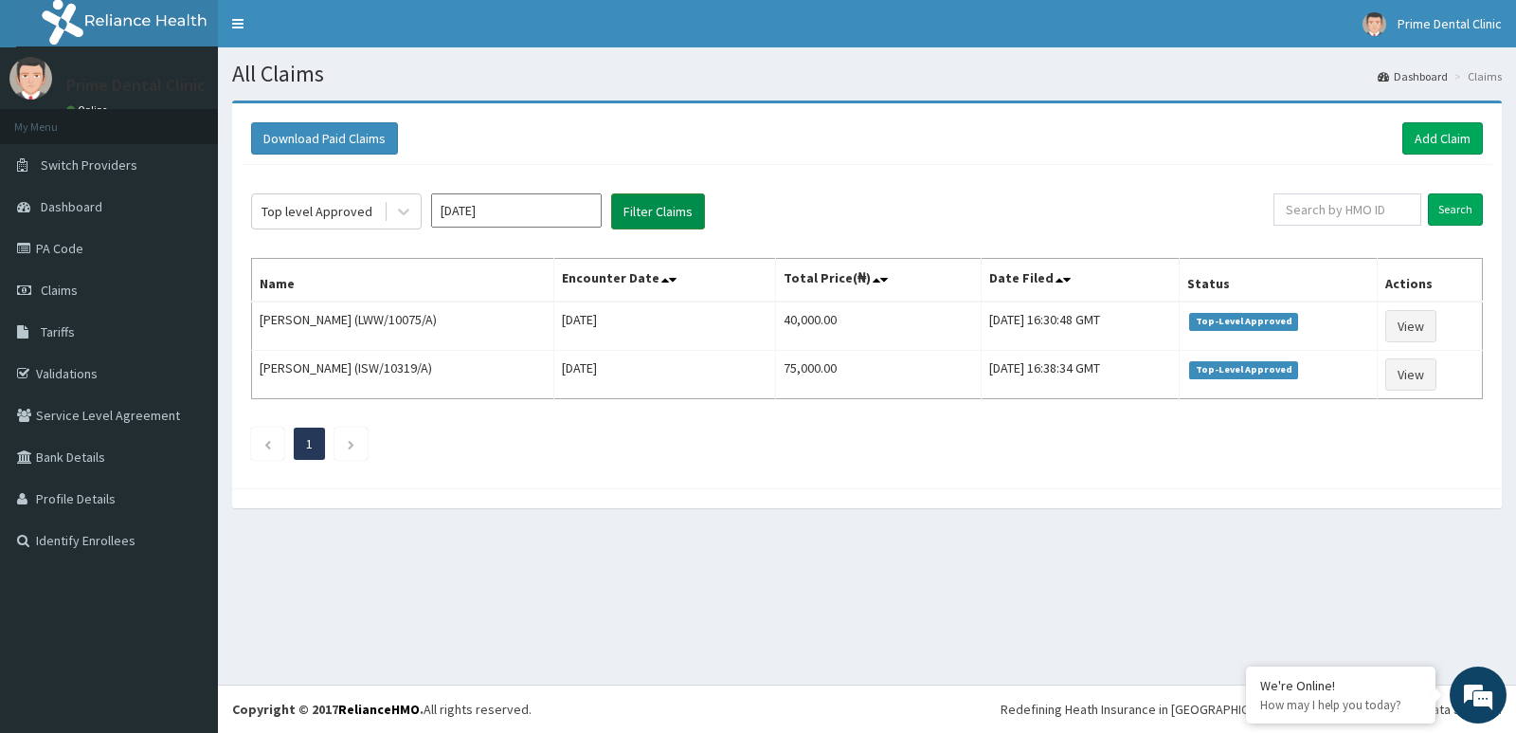
click at [652, 208] on button "Filter Claims" at bounding box center [658, 211] width 94 height 36
click at [339, 213] on div "Top level Approved" at bounding box center [317, 211] width 111 height 19
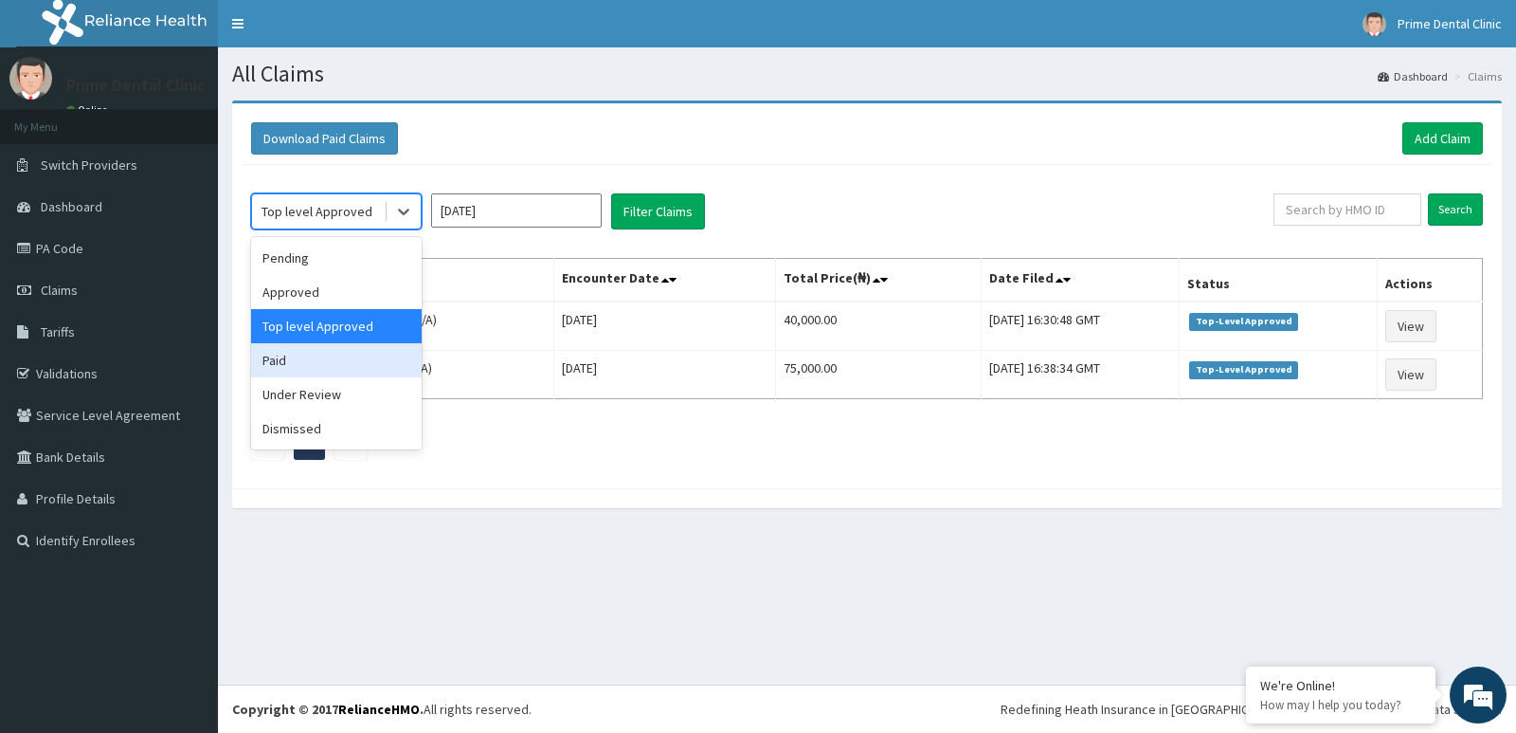
click at [371, 350] on div "Paid" at bounding box center [336, 360] width 171 height 34
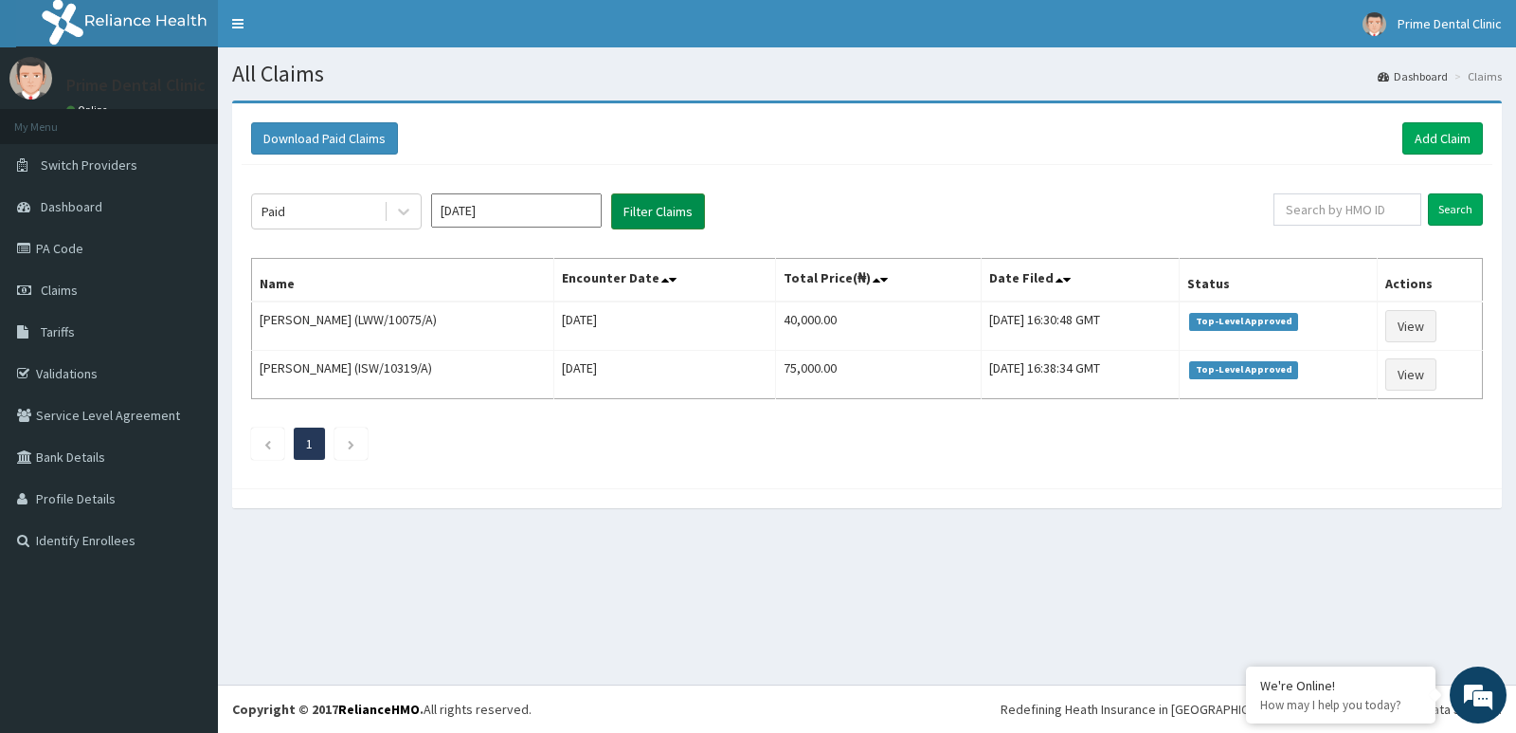
click at [662, 214] on button "Filter Claims" at bounding box center [658, 211] width 94 height 36
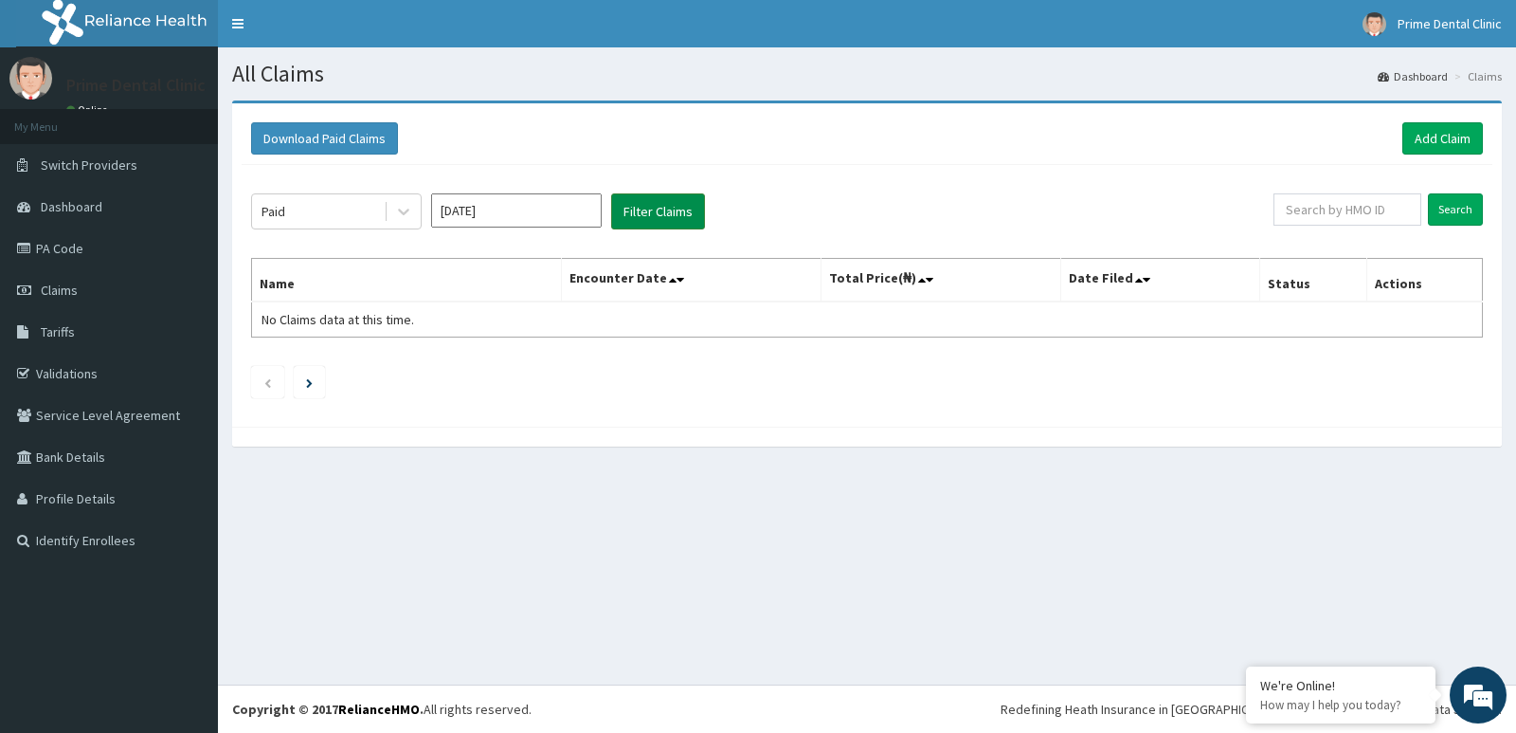
click at [662, 214] on button "Filter Claims" at bounding box center [658, 211] width 94 height 36
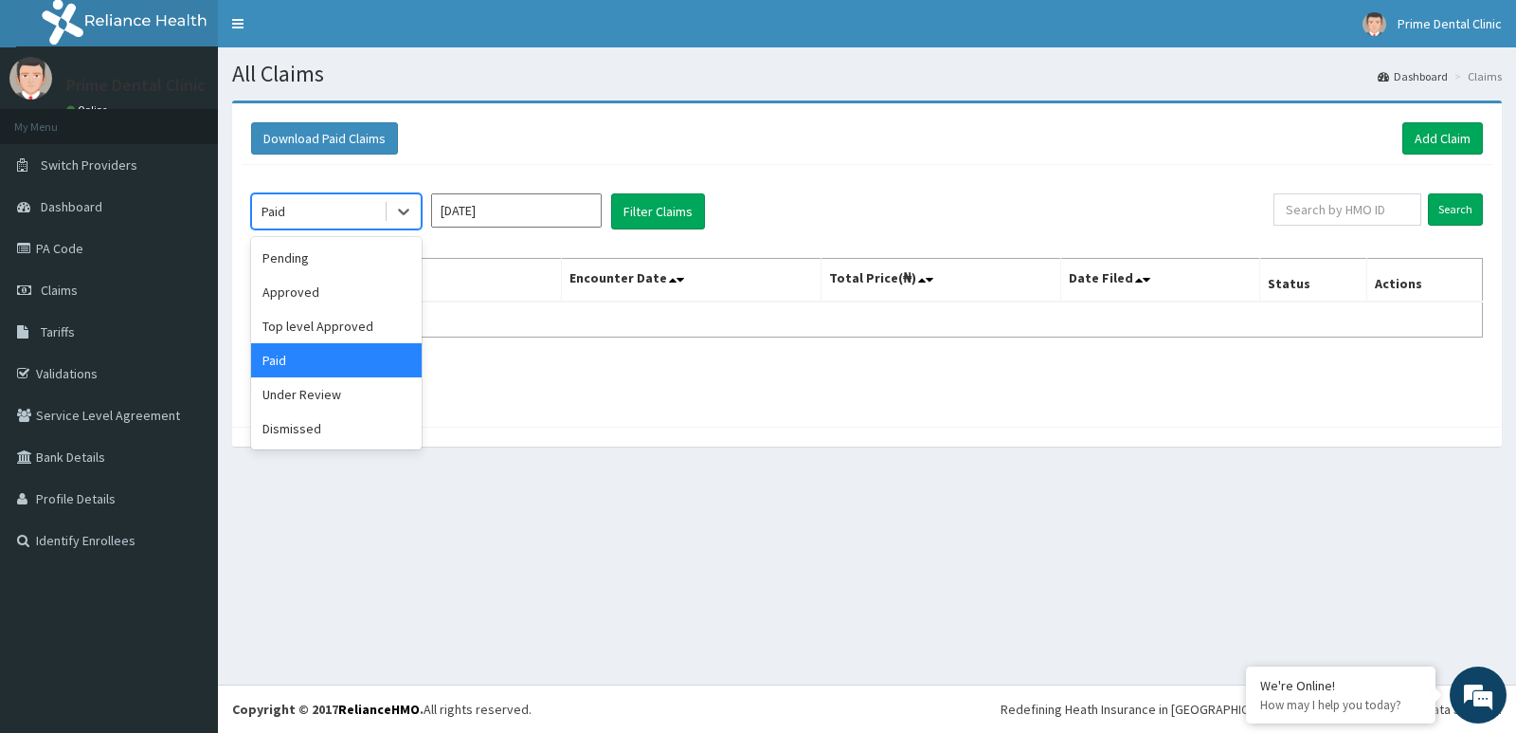
click at [354, 224] on div "Paid" at bounding box center [318, 211] width 132 height 30
click at [371, 390] on div "Under Review" at bounding box center [336, 394] width 171 height 34
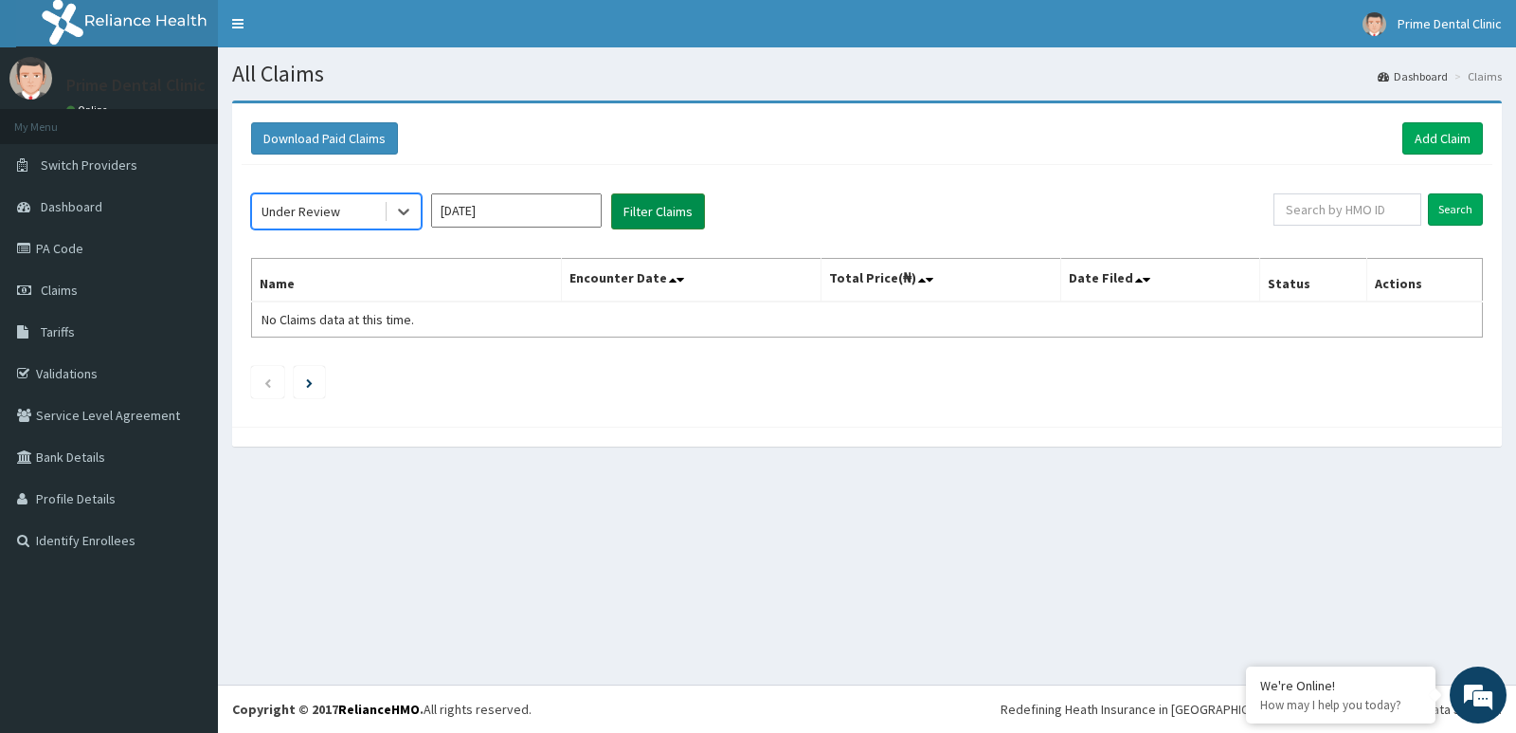
click at [654, 223] on button "Filter Claims" at bounding box center [658, 211] width 94 height 36
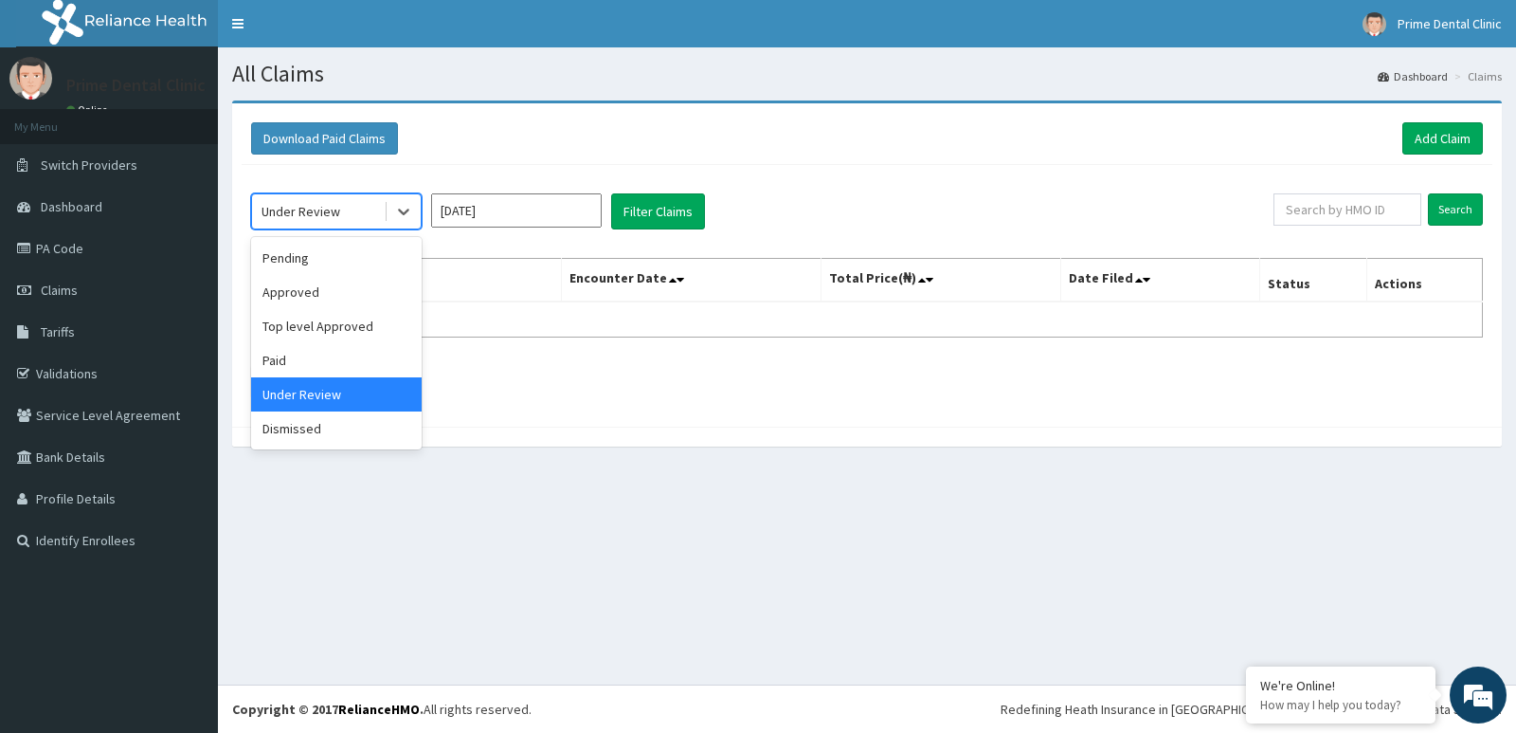
click at [317, 218] on div "Under Review" at bounding box center [301, 211] width 79 height 19
drag, startPoint x: 359, startPoint y: 432, endPoint x: 560, endPoint y: 303, distance: 238.7
click at [359, 429] on div "Dismissed" at bounding box center [336, 428] width 171 height 34
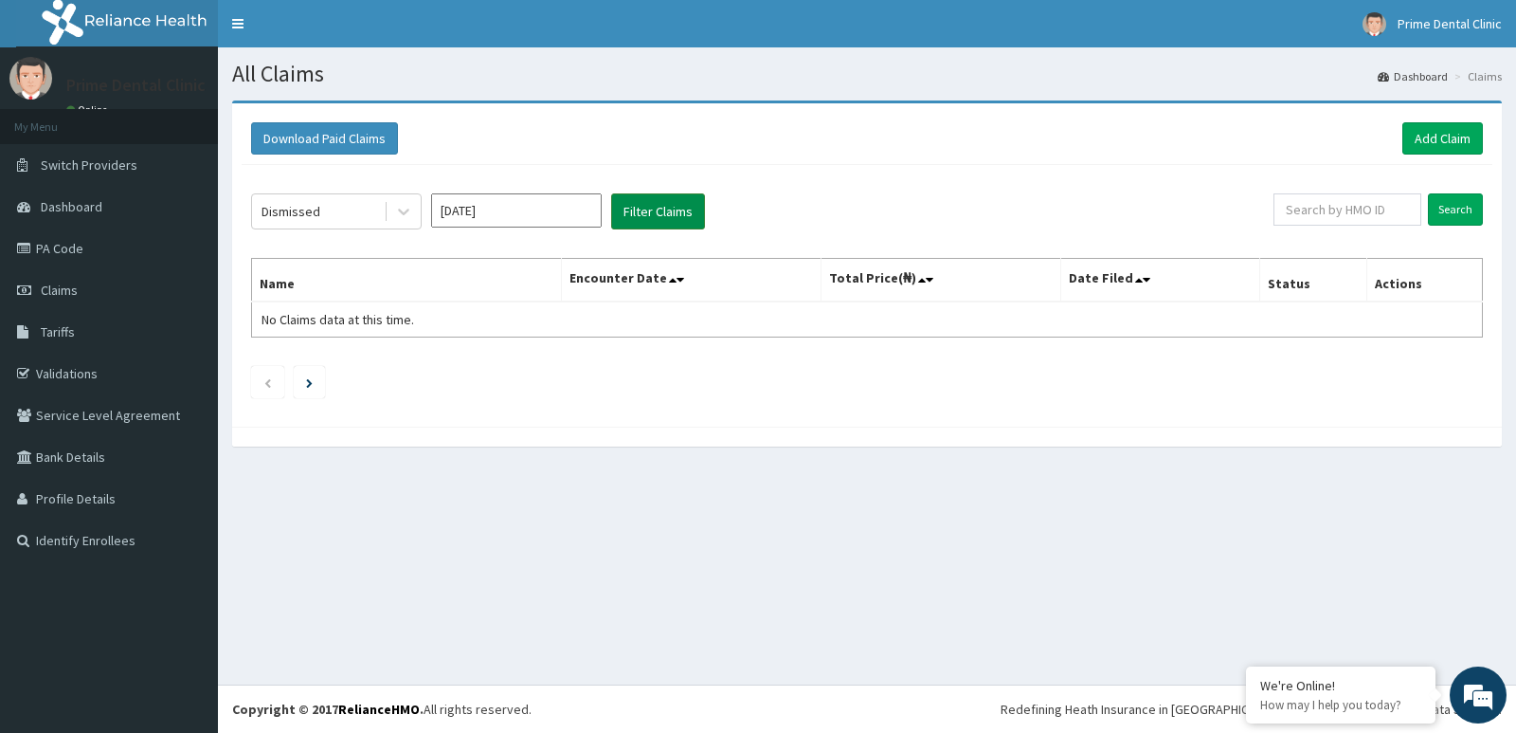
click at [659, 228] on button "Filter Claims" at bounding box center [658, 211] width 94 height 36
click at [659, 226] on button "Filter Claims" at bounding box center [658, 211] width 94 height 36
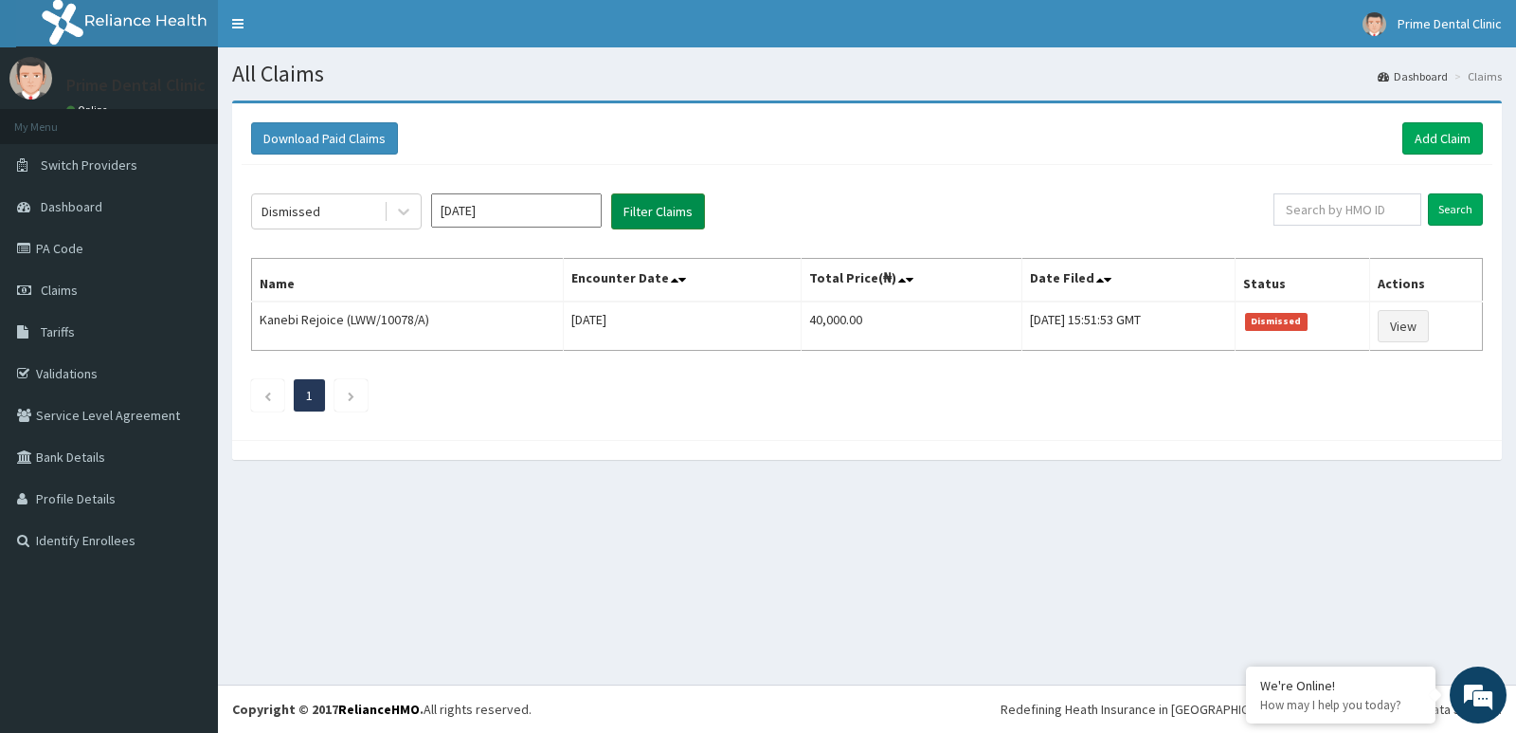
click at [658, 212] on button "Filter Claims" at bounding box center [658, 211] width 94 height 36
